Goal: Task Accomplishment & Management: Manage account settings

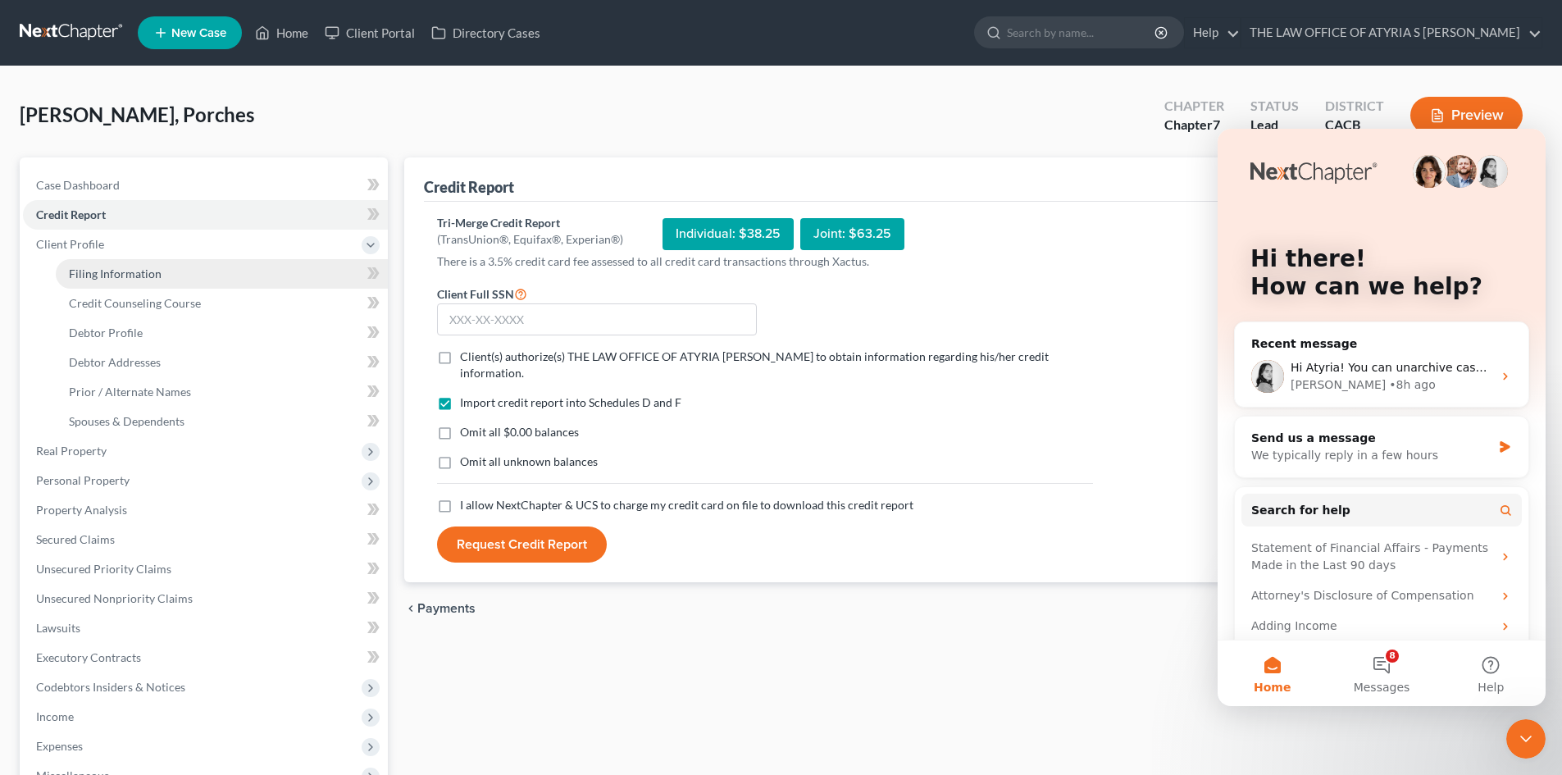
click at [170, 269] on link "Filing Information" at bounding box center [222, 274] width 332 height 30
select select "1"
select select "0"
select select "7"
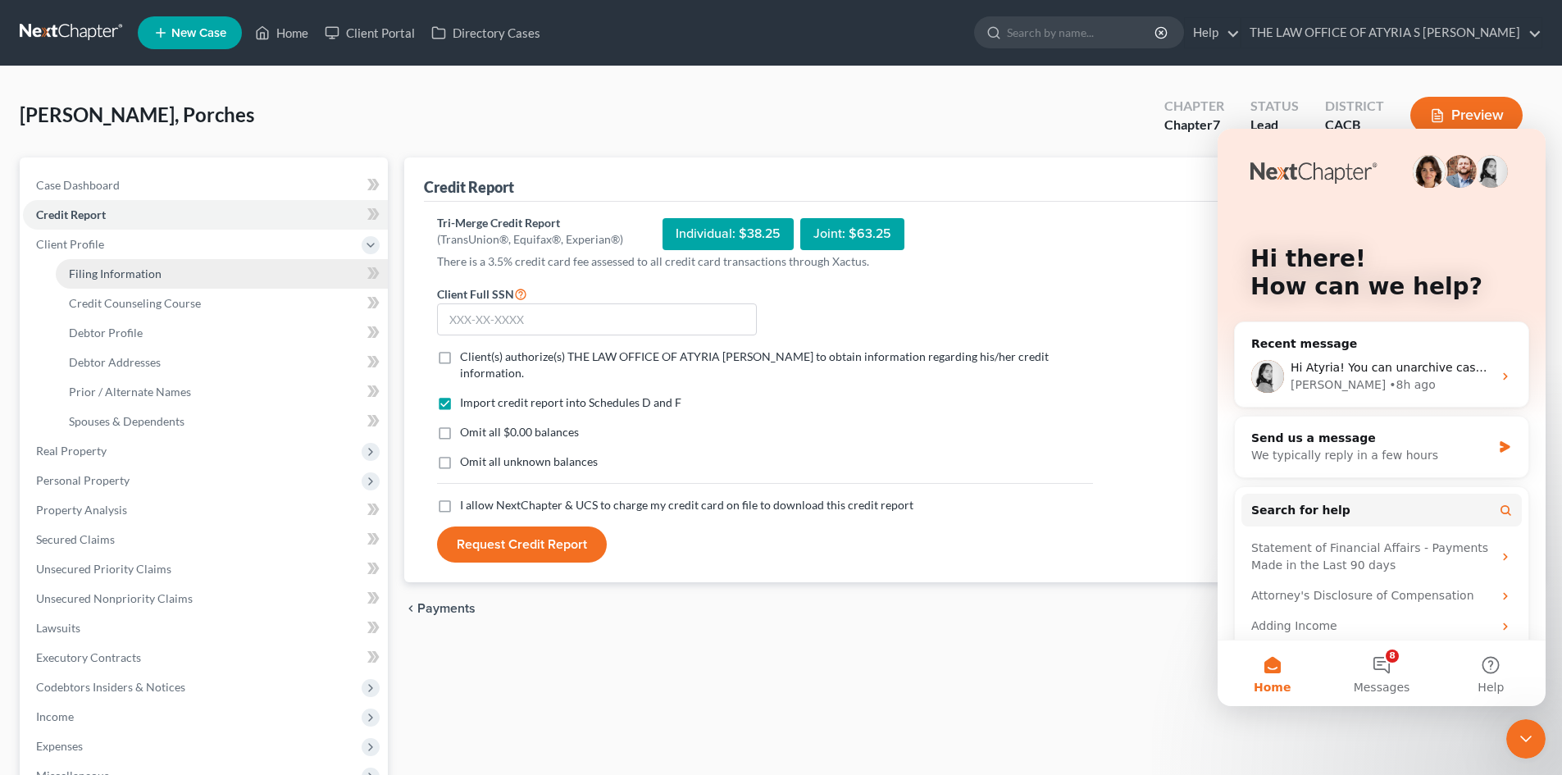
select select "0"
select select "4"
select select "0"
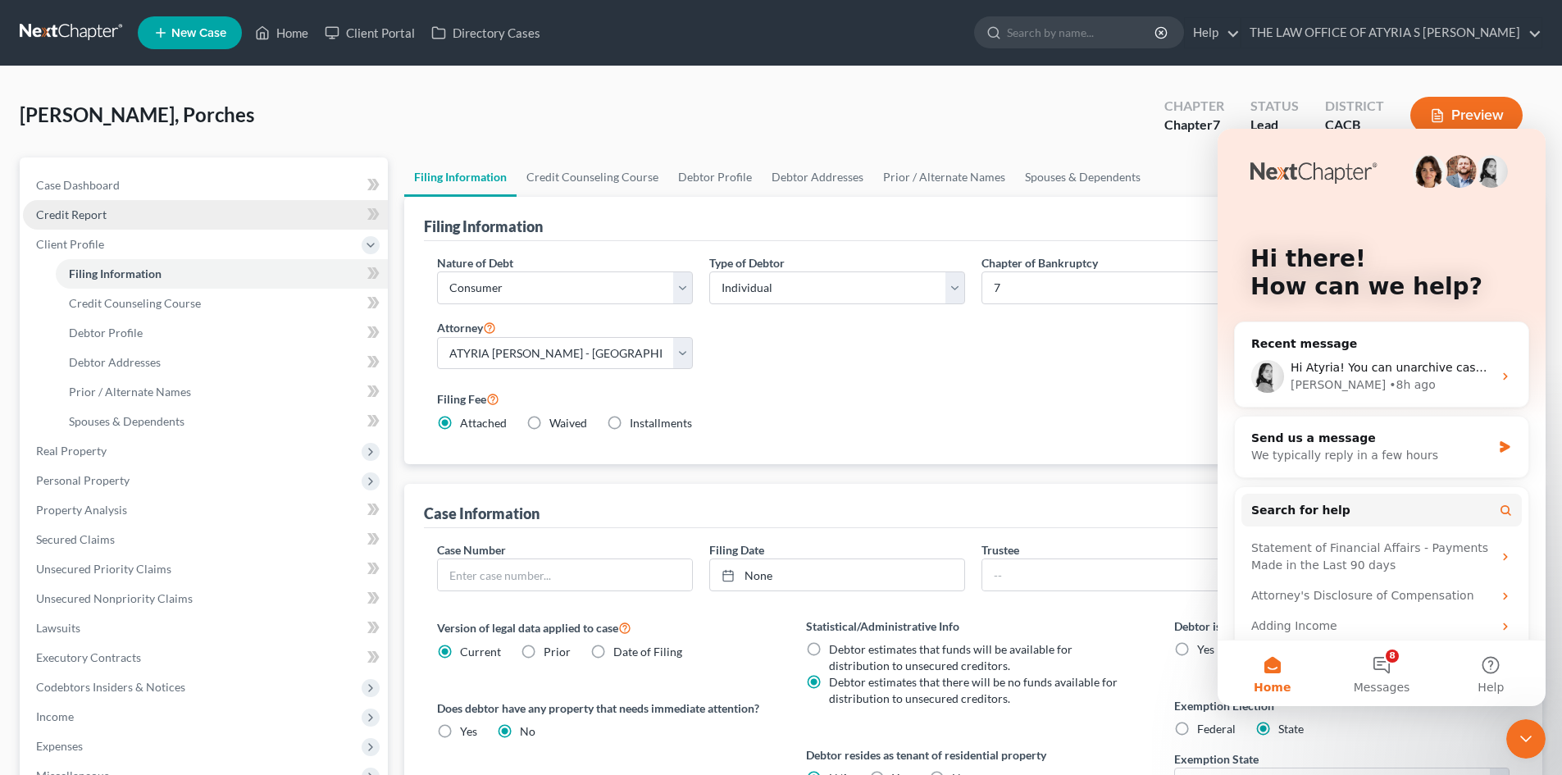
click at [157, 216] on link "Credit Report" at bounding box center [205, 215] width 365 height 30
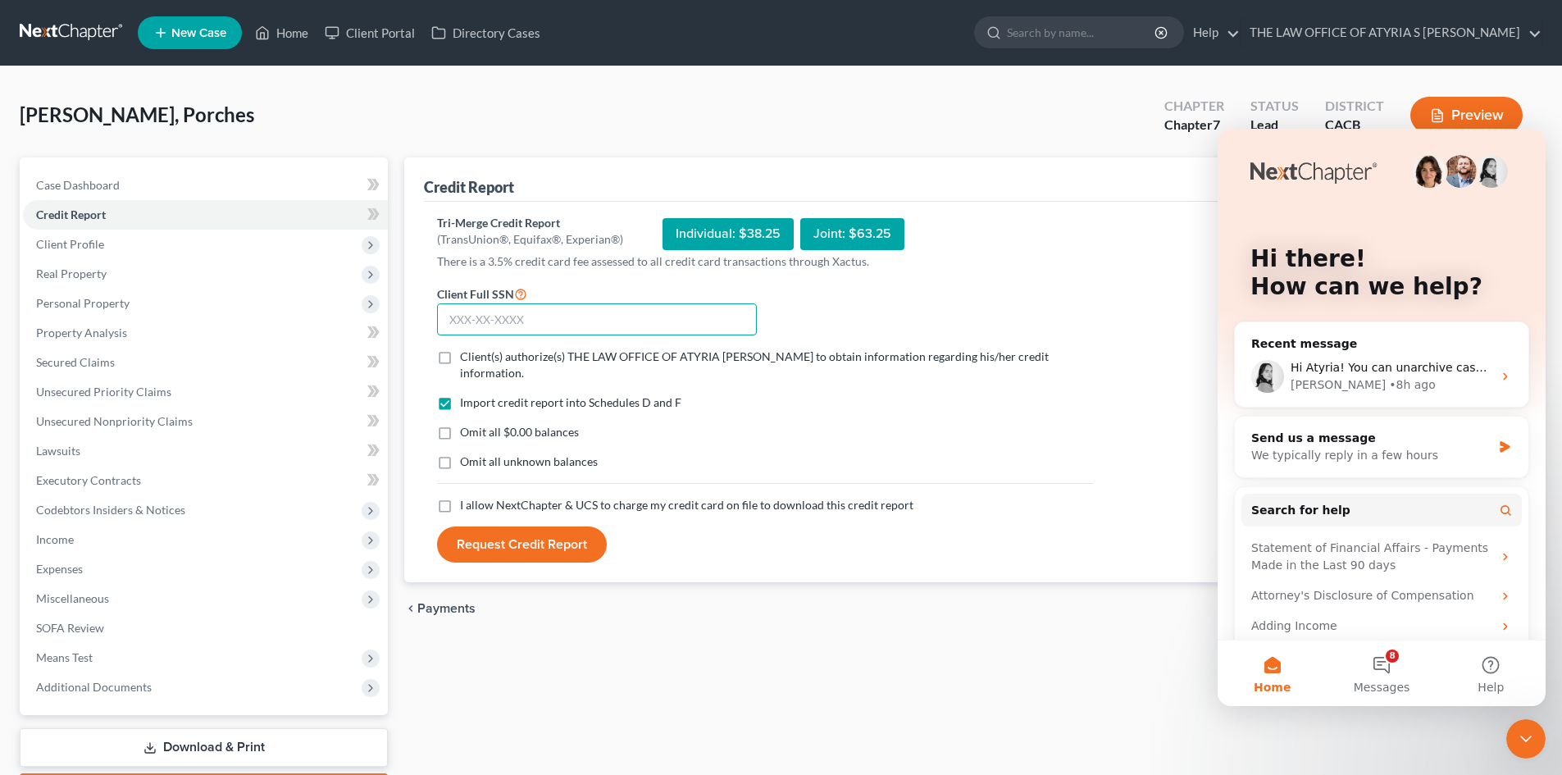
click at [499, 312] on input "text" at bounding box center [597, 319] width 320 height 33
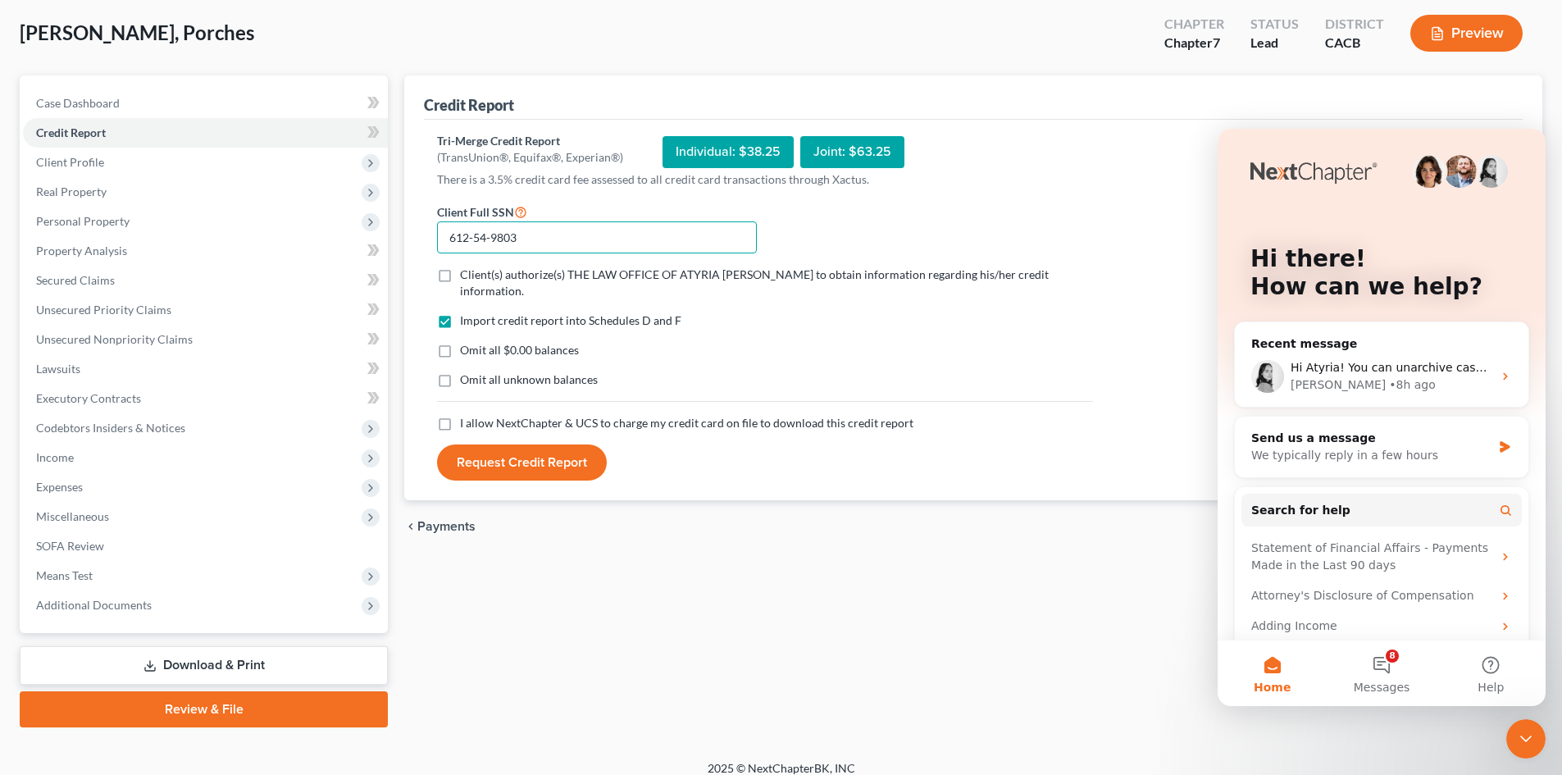
type input "612-54-9803"
click at [460, 266] on label "Client(s) authorize(s) THE LAW OFFICE OF ATYRIA [PERSON_NAME] to obtain informa…" at bounding box center [776, 282] width 633 height 33
click at [466, 266] on input "Client(s) authorize(s) THE LAW OFFICE OF ATYRIA [PERSON_NAME] to obtain informa…" at bounding box center [471, 271] width 11 height 11
checkbox input "true"
click at [460, 342] on label "Omit all $0.00 balances" at bounding box center [519, 350] width 119 height 16
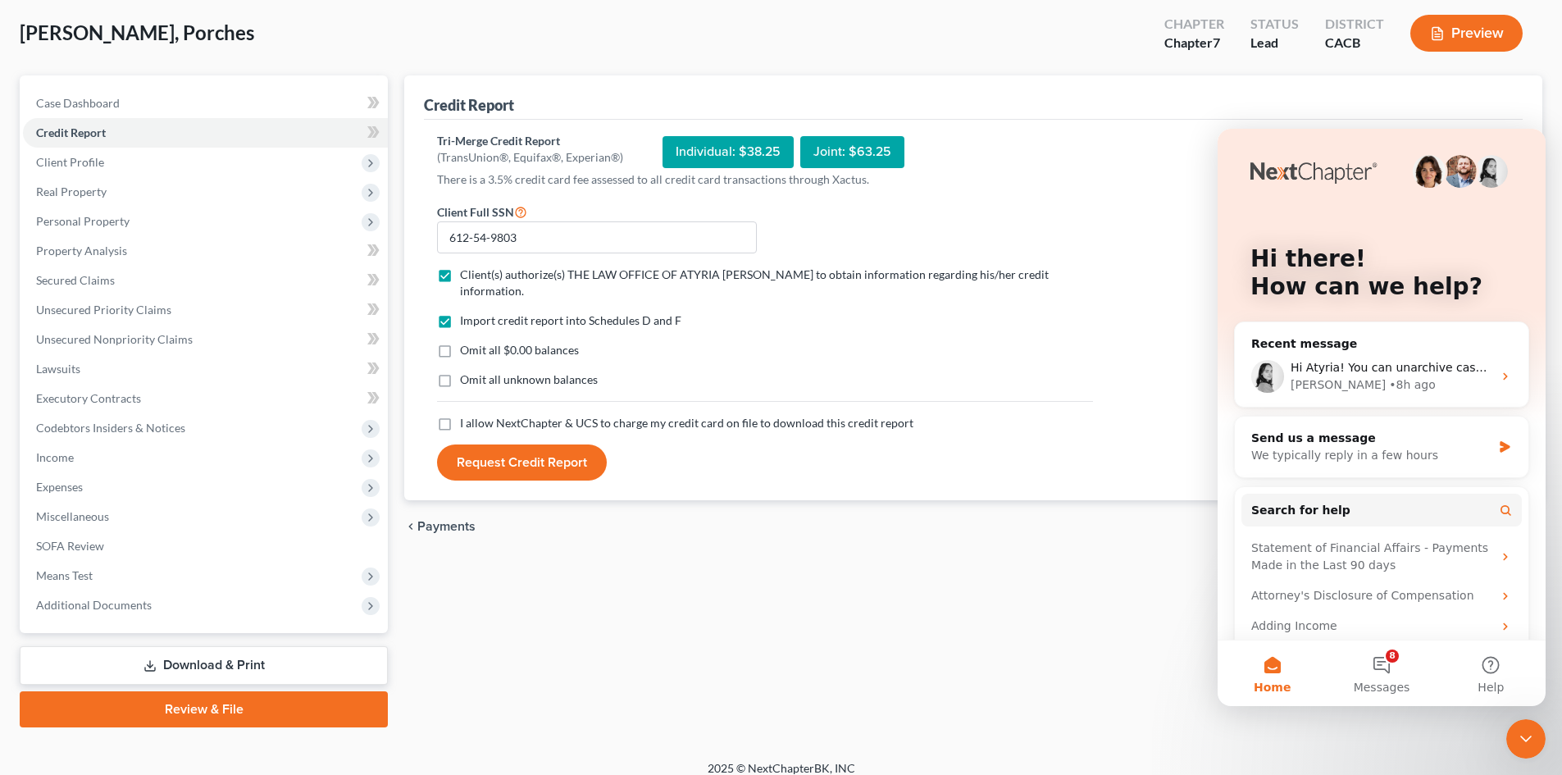
click at [466, 342] on input "Omit all $0.00 balances" at bounding box center [471, 347] width 11 height 11
checkbox input "true"
click at [460, 415] on label "I allow NextChapter & UCS to charge my credit card on file to download this cre…" at bounding box center [686, 423] width 453 height 16
click at [466, 415] on input "I allow NextChapter & UCS to charge my credit card on file to download this cre…" at bounding box center [471, 420] width 11 height 11
checkbox input "true"
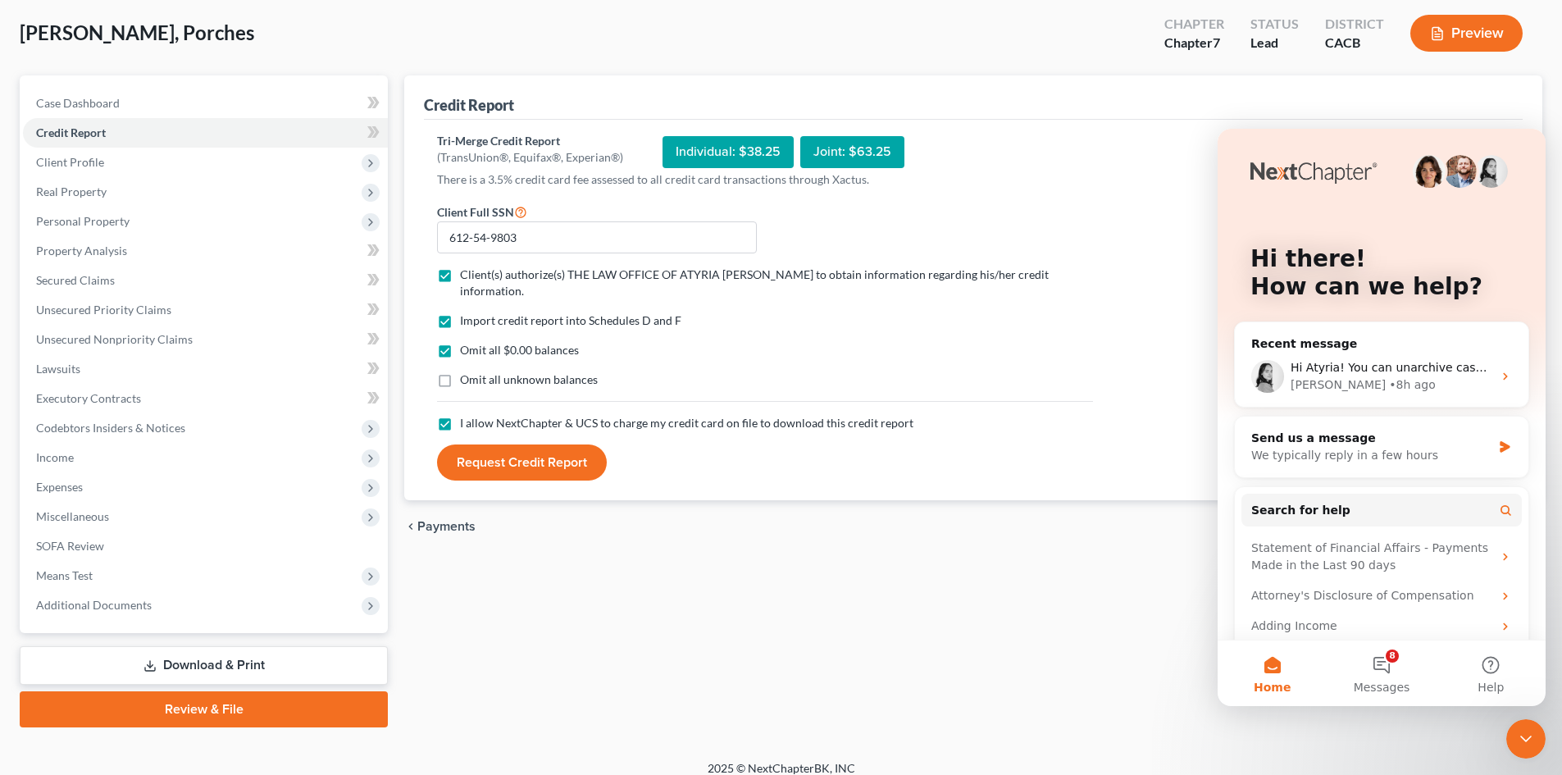
click at [483, 453] on button "Request Credit Report" at bounding box center [522, 462] width 170 height 36
click at [1530, 748] on icon "Close Intercom Messenger" at bounding box center [1526, 739] width 20 height 20
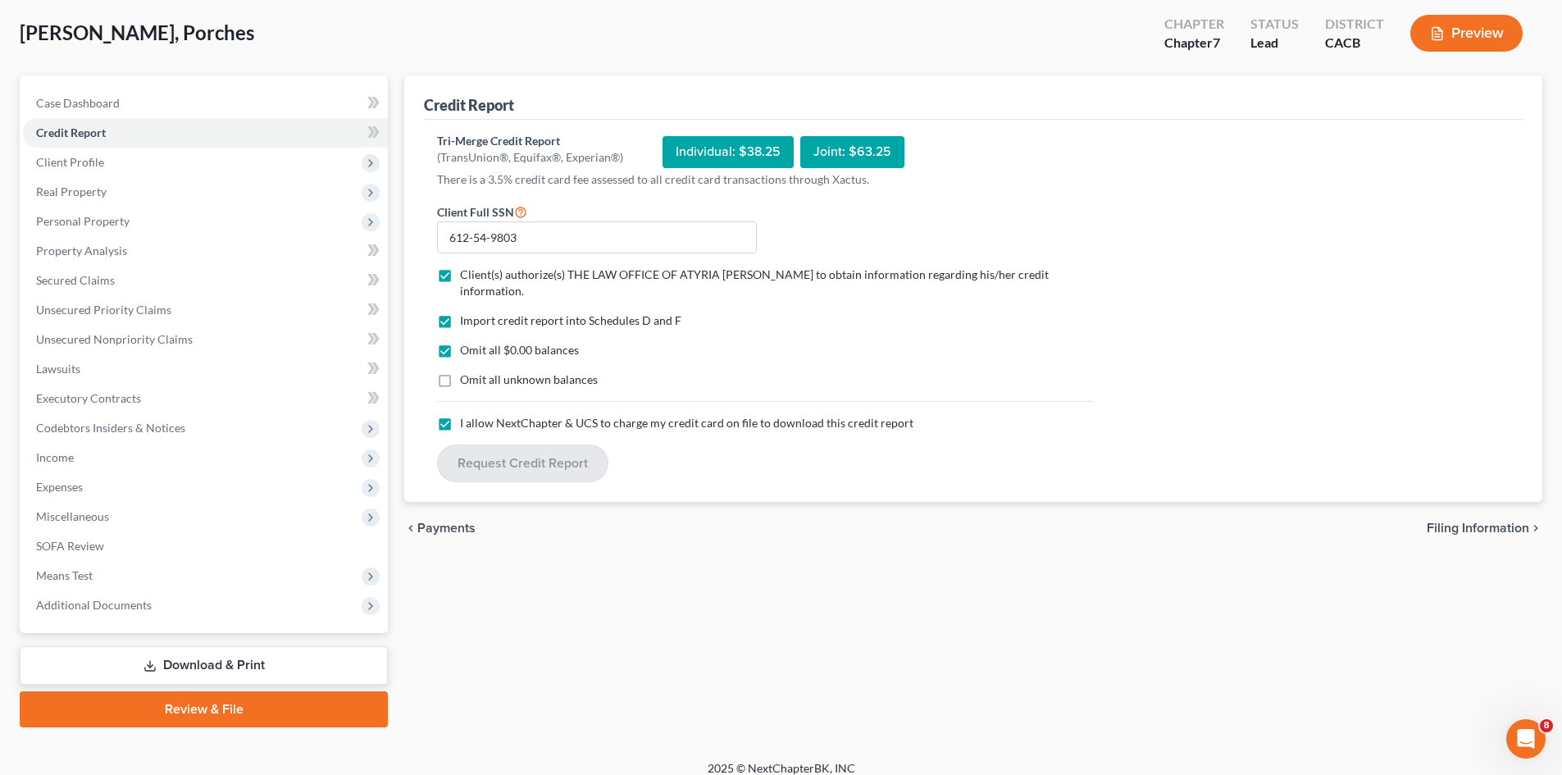
scroll to position [0, 0]
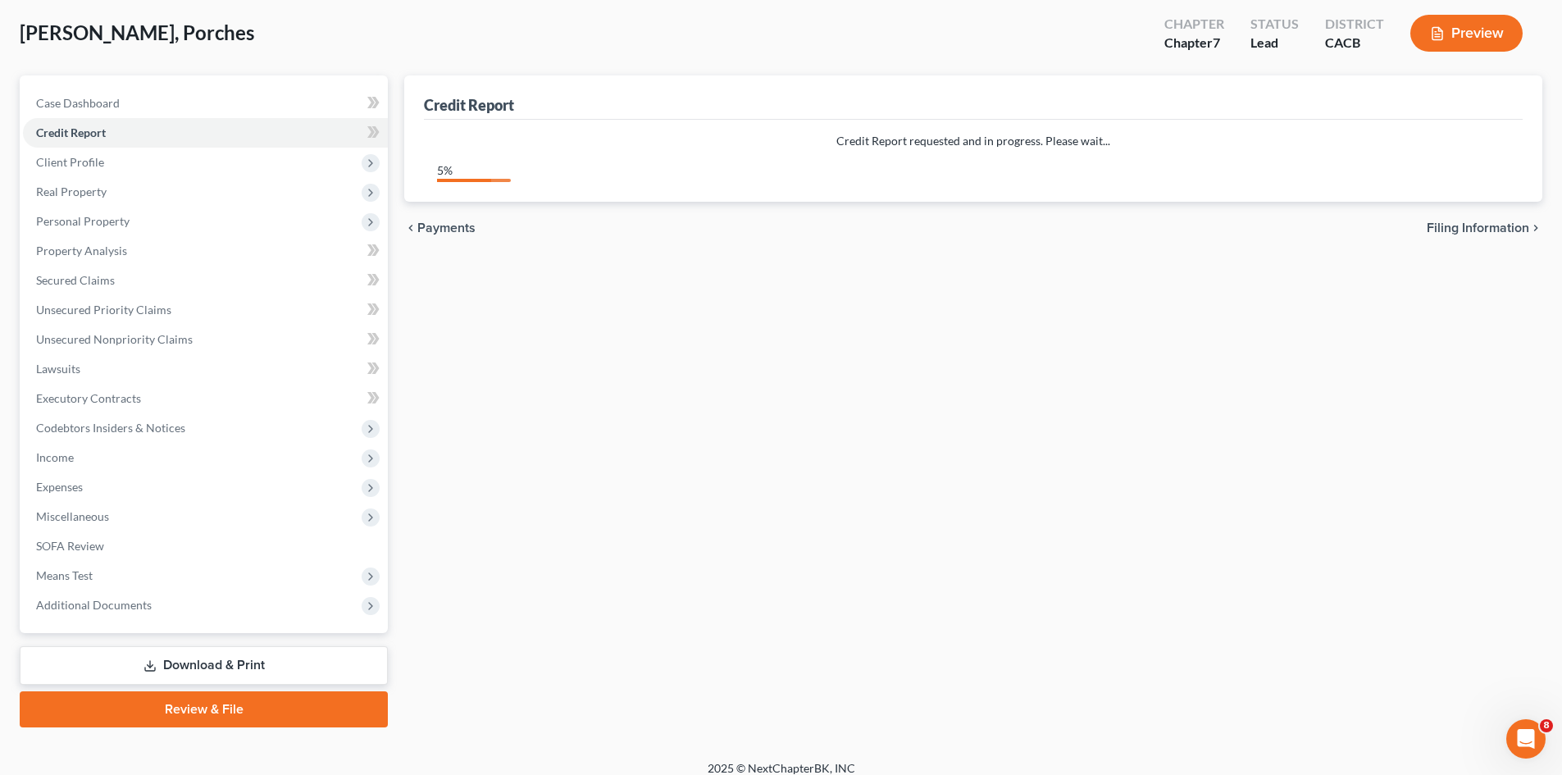
click at [1523, 741] on icon "Open Intercom Messenger" at bounding box center [1525, 738] width 11 height 13
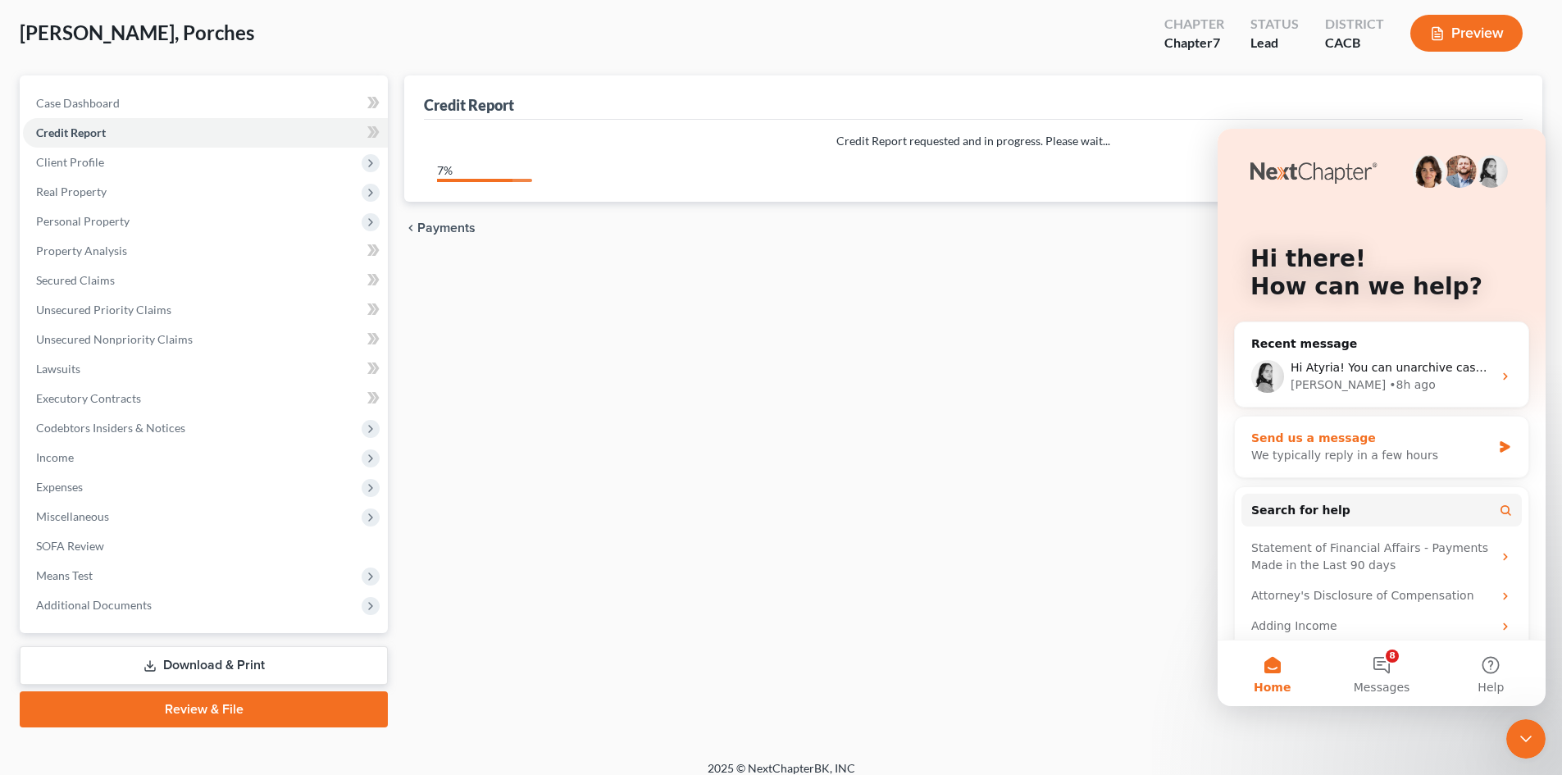
scroll to position [82, 0]
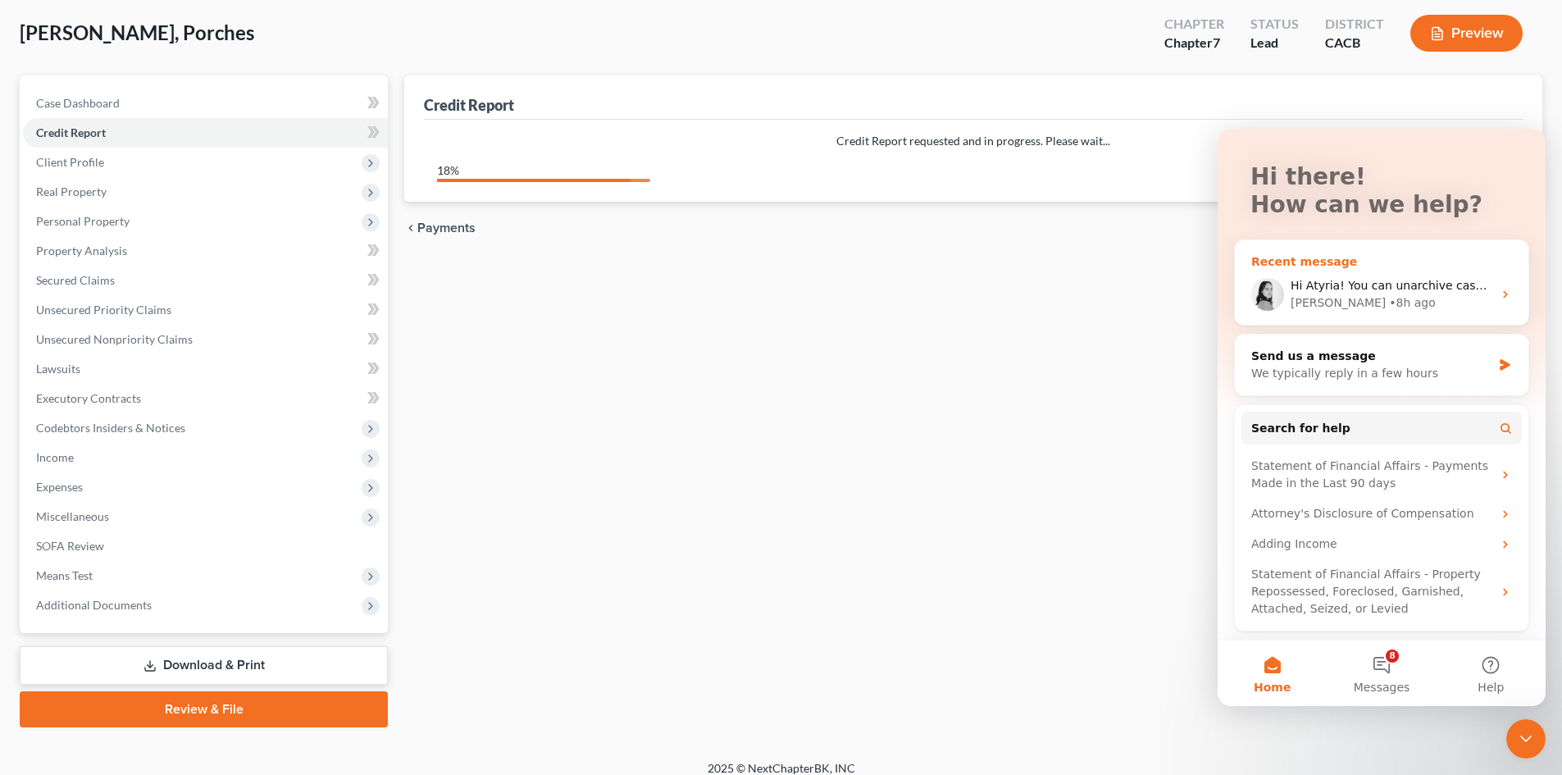
click at [1490, 289] on div "Hi Atyria! You can unarchive cases by going to your Homepage and clicking View …" at bounding box center [1382, 294] width 294 height 61
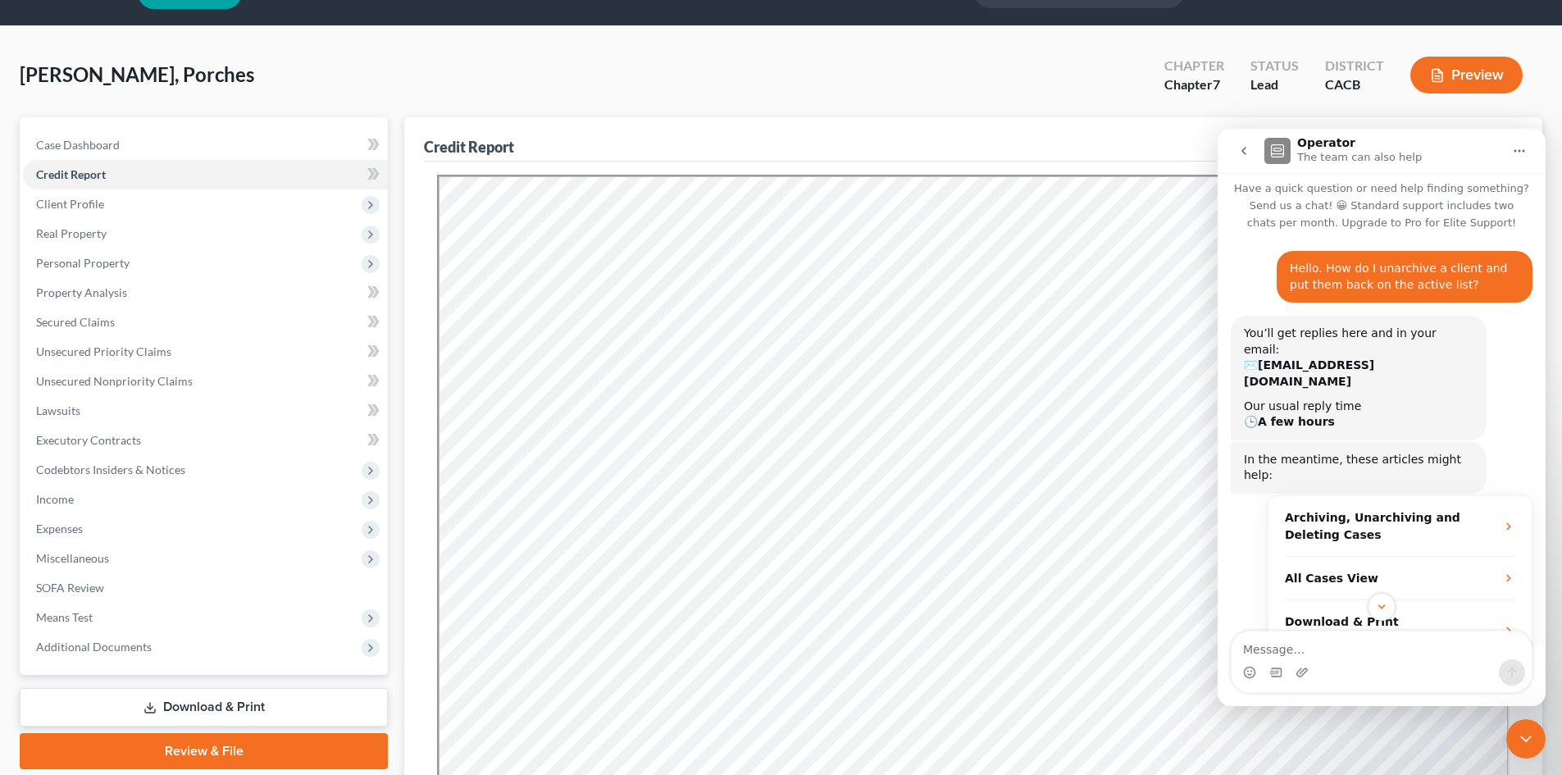
scroll to position [0, 0]
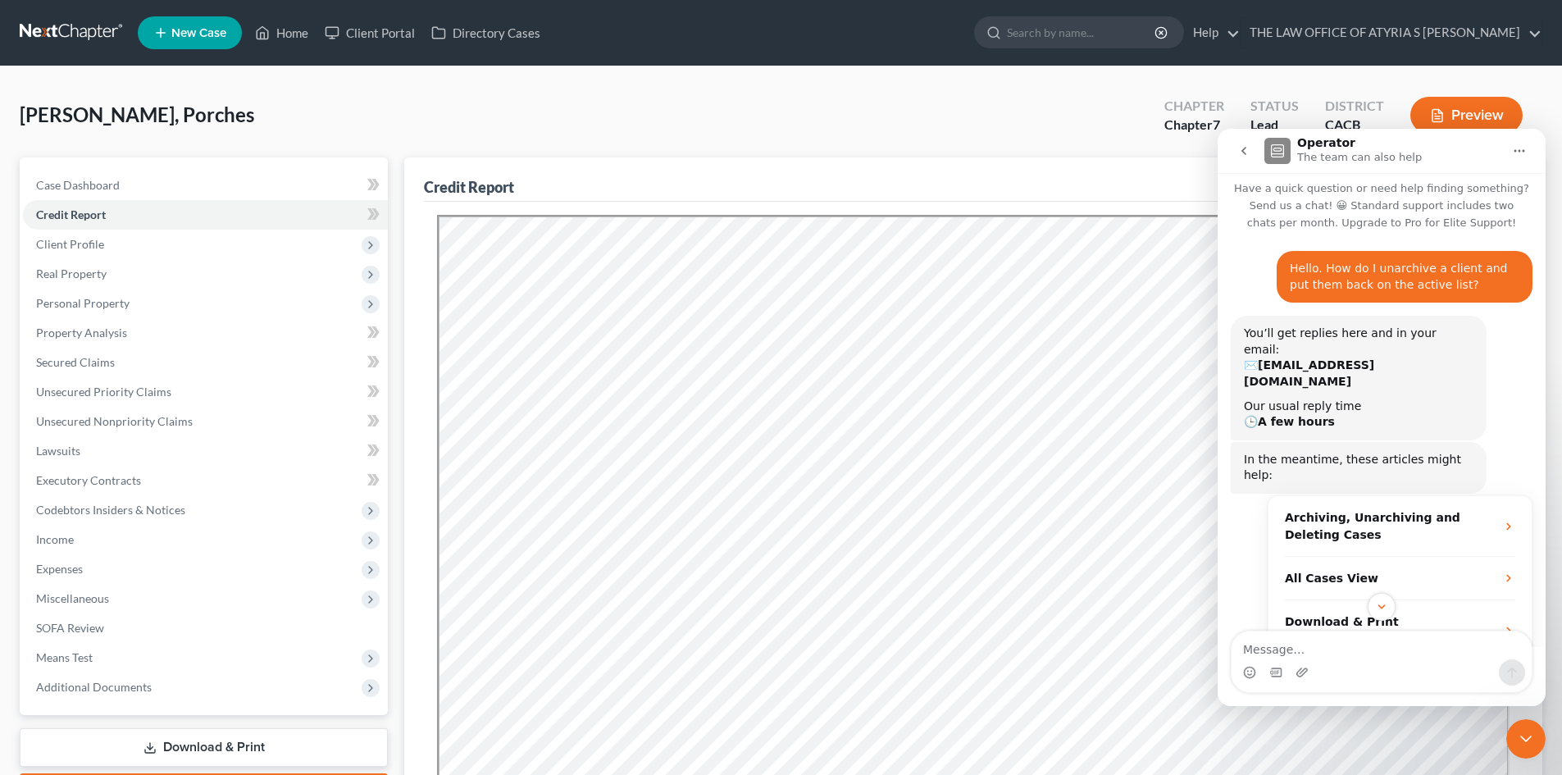
click at [849, 188] on div "Credit Report" at bounding box center [973, 179] width 1099 height 44
click at [1529, 148] on button "Home" at bounding box center [1519, 150] width 31 height 31
click at [1526, 152] on button "Home" at bounding box center [1519, 150] width 31 height 31
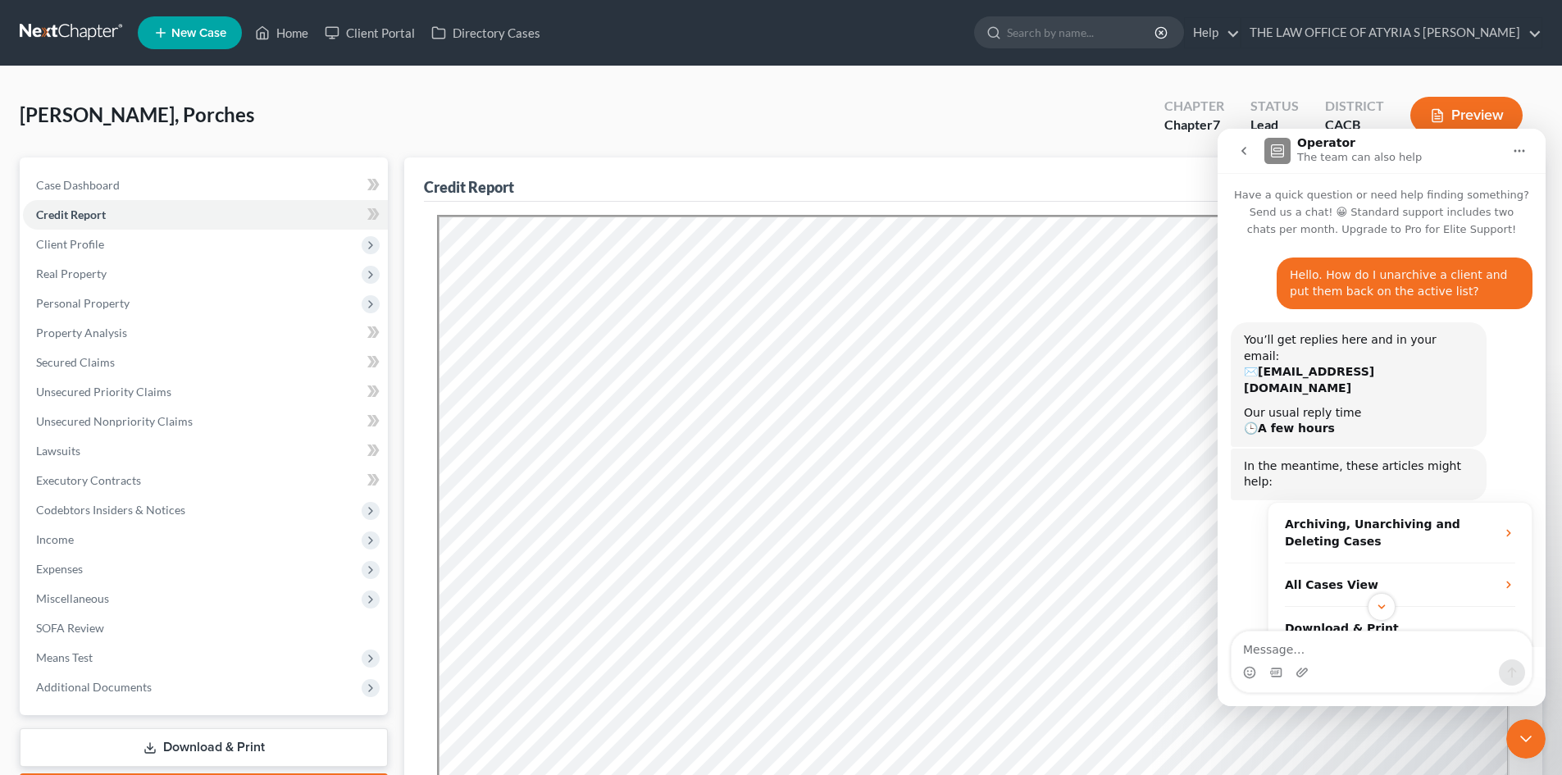
click at [1526, 736] on icon "Close Intercom Messenger" at bounding box center [1526, 739] width 20 height 20
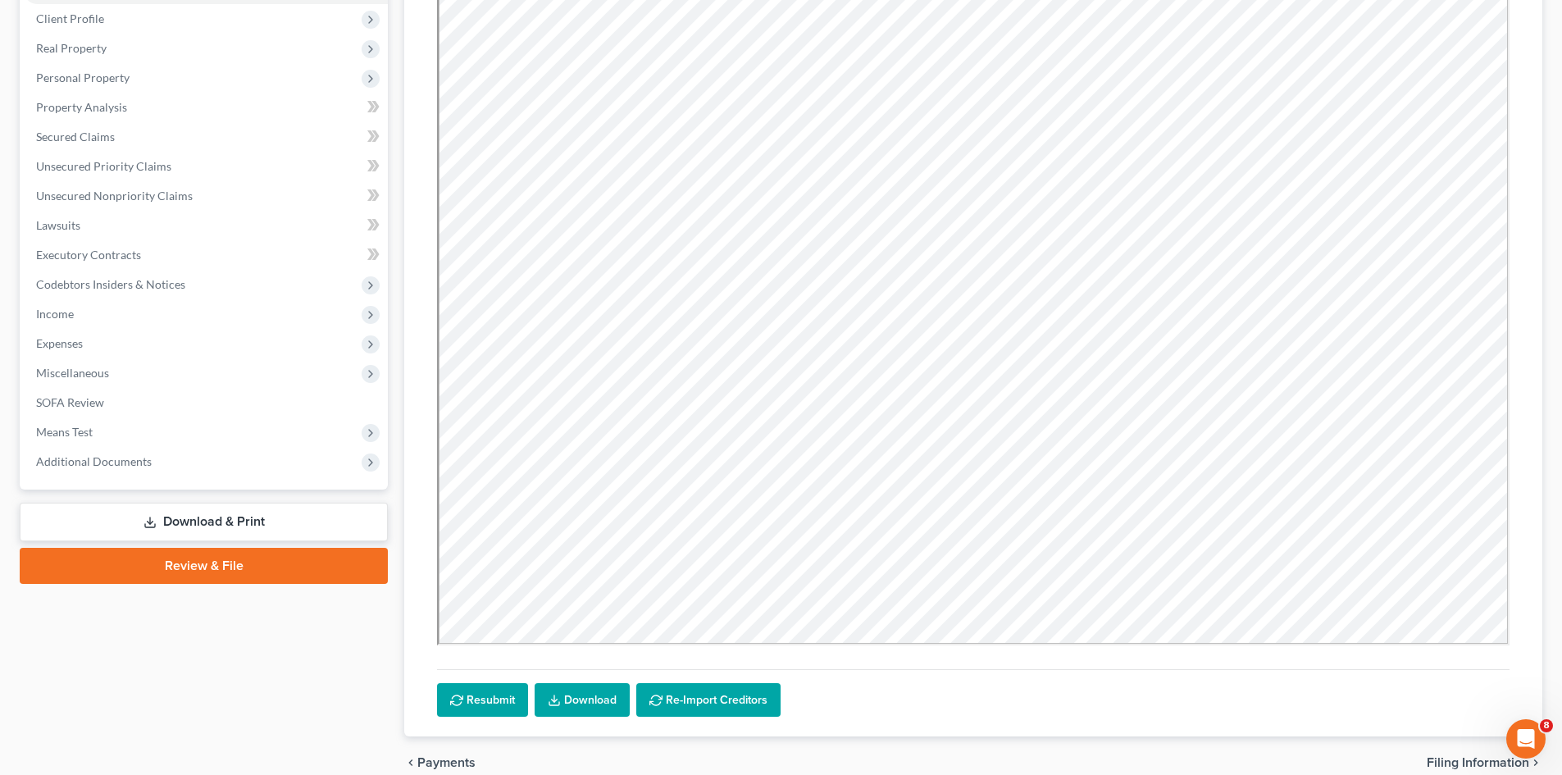
scroll to position [302, 0]
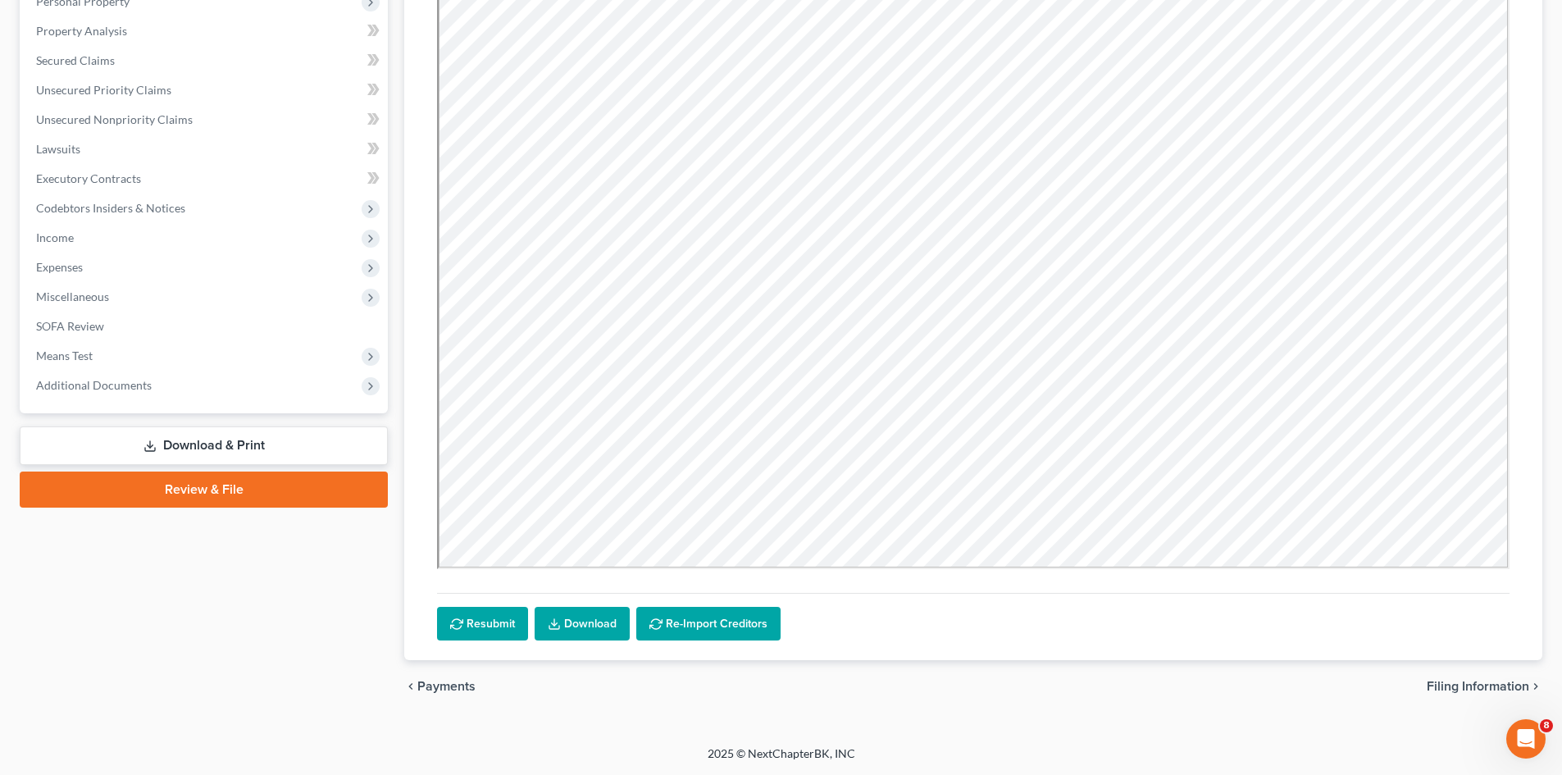
click at [1496, 676] on div "chevron_left Payments Filing Information chevron_right" at bounding box center [973, 686] width 1138 height 52
click at [1476, 682] on span "Filing Information" at bounding box center [1478, 686] width 102 height 13
select select "1"
select select "0"
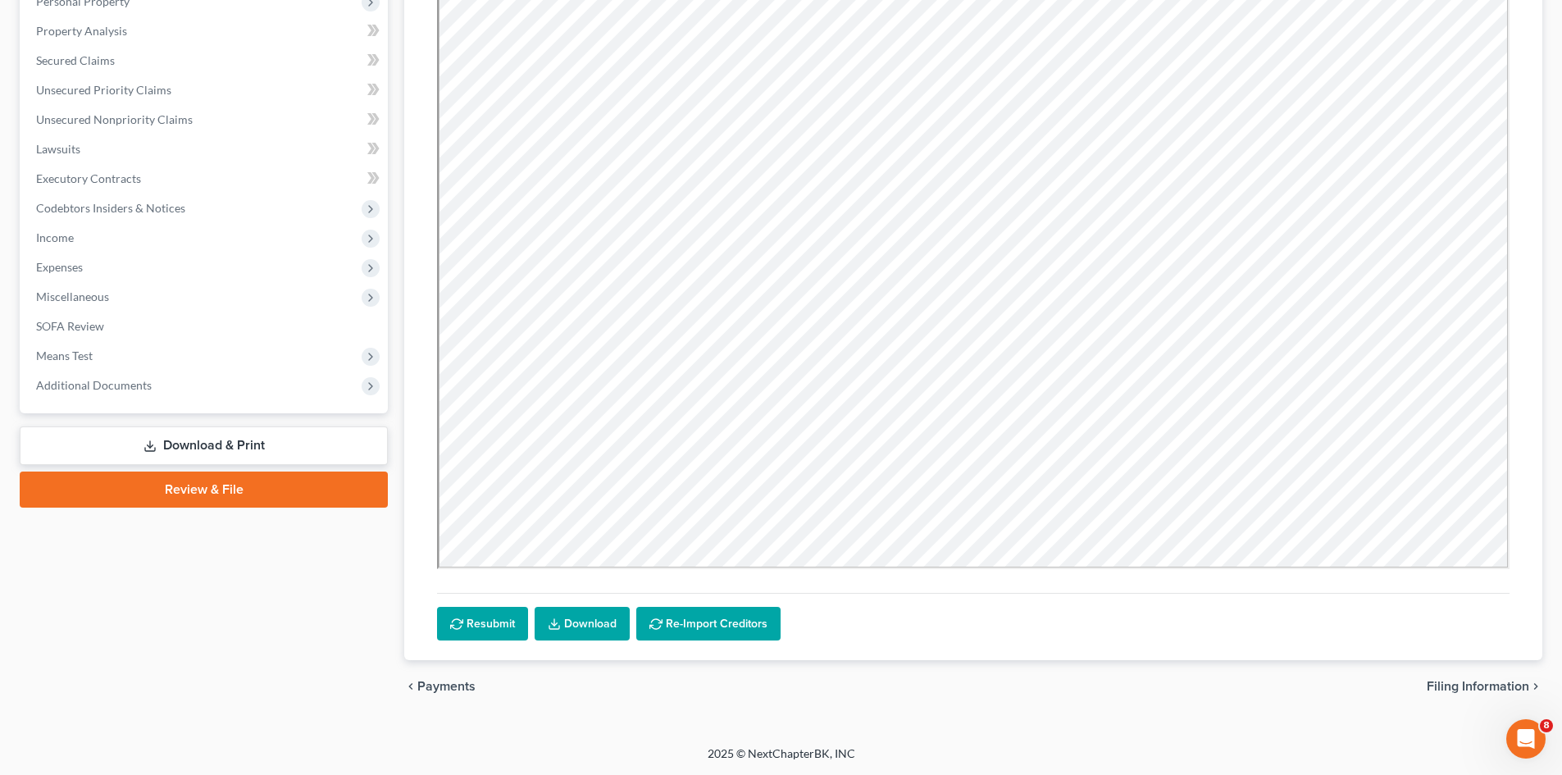
select select "7"
select select "0"
select select "4"
select select "0"
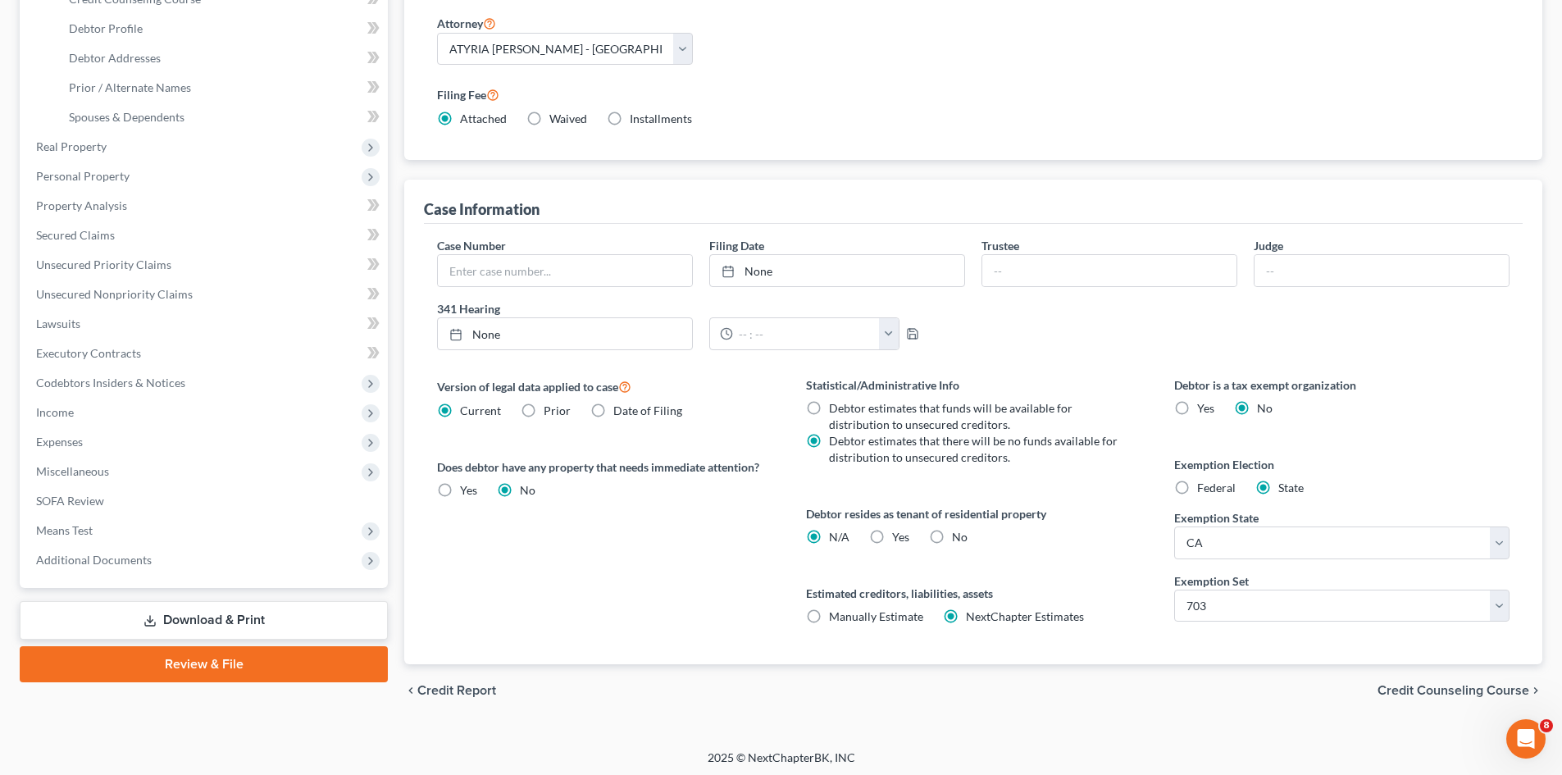
scroll to position [308, 0]
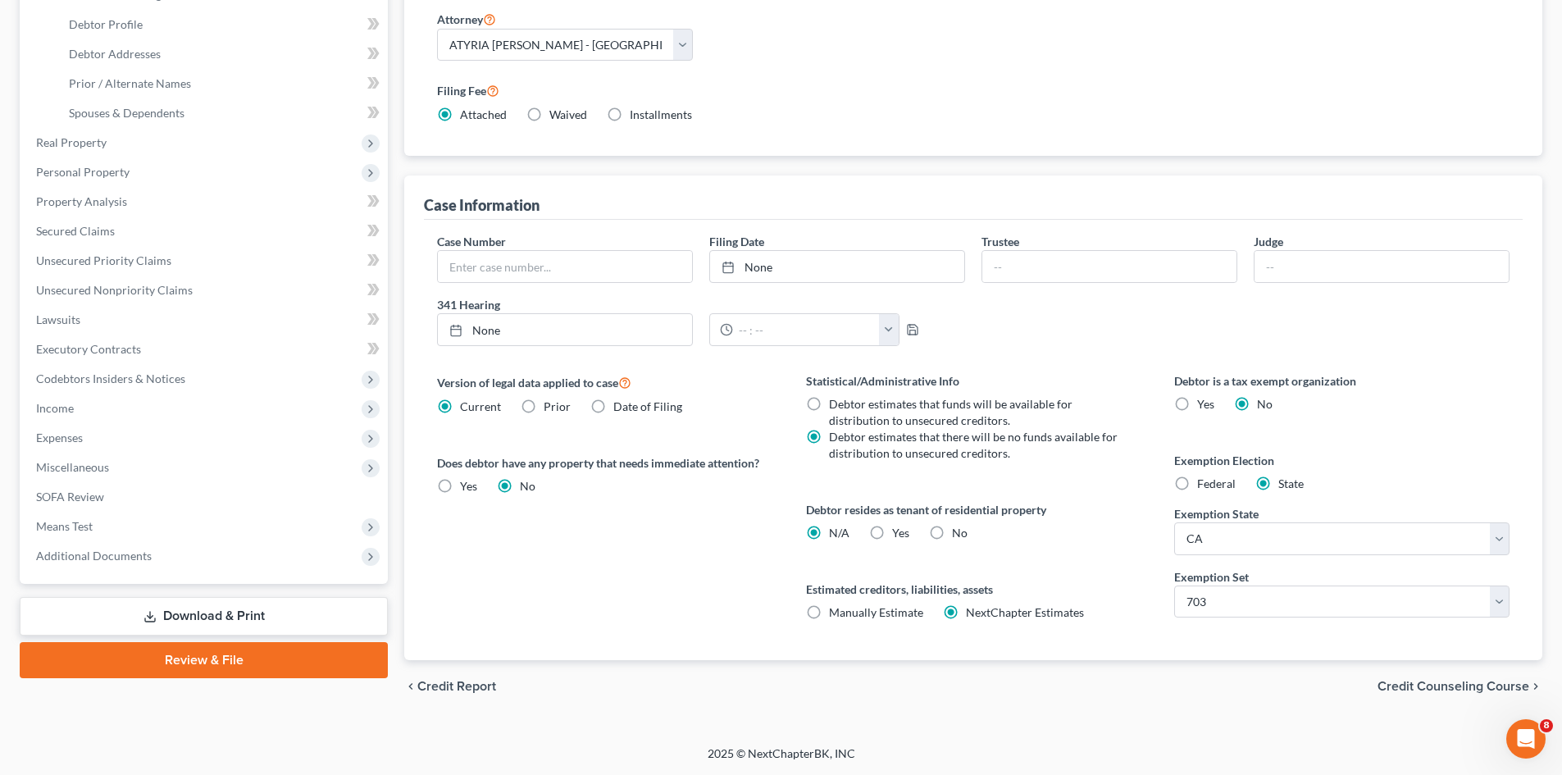
click at [1473, 697] on div "chevron_left Credit Report Credit Counseling Course chevron_right" at bounding box center [973, 686] width 1138 height 52
click at [1475, 685] on span "Credit Counseling Course" at bounding box center [1453, 686] width 152 height 13
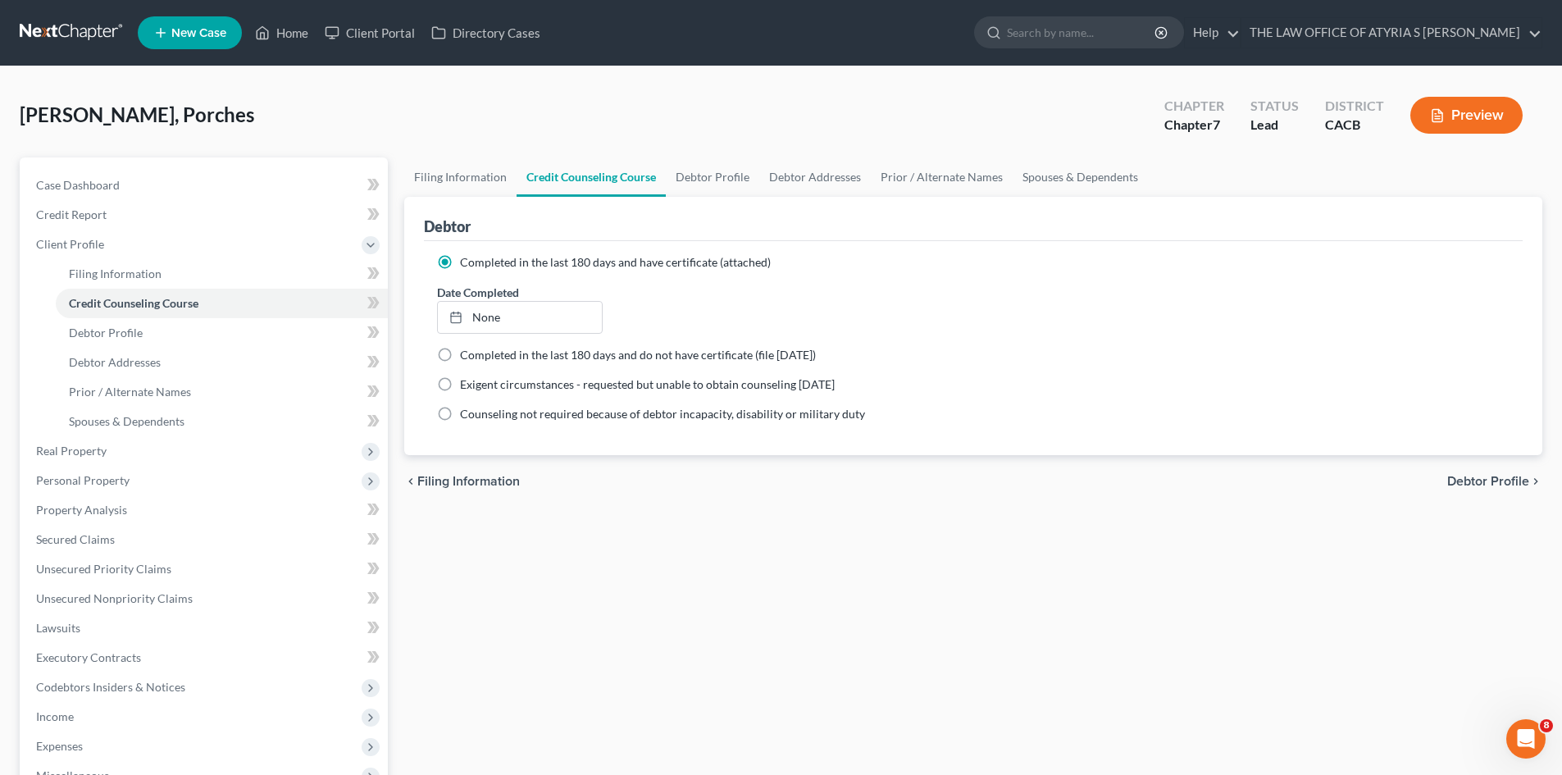
click at [1504, 471] on div "chevron_left Filing Information Debtor Profile chevron_right" at bounding box center [973, 481] width 1138 height 52
click at [1492, 477] on span "Debtor Profile" at bounding box center [1488, 481] width 82 height 13
select select "0"
select select "3"
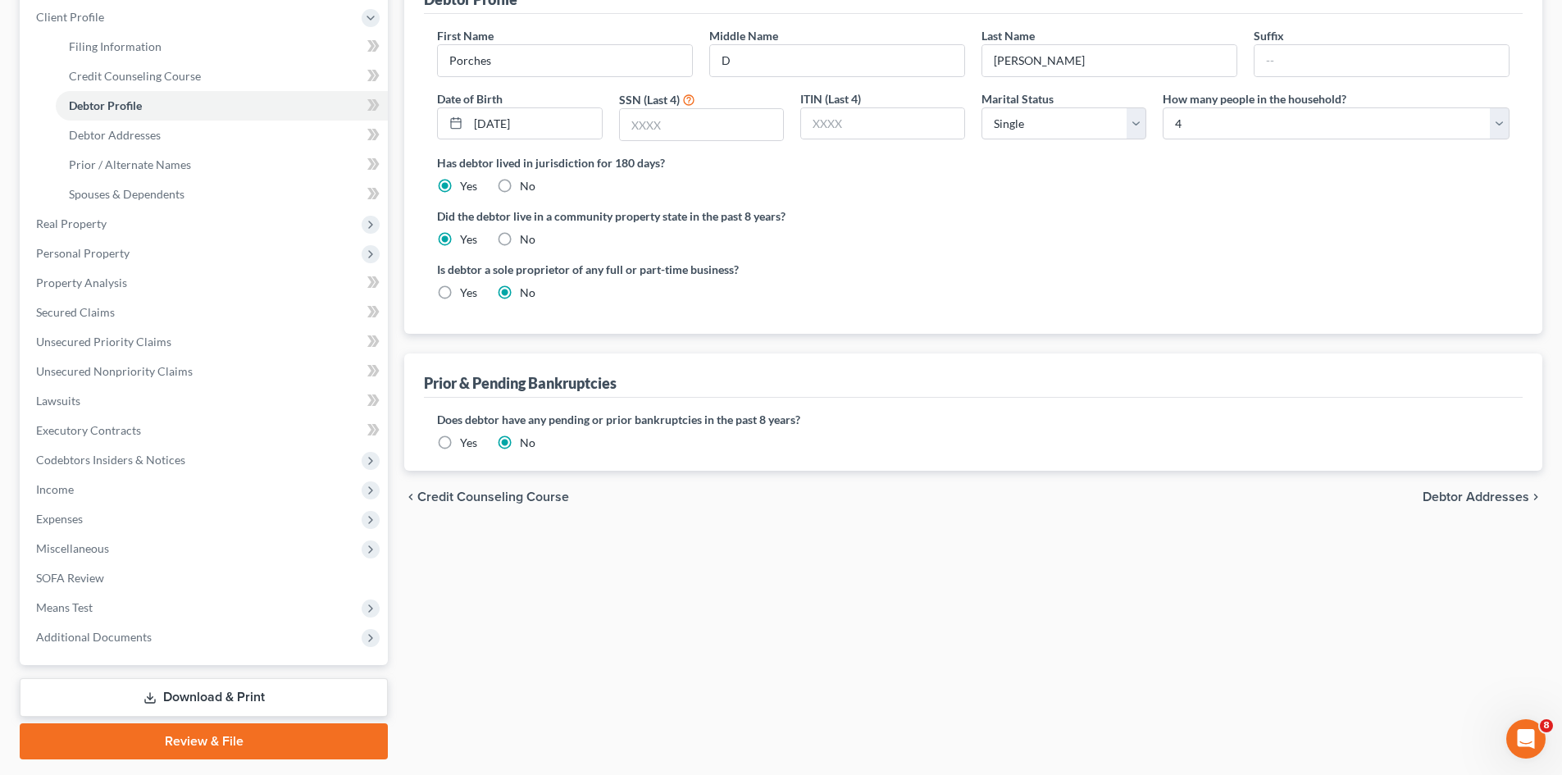
scroll to position [246, 0]
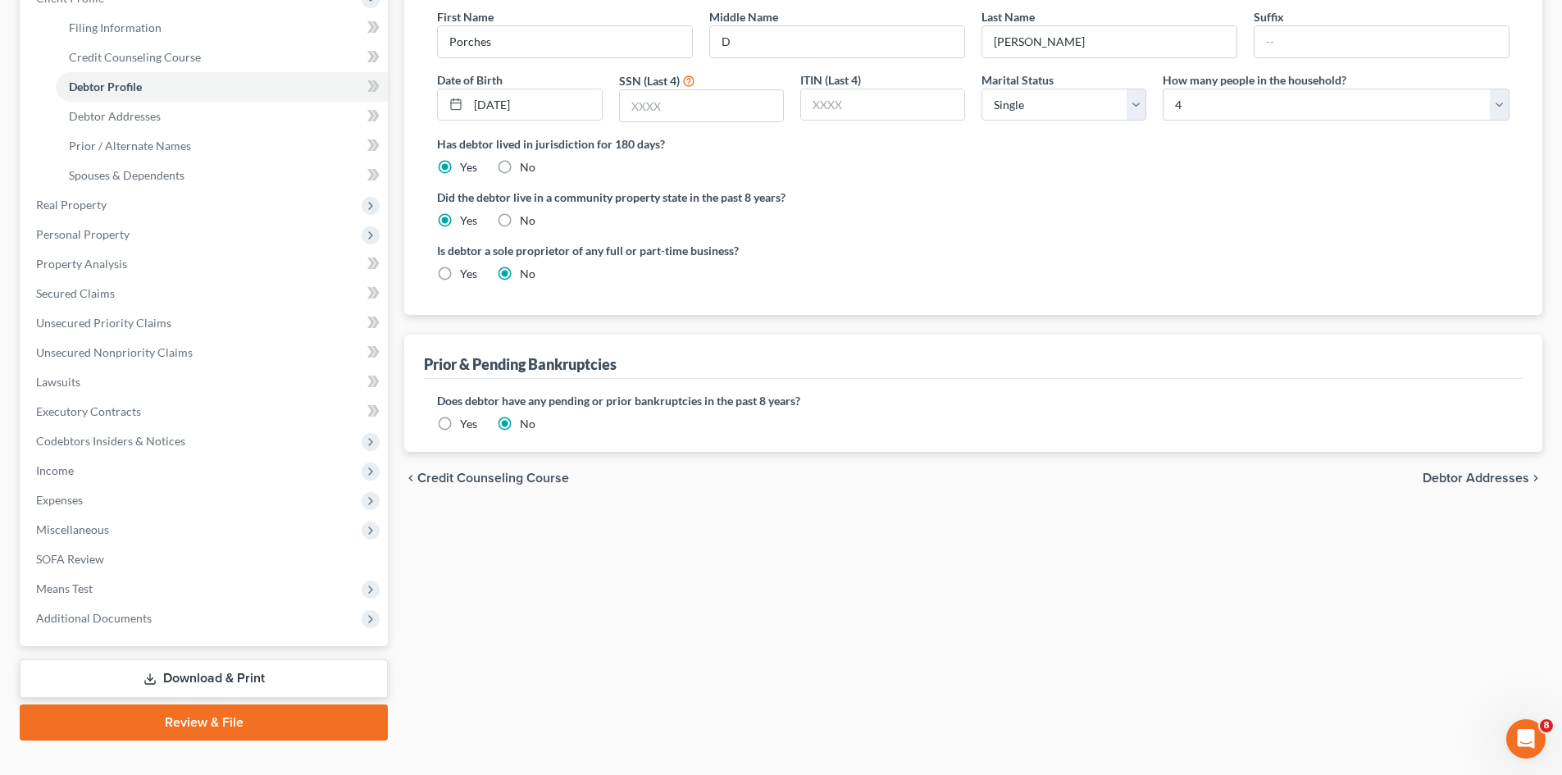
click at [1455, 481] on span "Debtor Addresses" at bounding box center [1475, 477] width 107 height 13
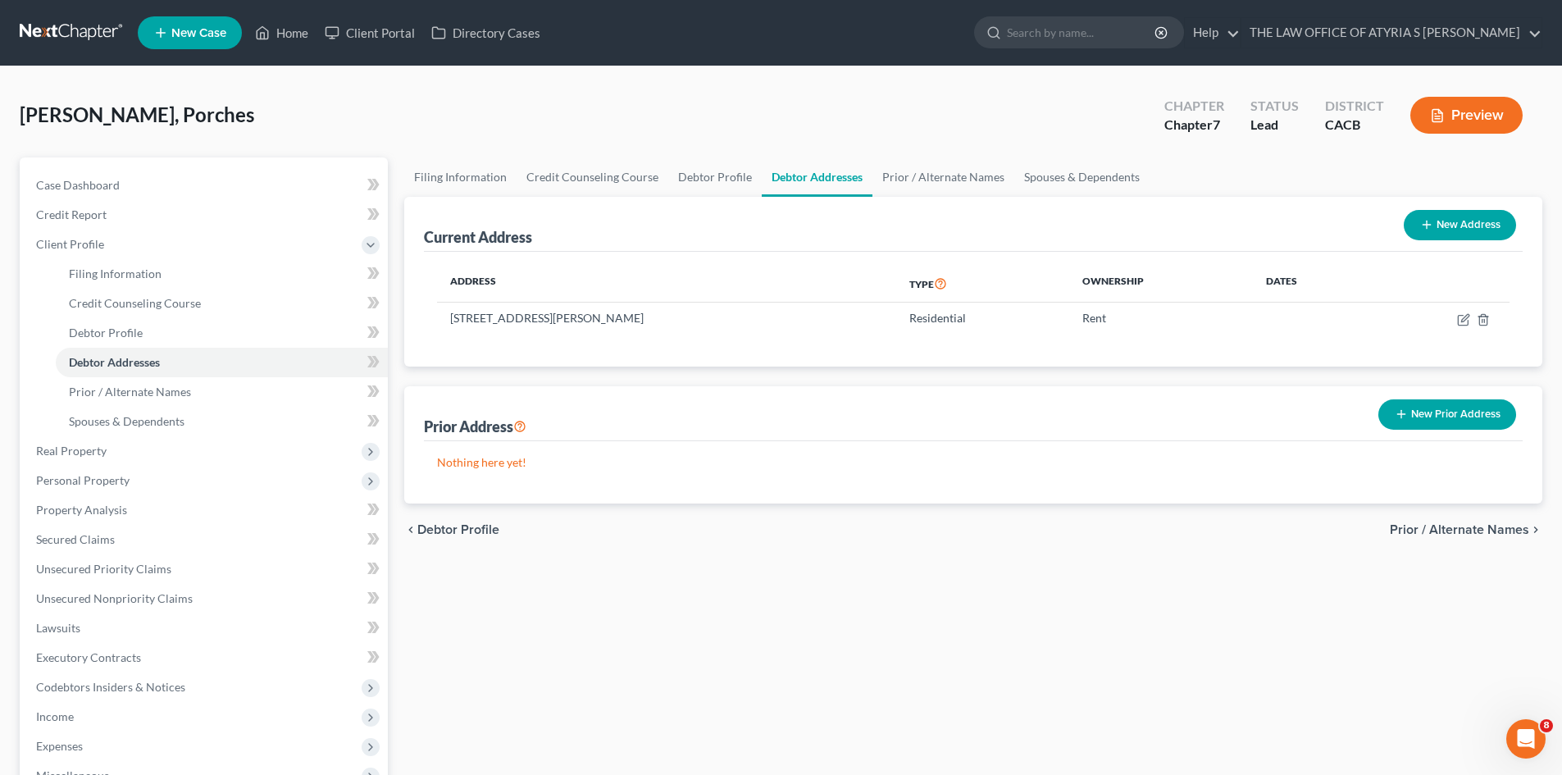
click at [1451, 531] on span "Prior / Alternate Names" at bounding box center [1459, 529] width 139 height 13
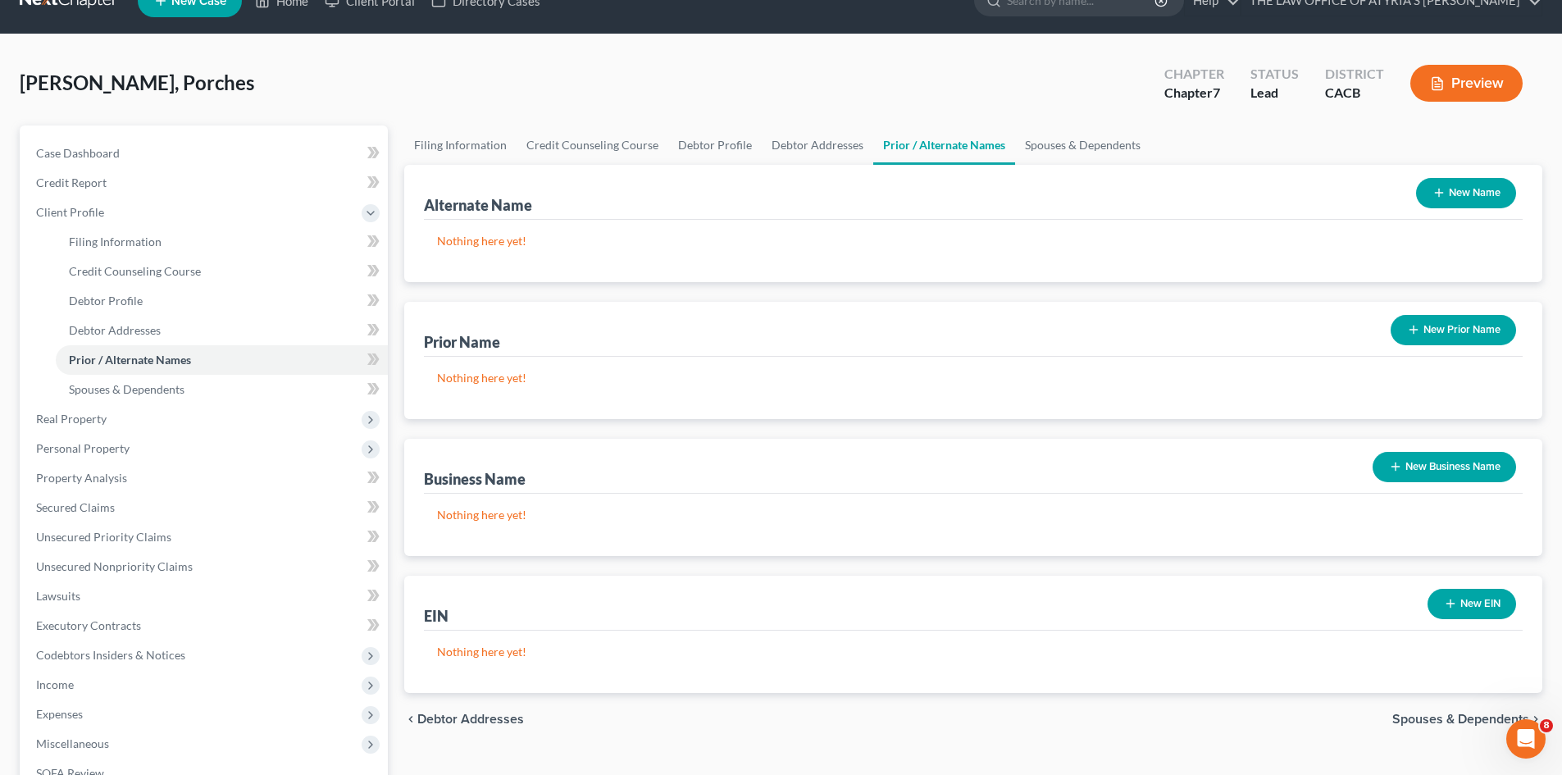
scroll to position [28, 0]
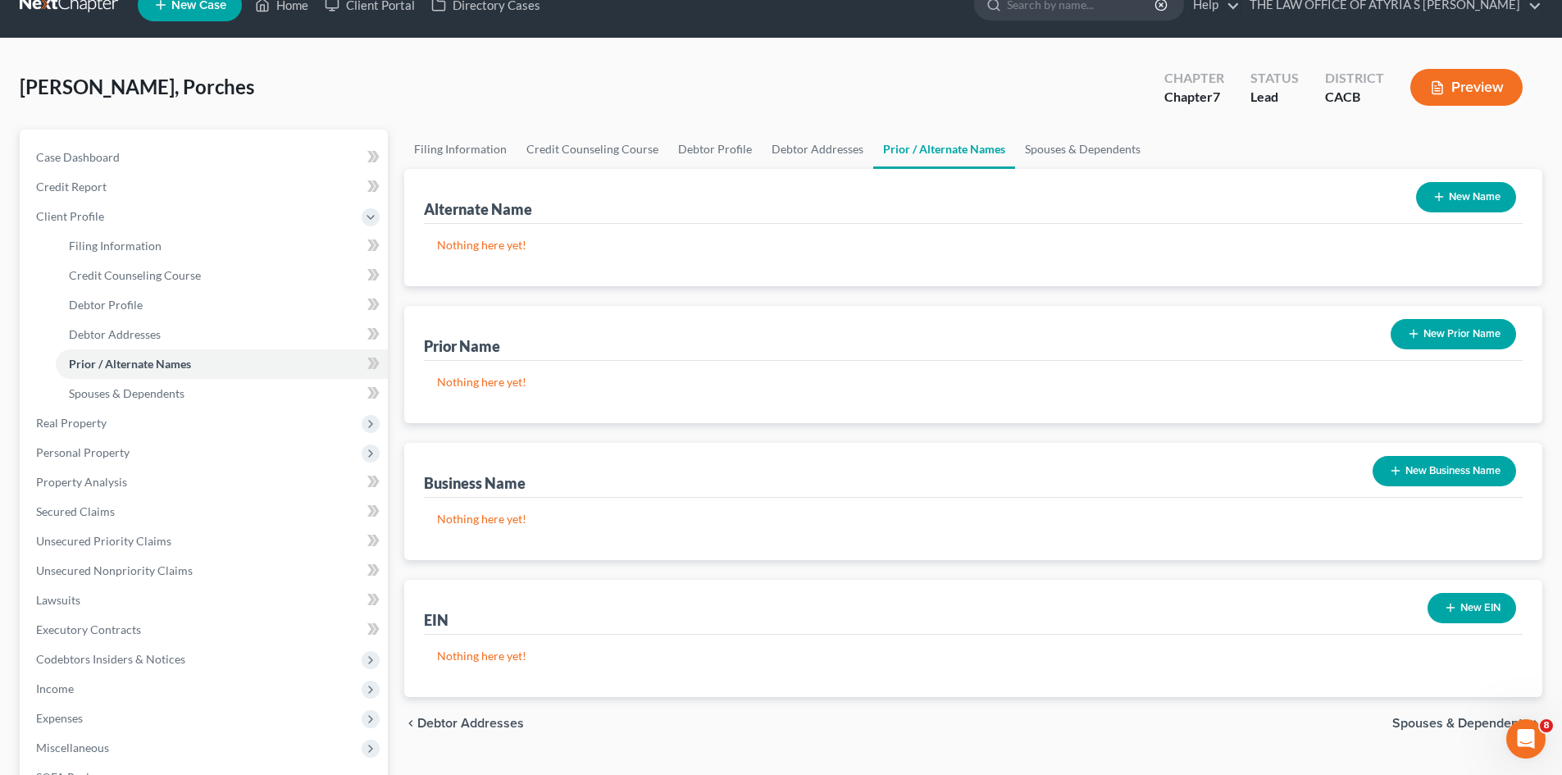
click at [1433, 725] on span "Spouses & Dependents" at bounding box center [1460, 723] width 137 height 13
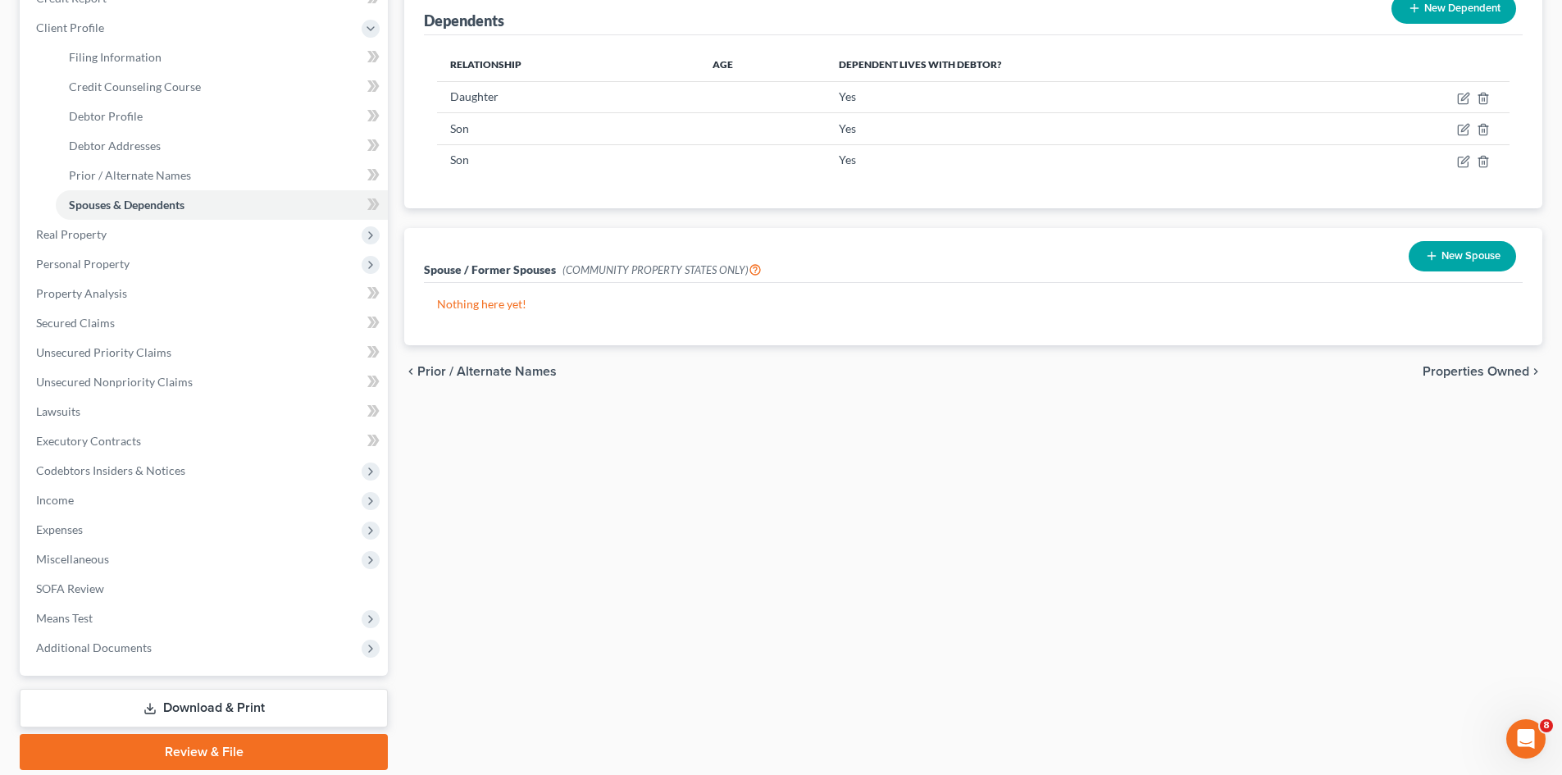
scroll to position [246, 0]
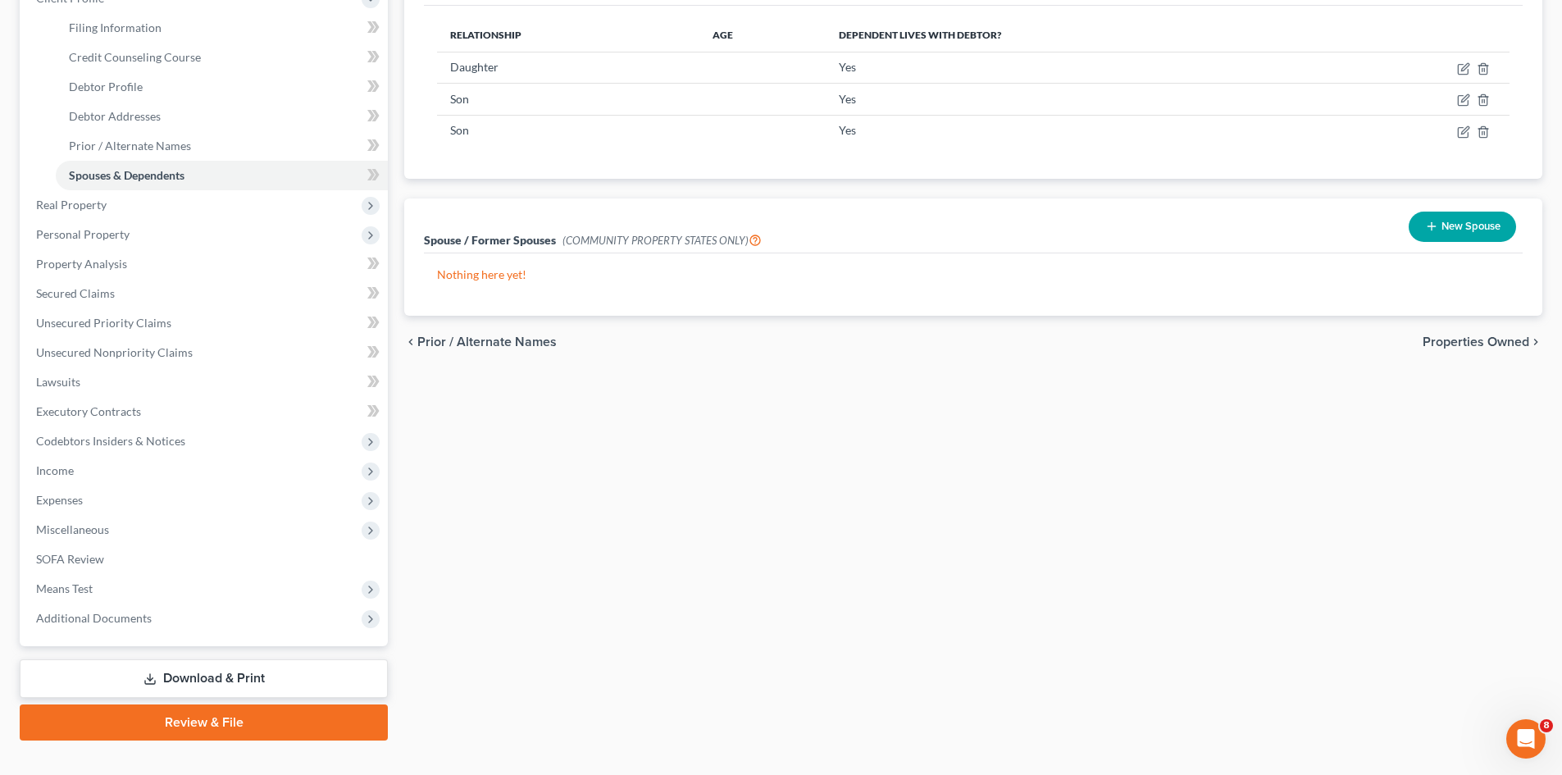
click at [1515, 341] on span "Properties Owned" at bounding box center [1475, 341] width 107 height 13
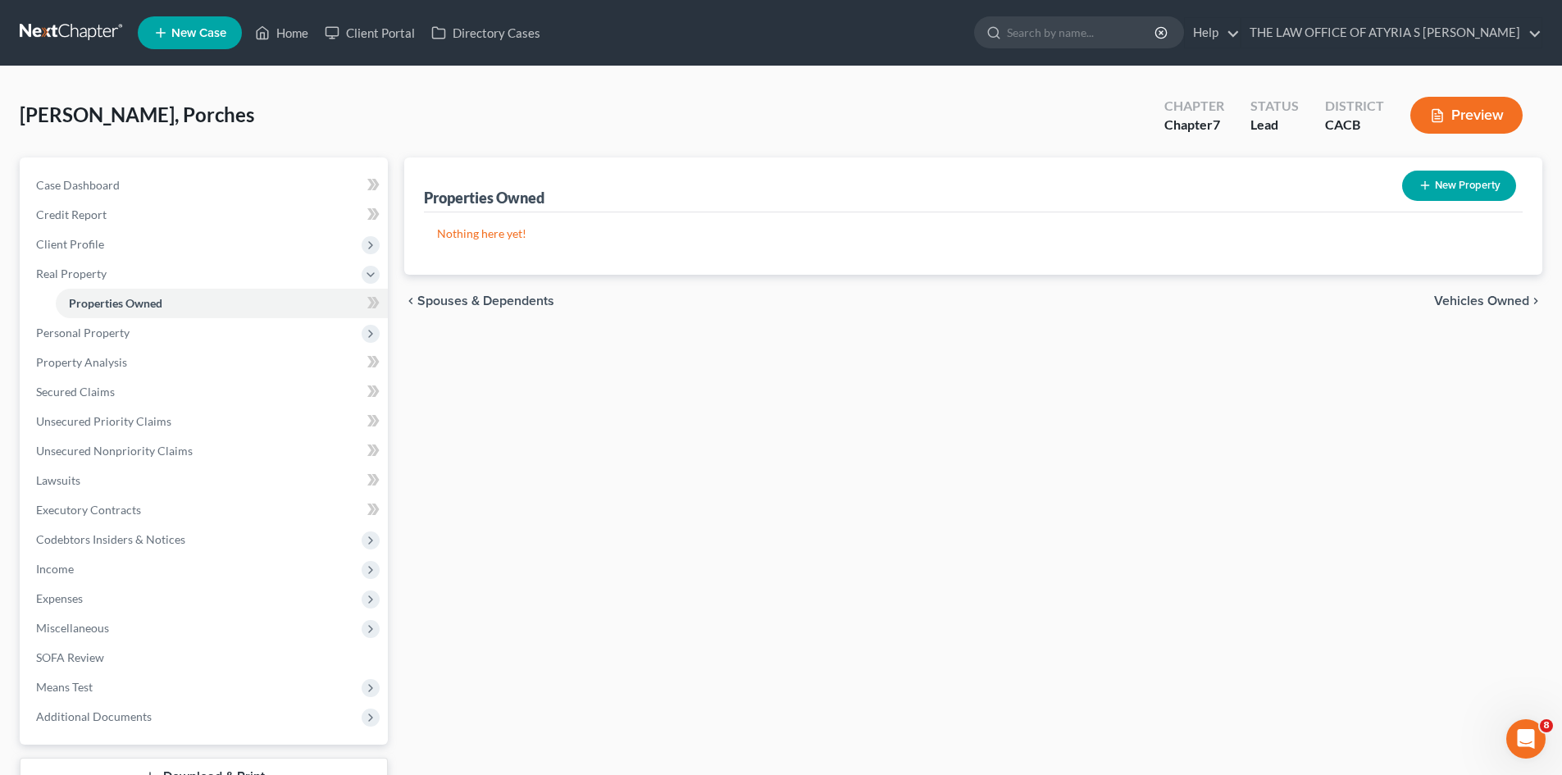
click at [1506, 302] on span "Vehicles Owned" at bounding box center [1481, 300] width 95 height 13
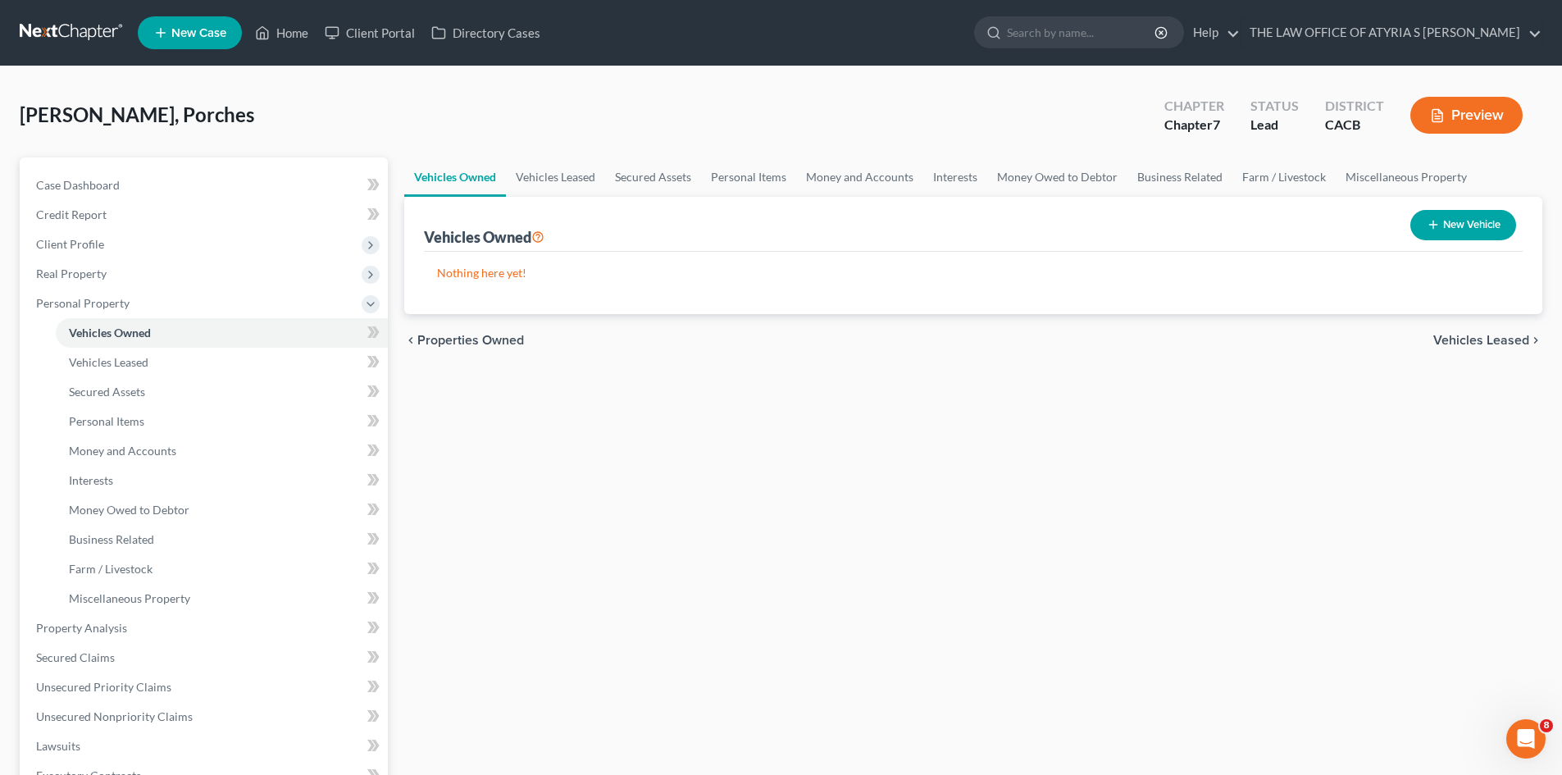
click at [1465, 339] on span "Vehicles Leased" at bounding box center [1481, 340] width 96 height 13
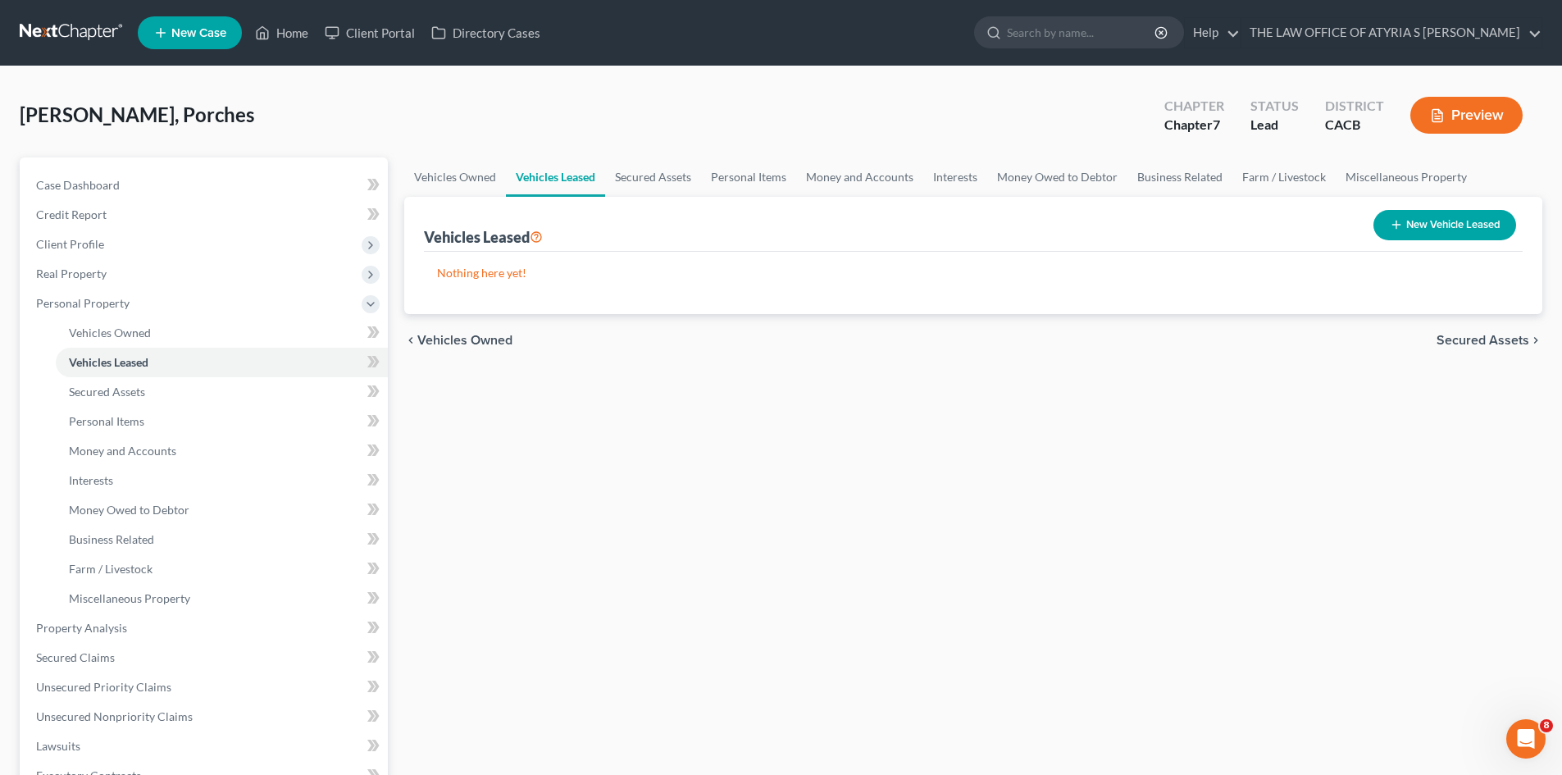
click at [1482, 342] on span "Secured Assets" at bounding box center [1482, 340] width 93 height 13
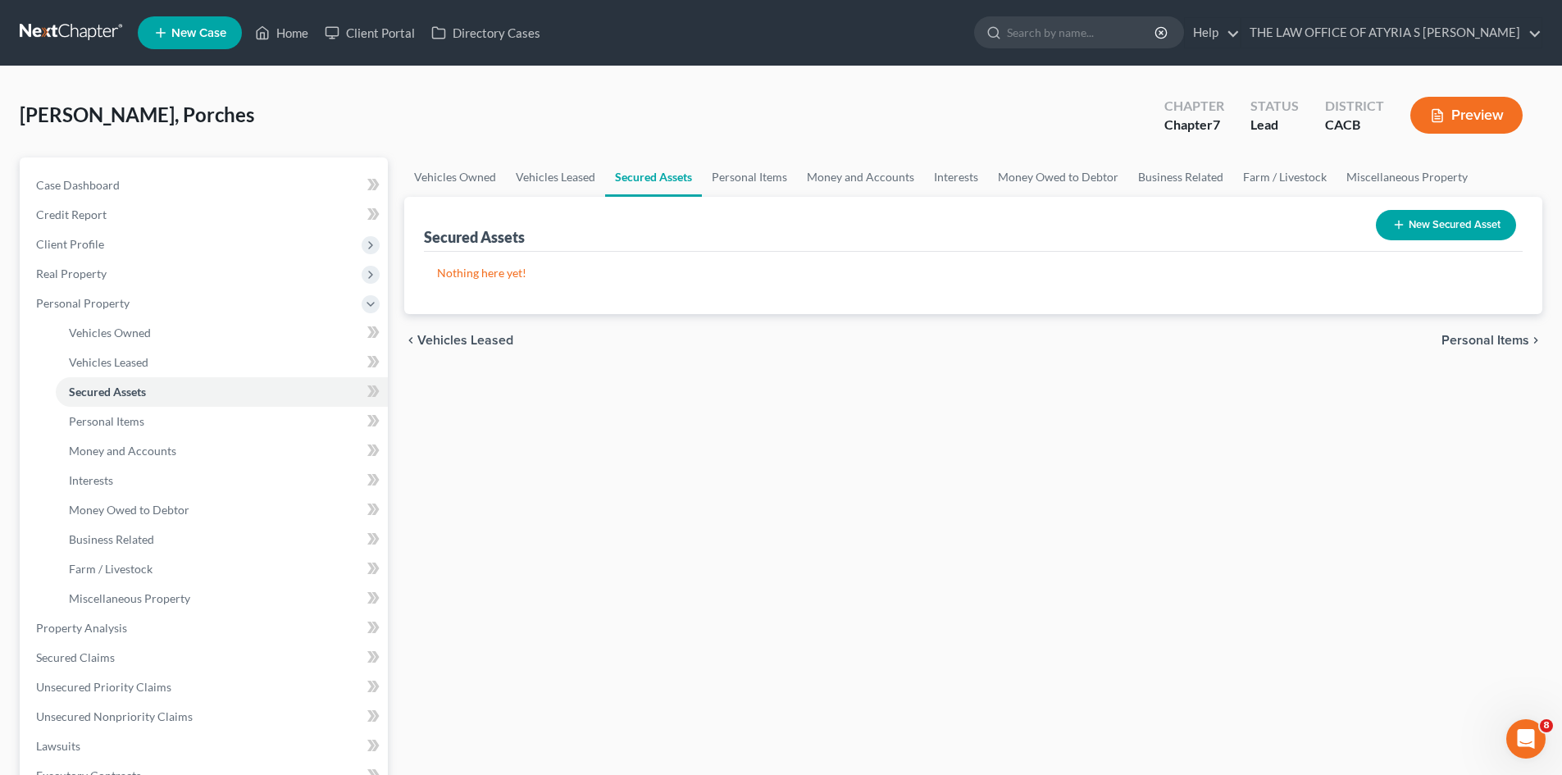
click at [1482, 342] on span "Personal Items" at bounding box center [1485, 340] width 88 height 13
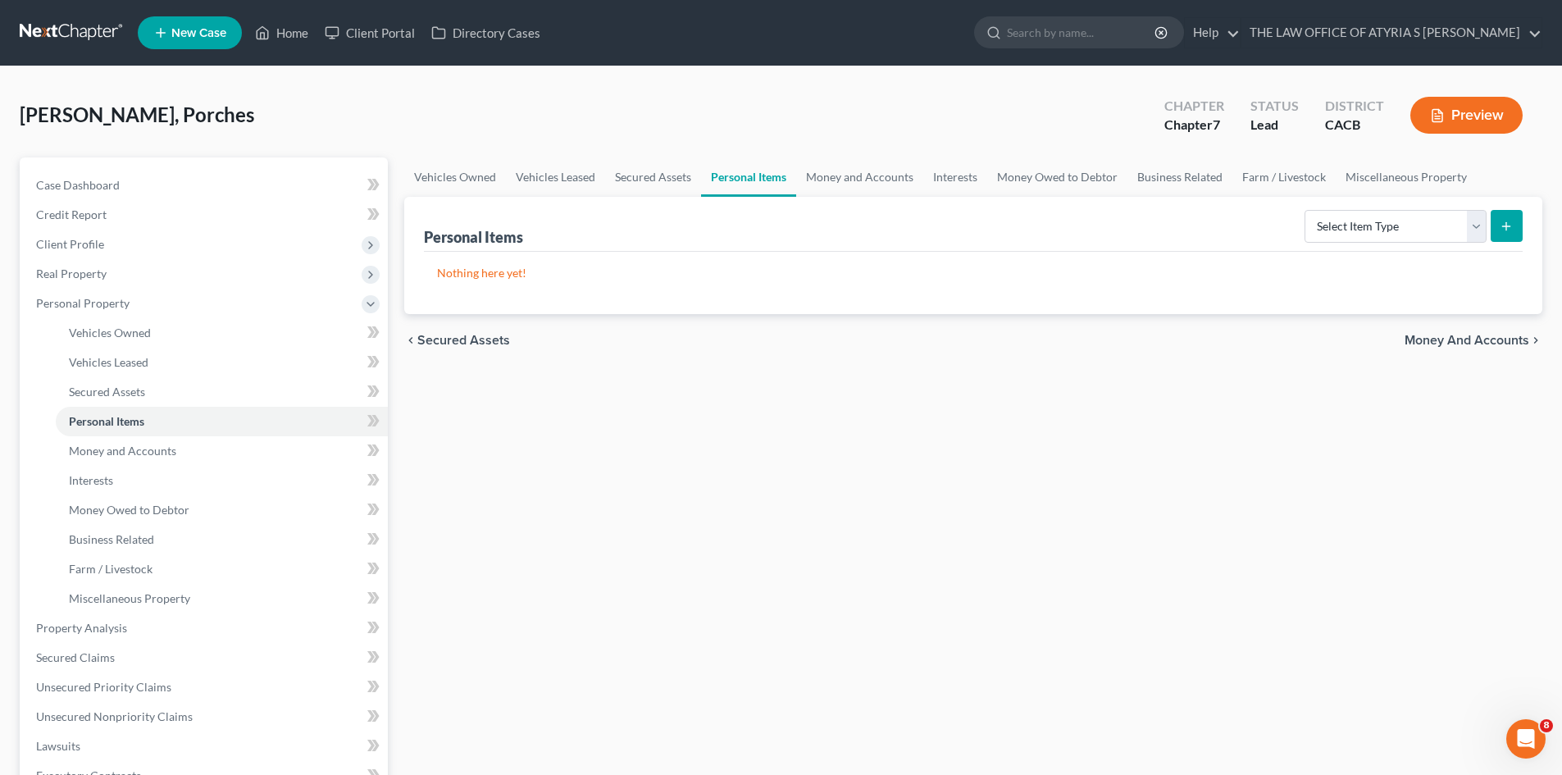
click at [1468, 343] on span "Money and Accounts" at bounding box center [1466, 340] width 125 height 13
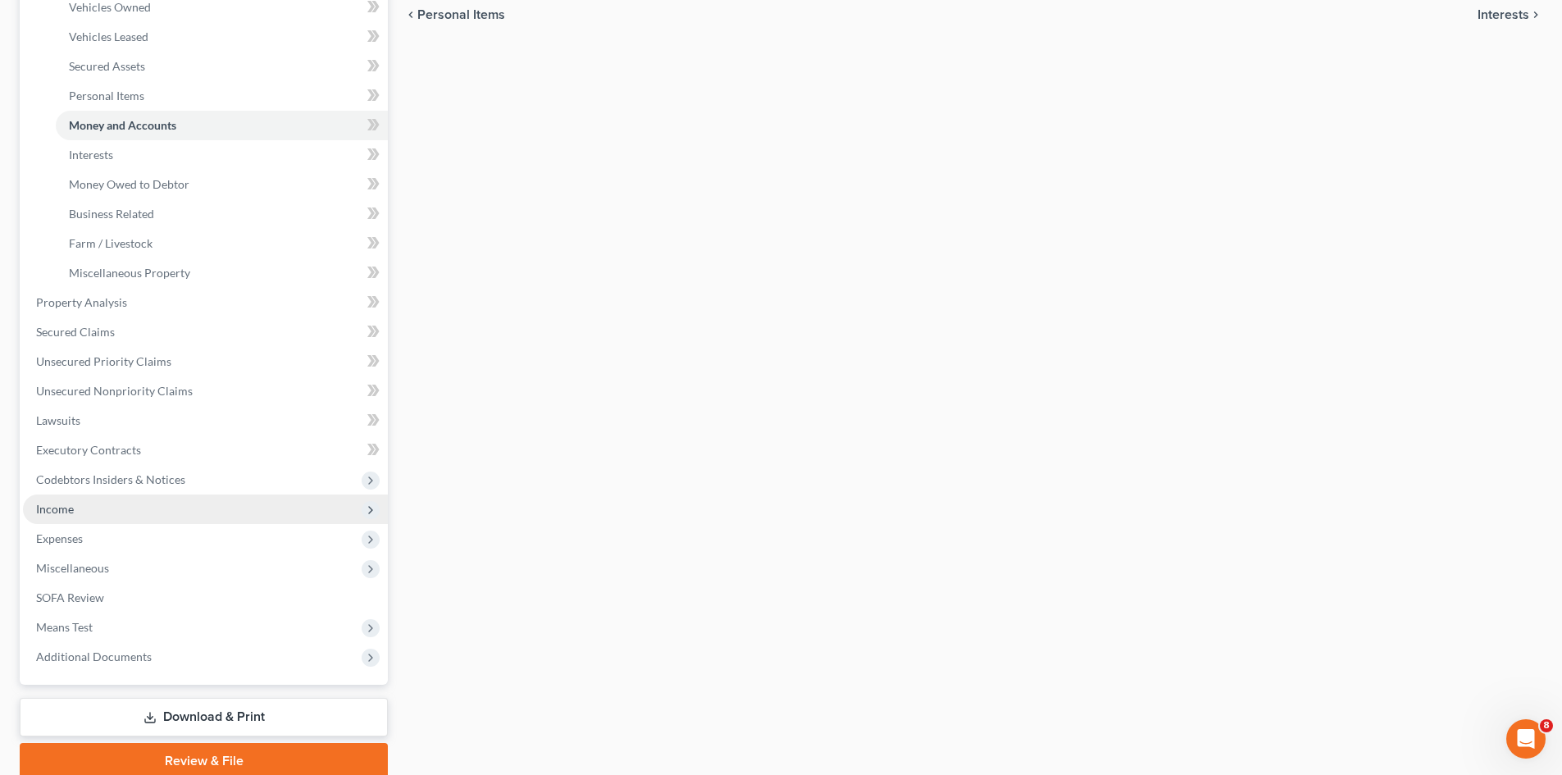
scroll to position [328, 0]
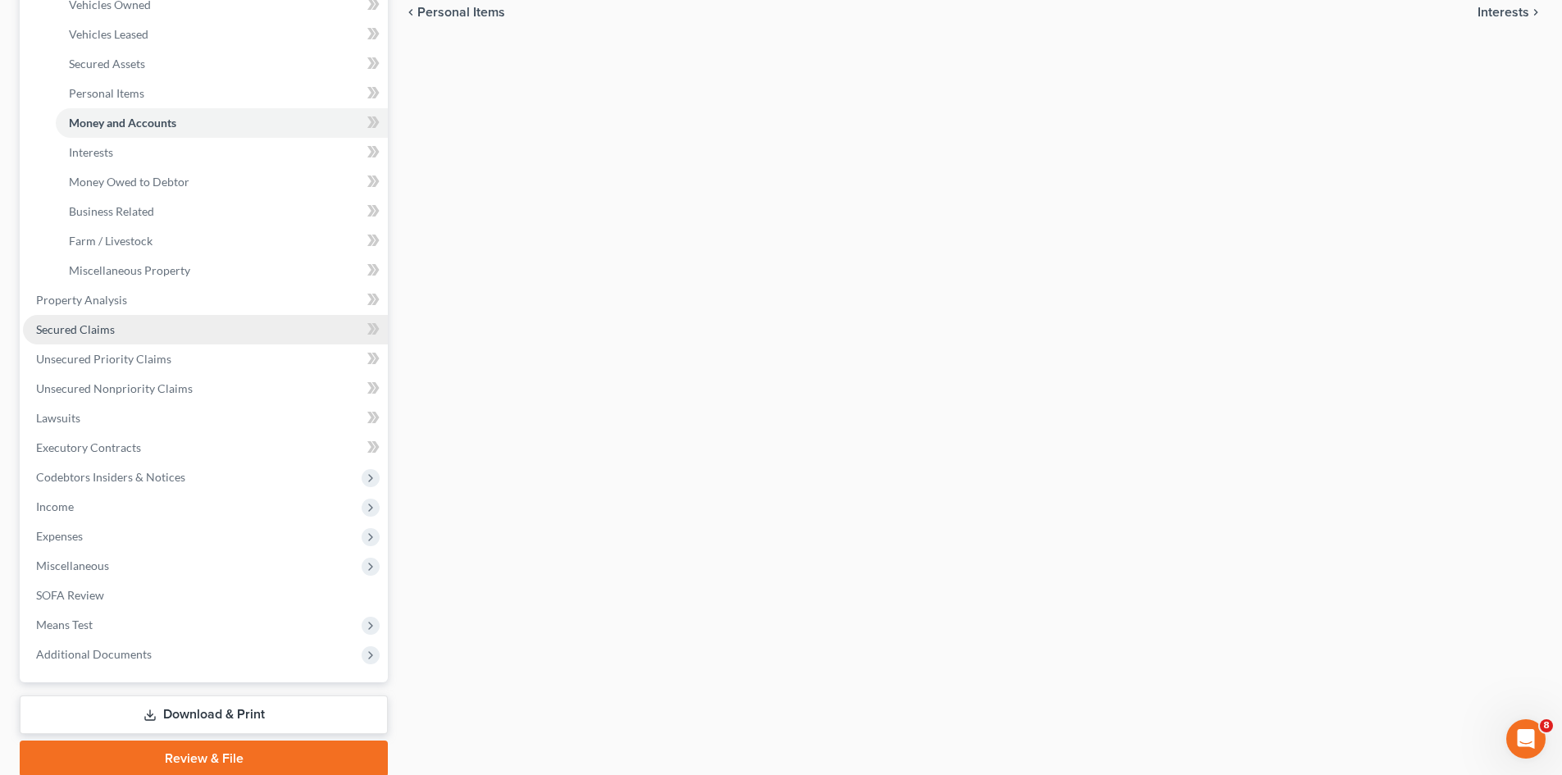
click at [189, 338] on link "Secured Claims" at bounding box center [205, 330] width 365 height 30
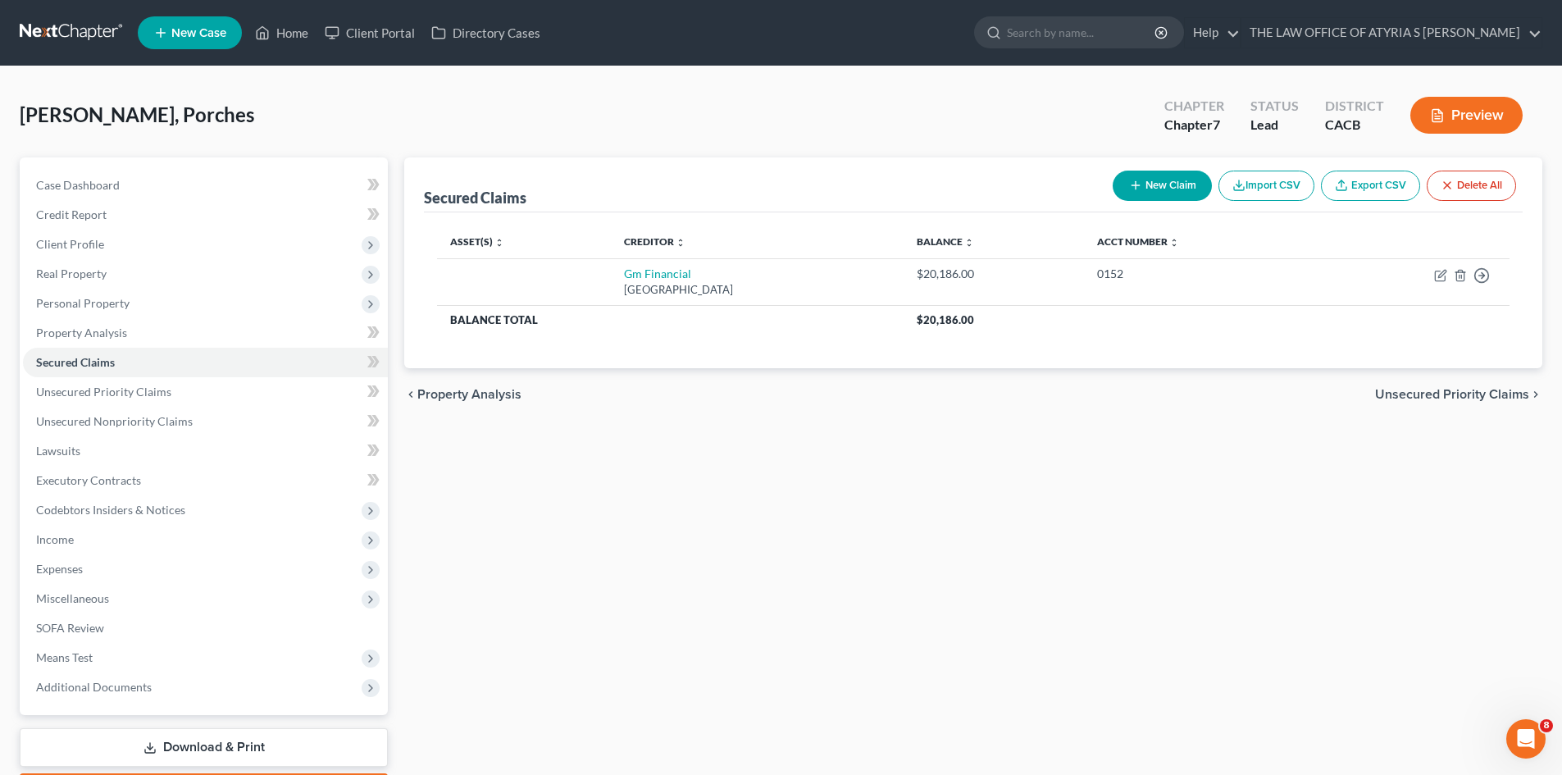
click at [1498, 397] on span "Unsecured Priority Claims" at bounding box center [1452, 394] width 154 height 13
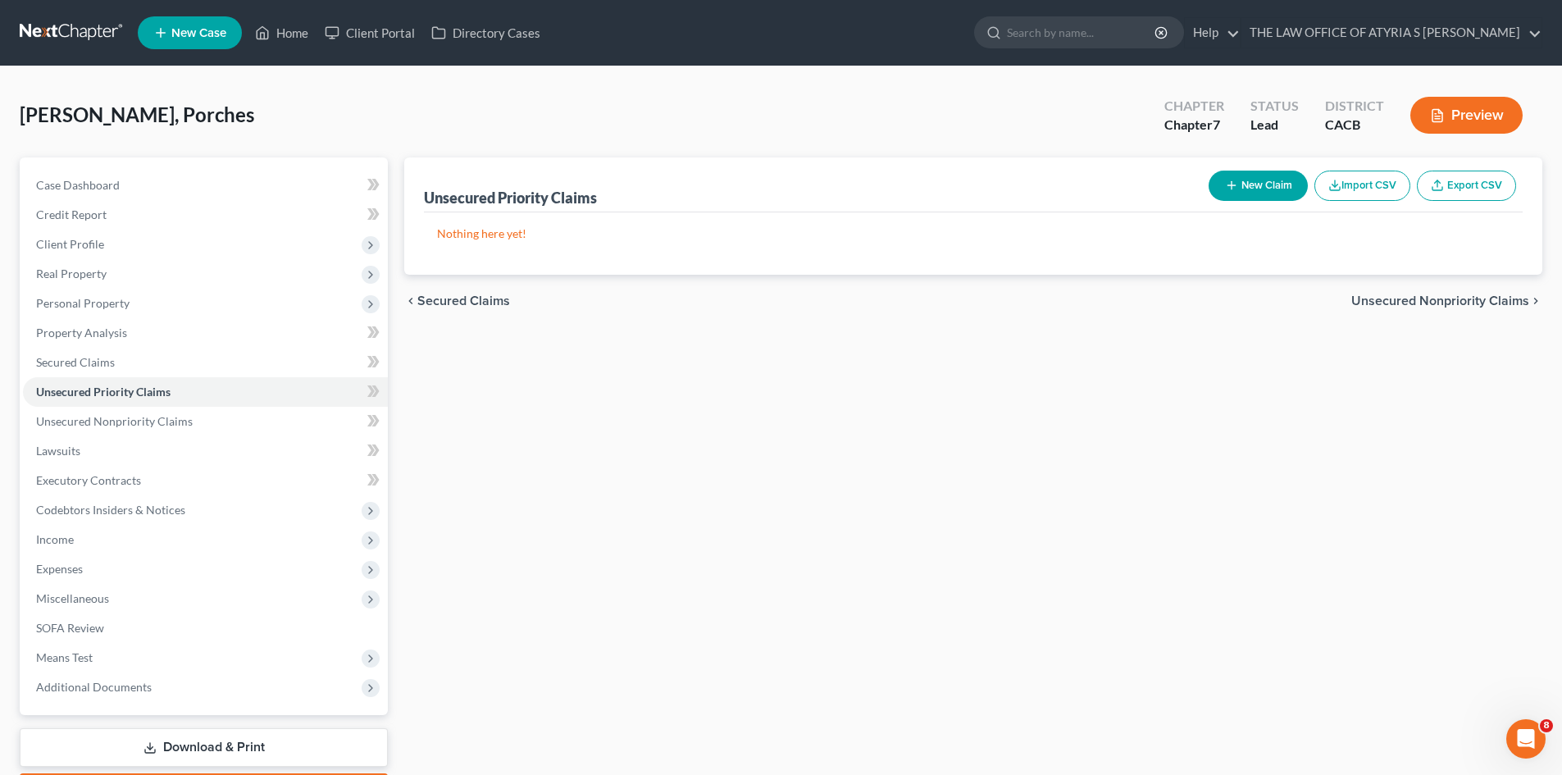
click at [1471, 302] on span "Unsecured Nonpriority Claims" at bounding box center [1440, 300] width 178 height 13
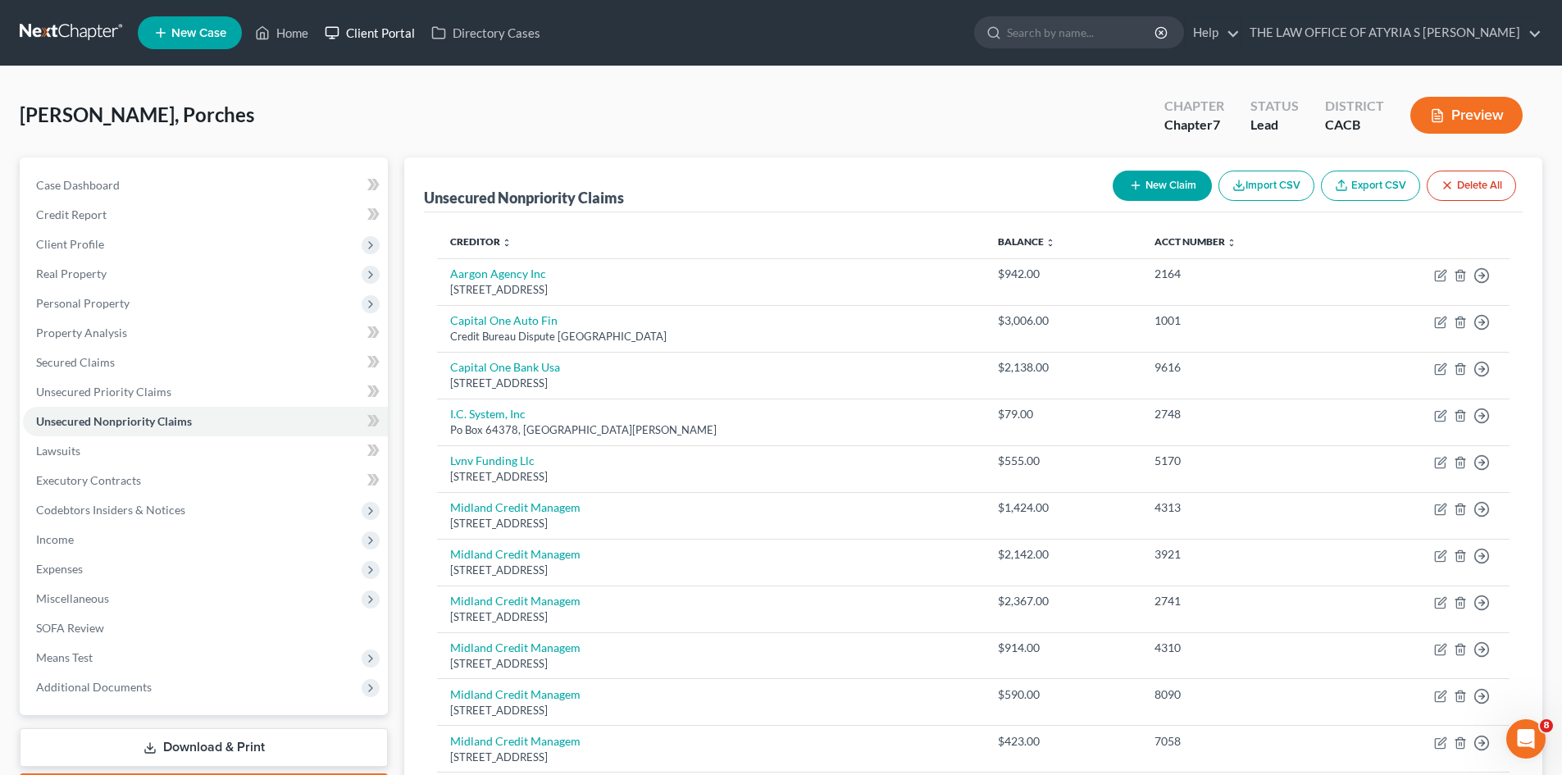
click at [388, 29] on link "Client Portal" at bounding box center [369, 33] width 107 height 30
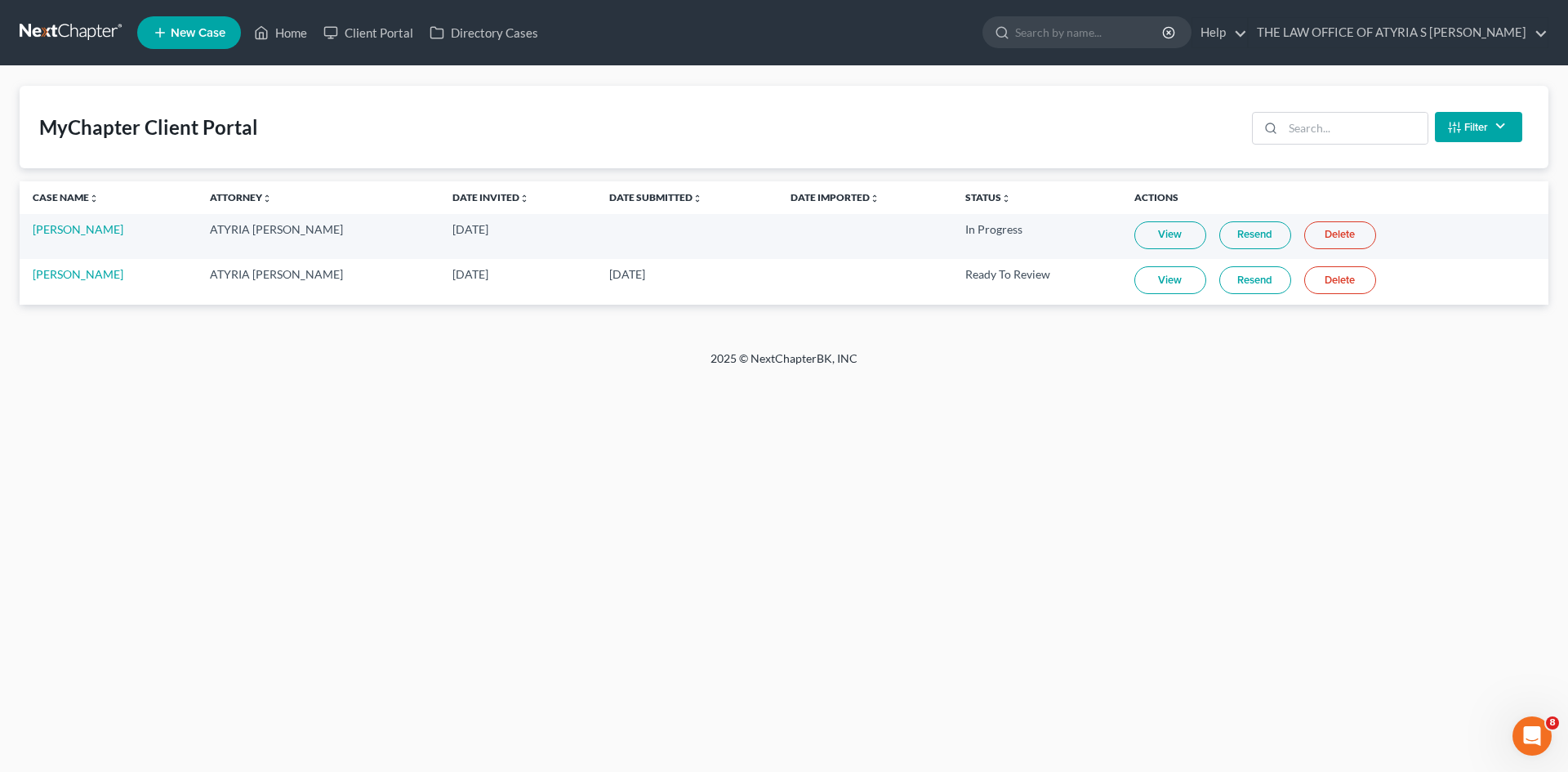
click at [1503, 133] on button "Filter" at bounding box center [1478, 127] width 88 height 30
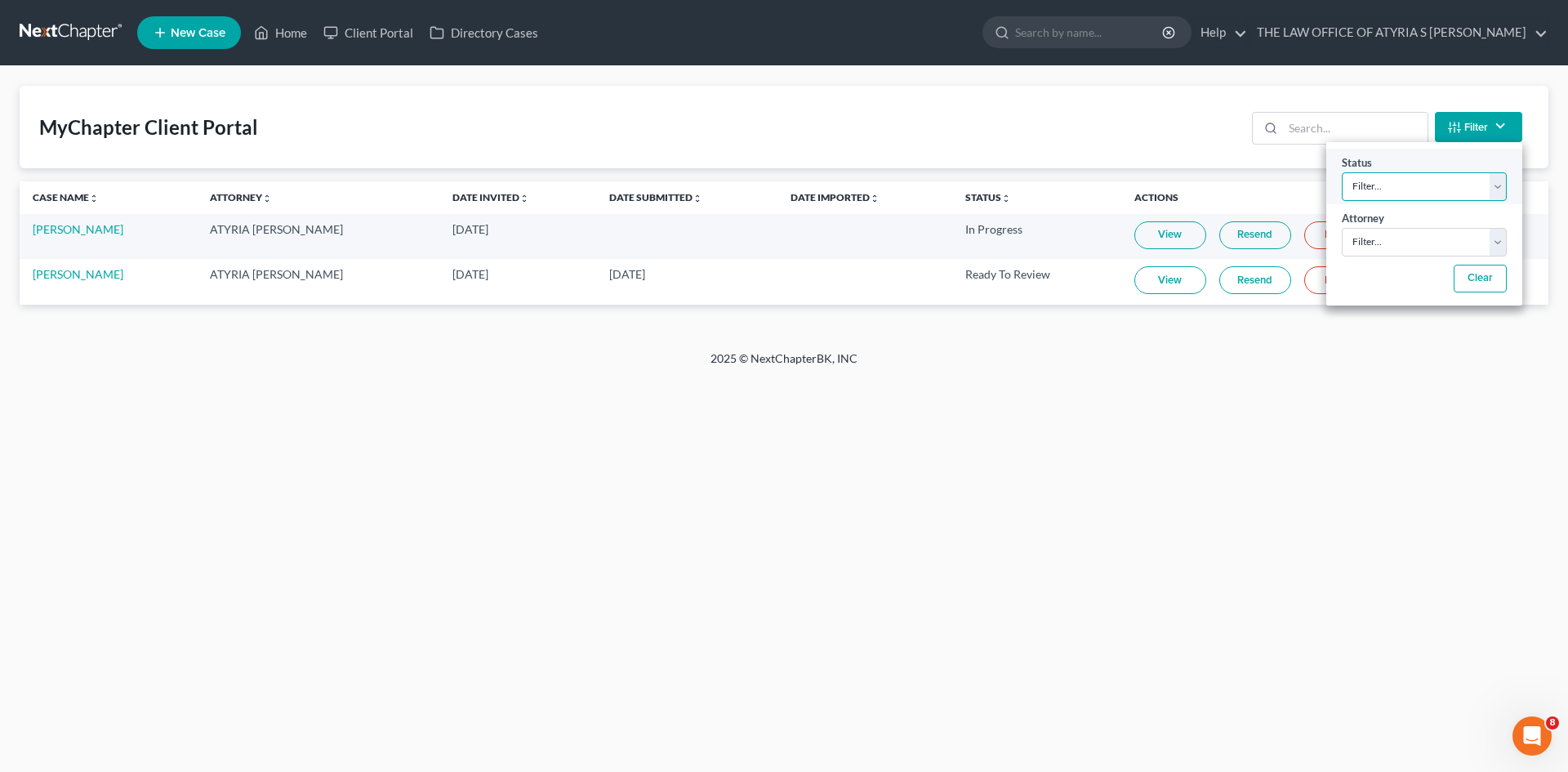
click at [1479, 182] on select "Filter... Invited In Progress Ready To Review Reviewed Imported Sent Back To De…" at bounding box center [1425, 186] width 165 height 29
click at [996, 79] on div "MyChapter Client Portal Filter Status Filter... Invited In Progress Ready To Re…" at bounding box center [784, 207] width 1568 height 284
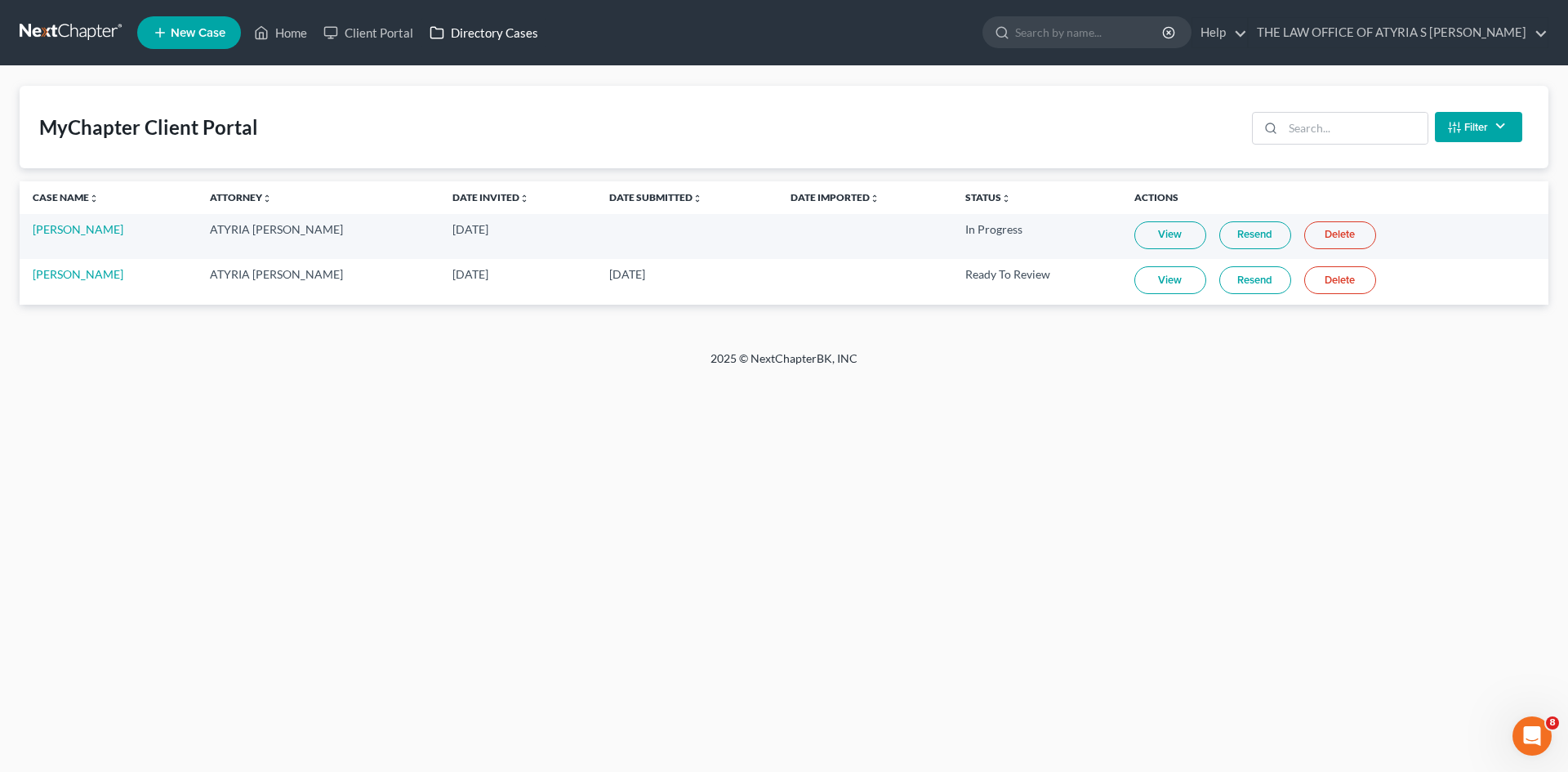
click at [516, 44] on link "Directory Cases" at bounding box center [483, 33] width 125 height 30
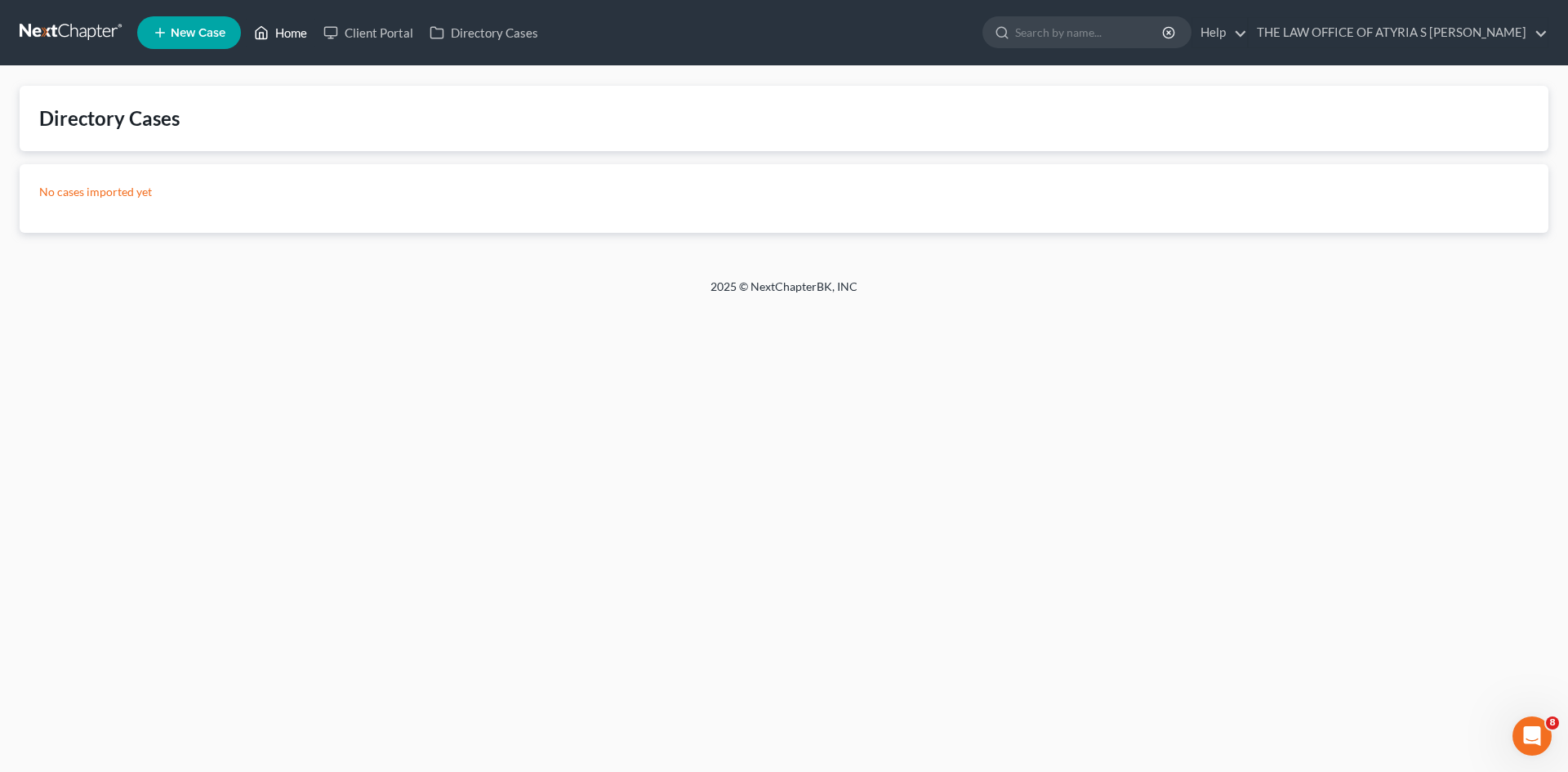
click at [296, 30] on link "Home" at bounding box center [281, 33] width 70 height 30
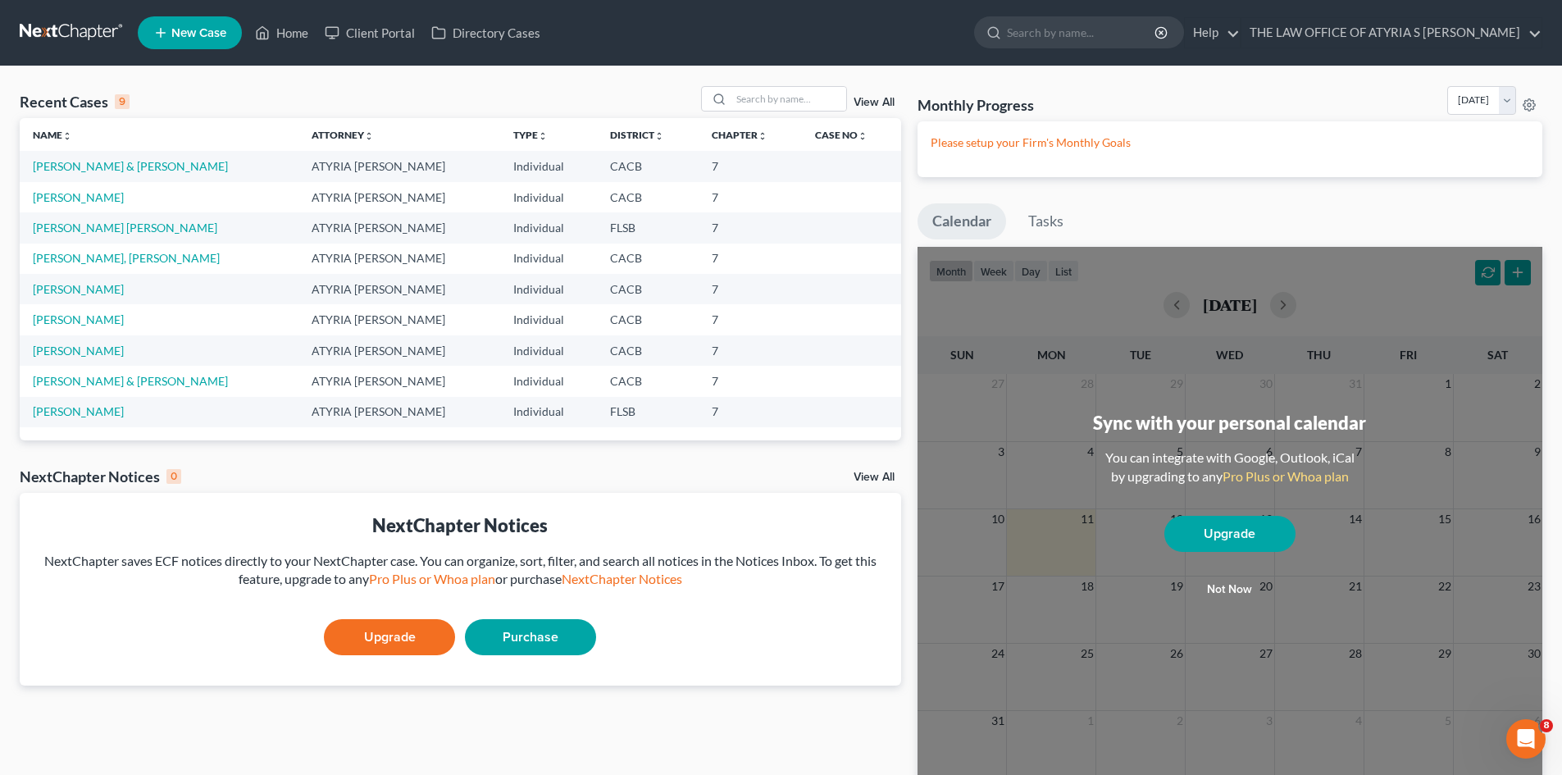
click at [873, 99] on link "View All" at bounding box center [873, 102] width 41 height 11
click at [885, 102] on link "View All" at bounding box center [873, 102] width 41 height 11
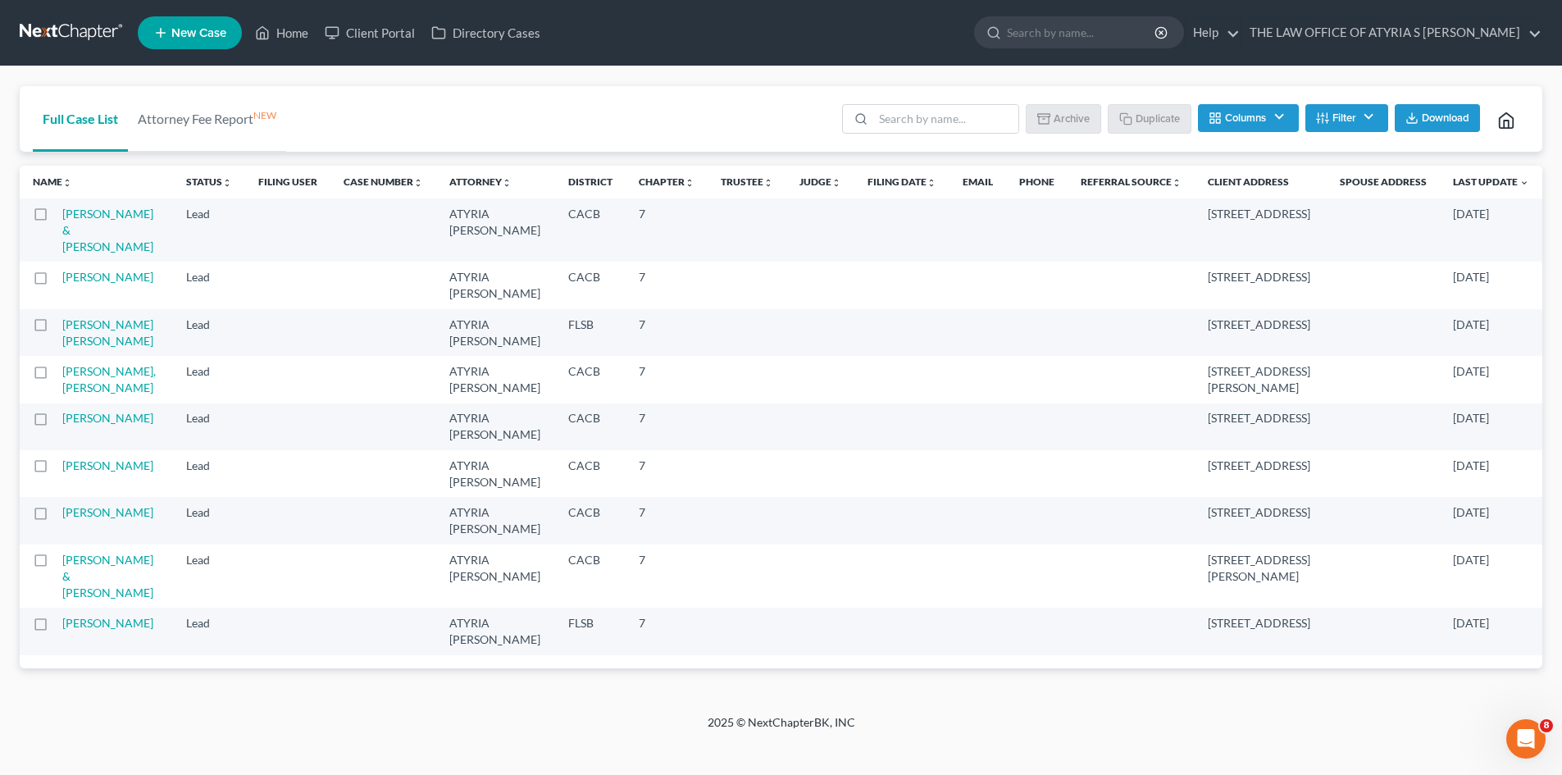
click at [1537, 734] on icon "Open Intercom Messenger" at bounding box center [1526, 739] width 27 height 27
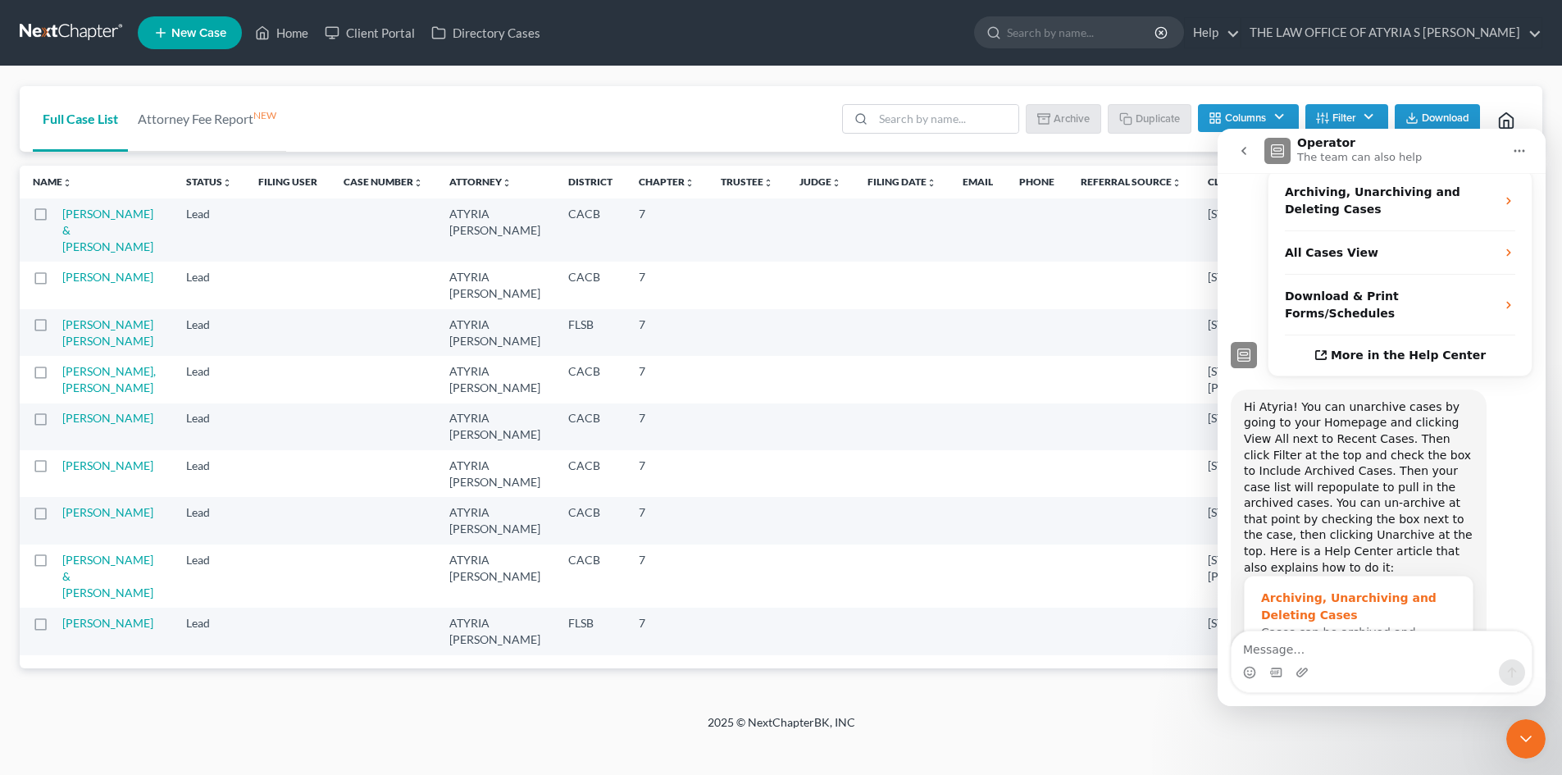
scroll to position [334, 0]
click at [1336, 102] on ul "Batch Download Archive Un-archive Duplicate Columns Attorney Case Number Area O…" at bounding box center [1184, 120] width 690 height 39
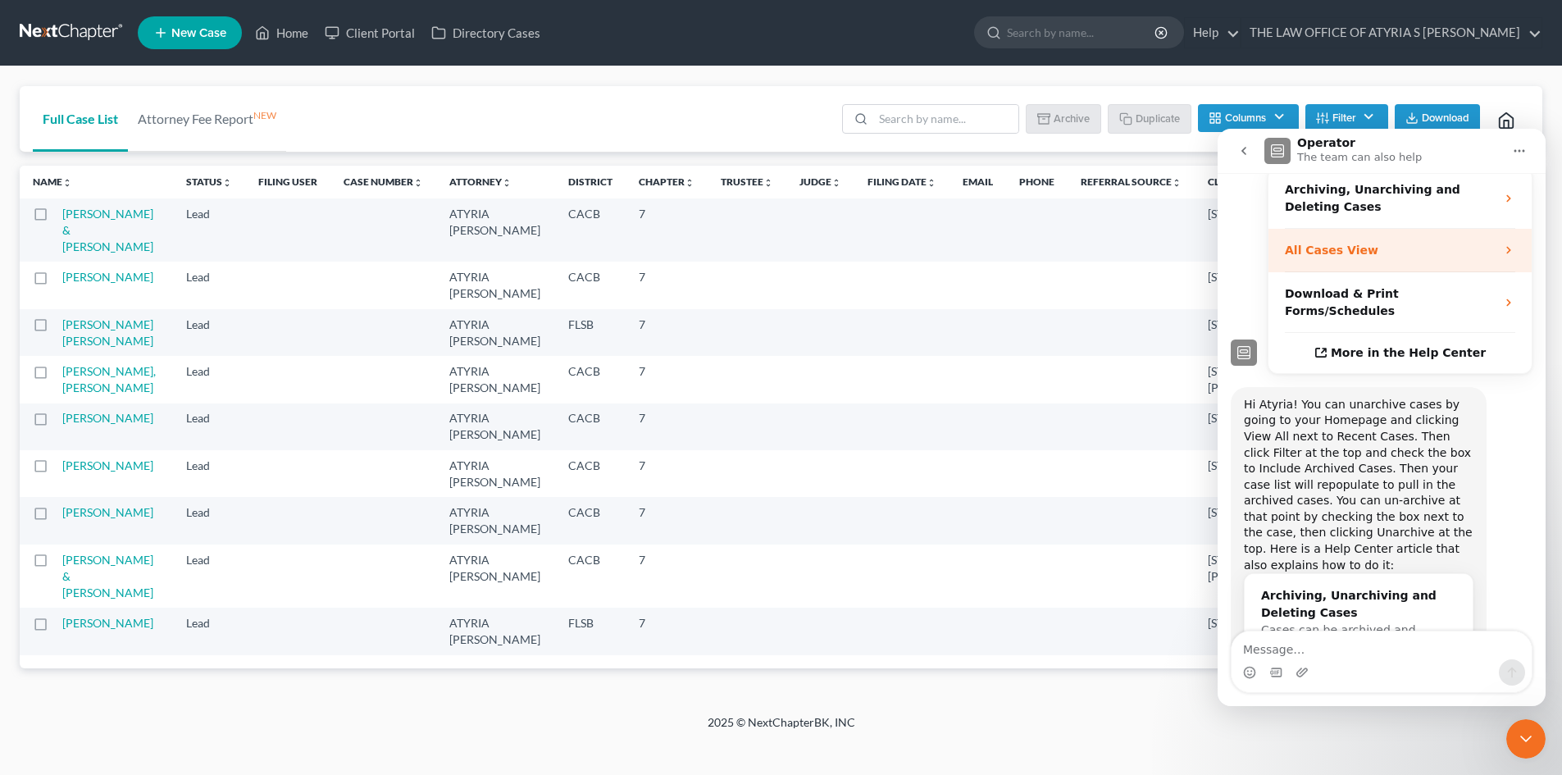
click at [1509, 229] on div "All Cases View" at bounding box center [1399, 250] width 263 height 43
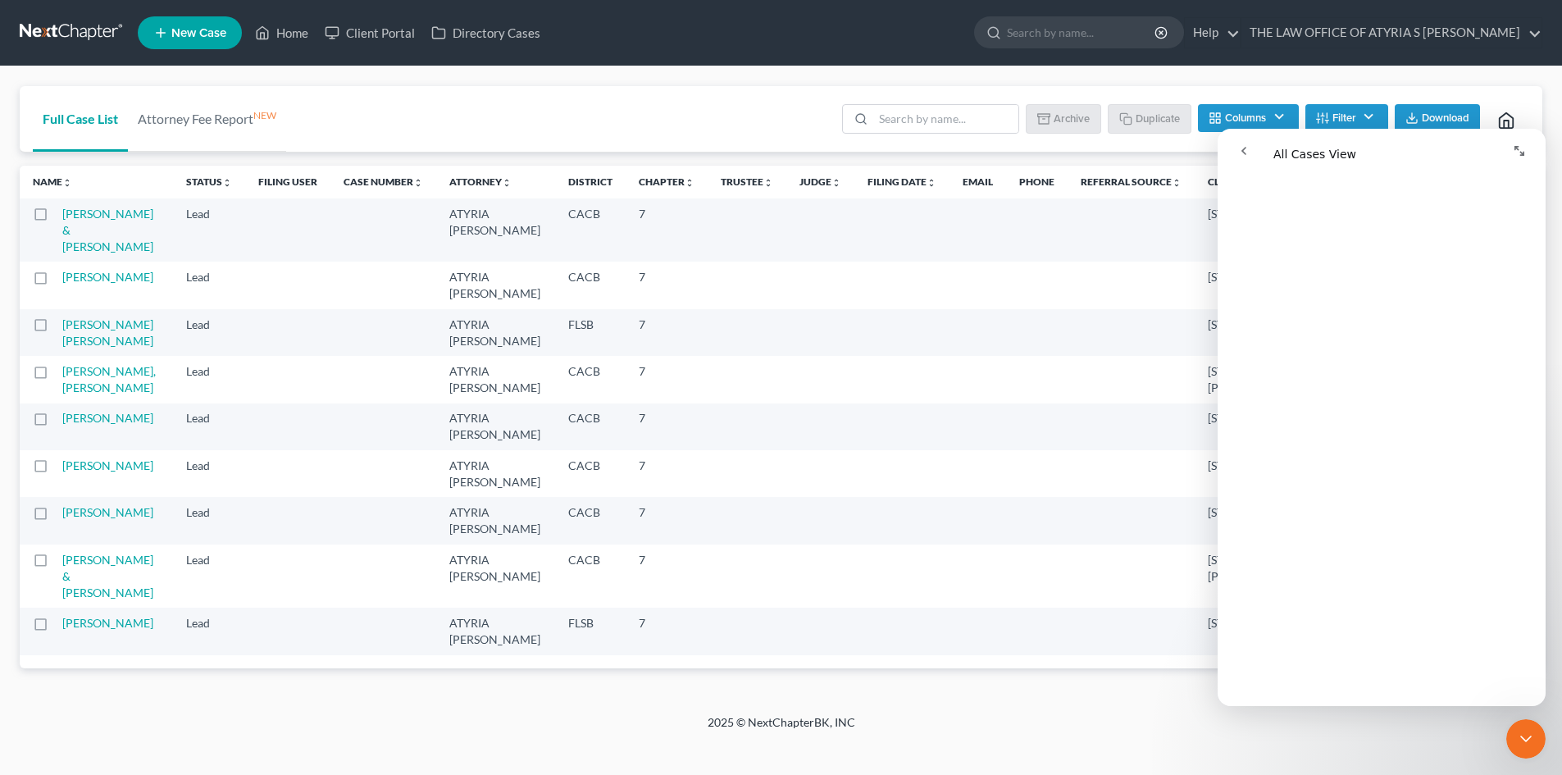
scroll to position [820, 0]
click at [1336, 66] on div "Full Case List Attorney Fee Report NEW Batch Download Archive Un-archive Duplic…" at bounding box center [781, 390] width 1562 height 648
drag, startPoint x: 1522, startPoint y: 733, endPoint x: 3028, endPoint y: 1427, distance: 1659.2
click at [1522, 733] on icon "Close Intercom Messenger" at bounding box center [1526, 739] width 20 height 20
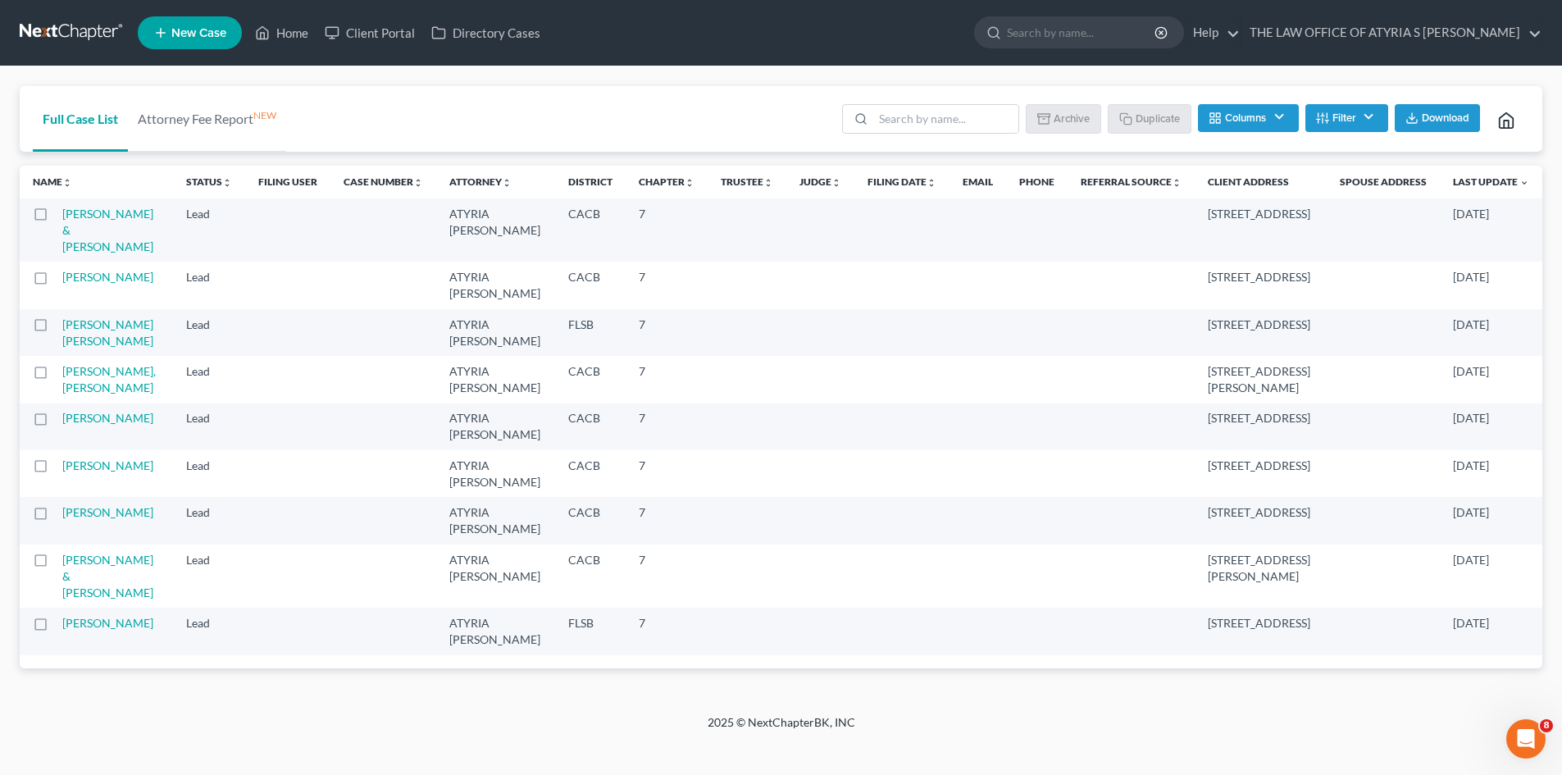
click at [1360, 119] on button "Filter" at bounding box center [1346, 118] width 83 height 28
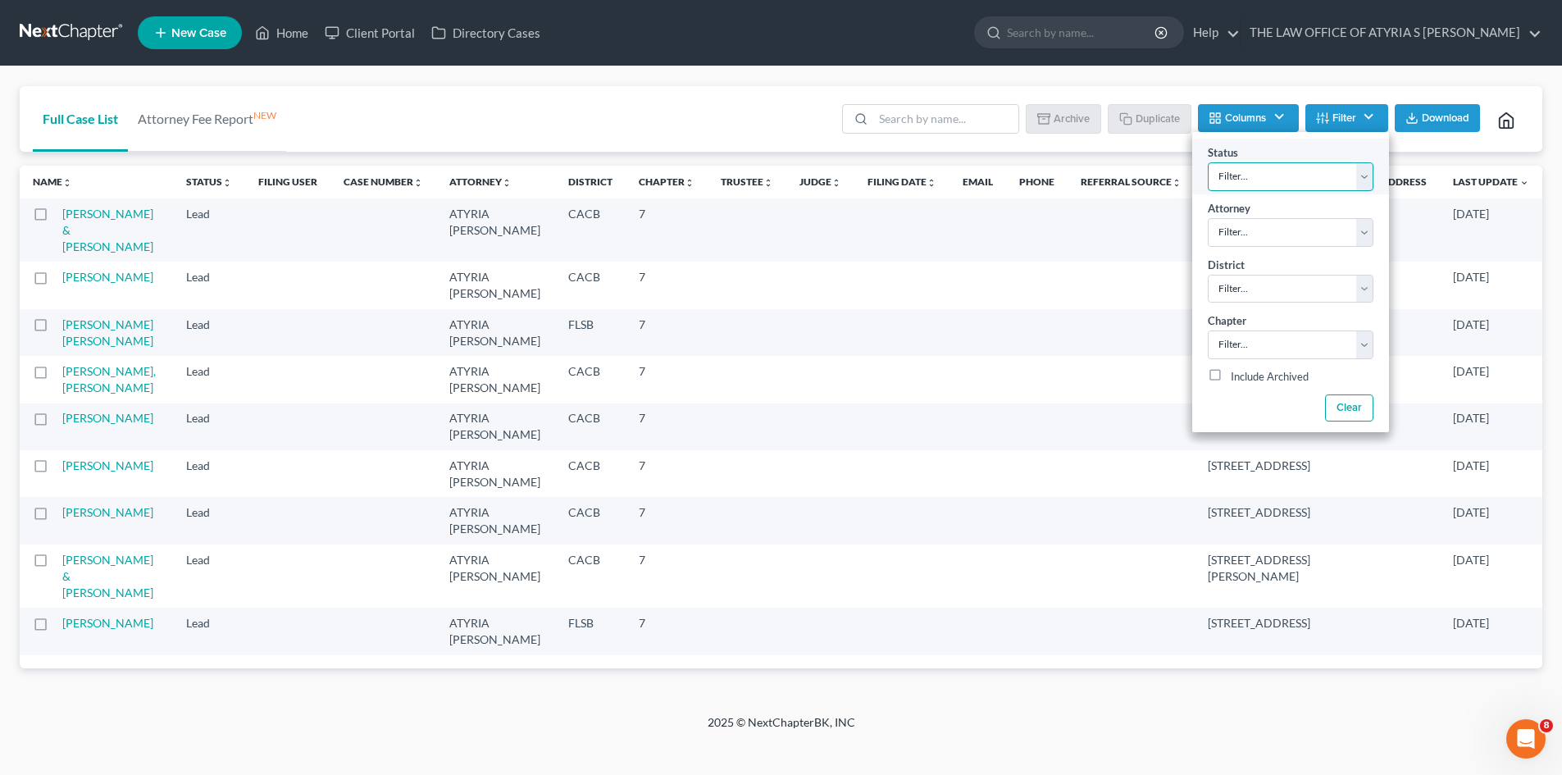
click at [1367, 174] on select "Filter... Discharged Dismissed Filed In Progress Lead Lost Lead Ready to File T…" at bounding box center [1291, 176] width 166 height 29
click at [1231, 376] on label "Include Archived" at bounding box center [1270, 377] width 78 height 20
click at [1237, 376] on input "Include Archived" at bounding box center [1242, 372] width 11 height 11
checkbox input "true"
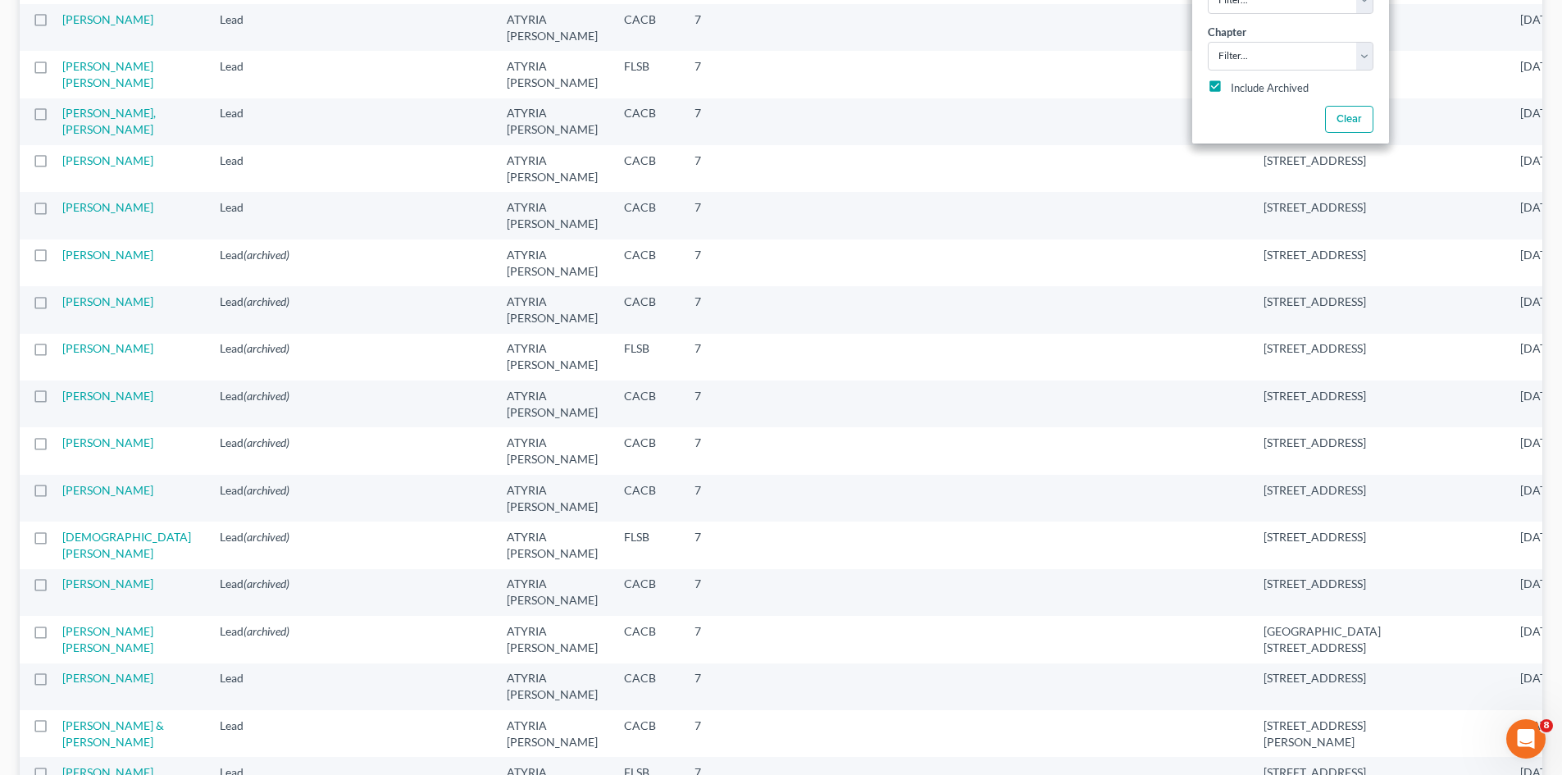
scroll to position [0, 0]
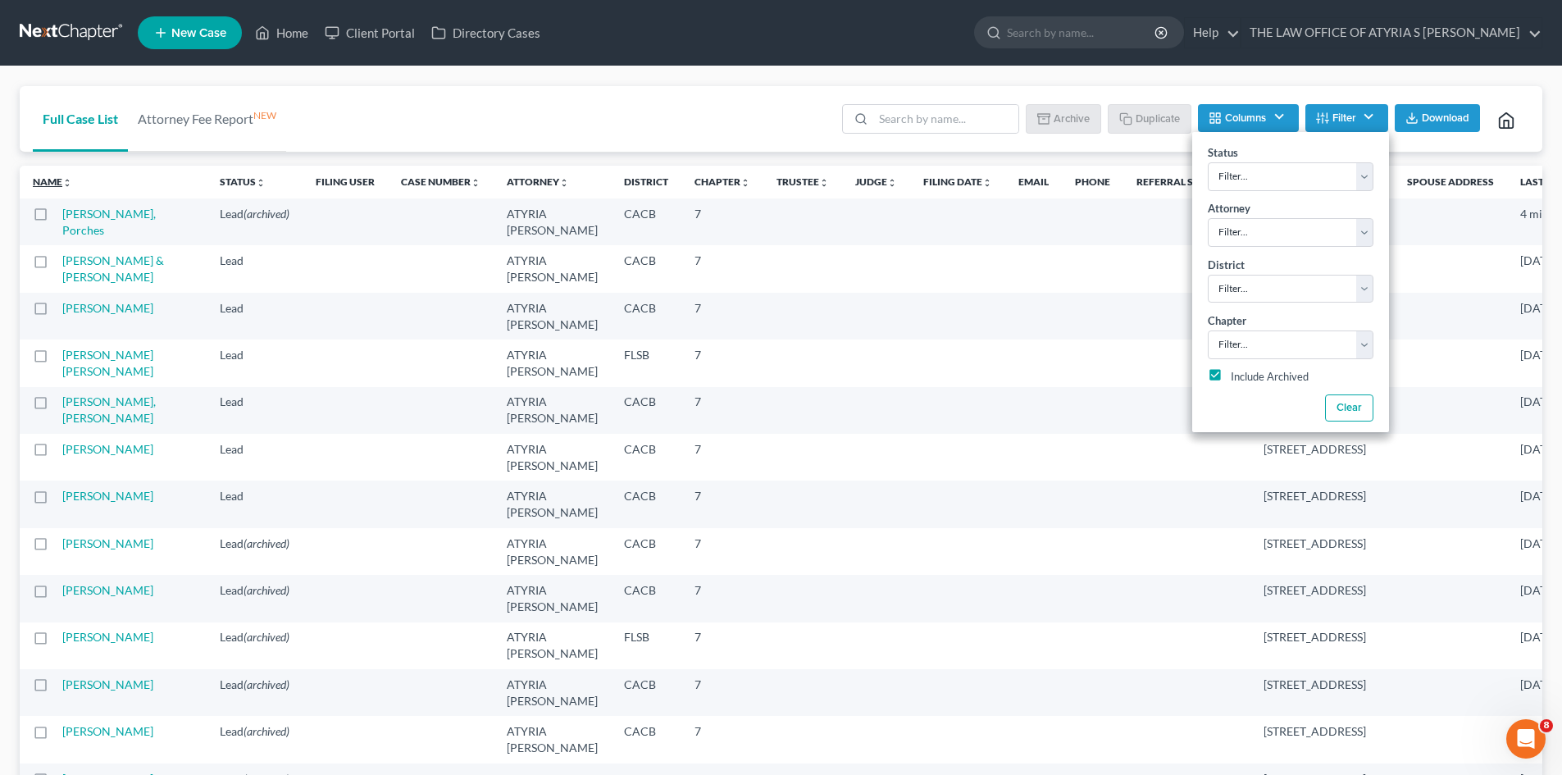
click at [68, 184] on icon "unfold_more" at bounding box center [67, 183] width 10 height 10
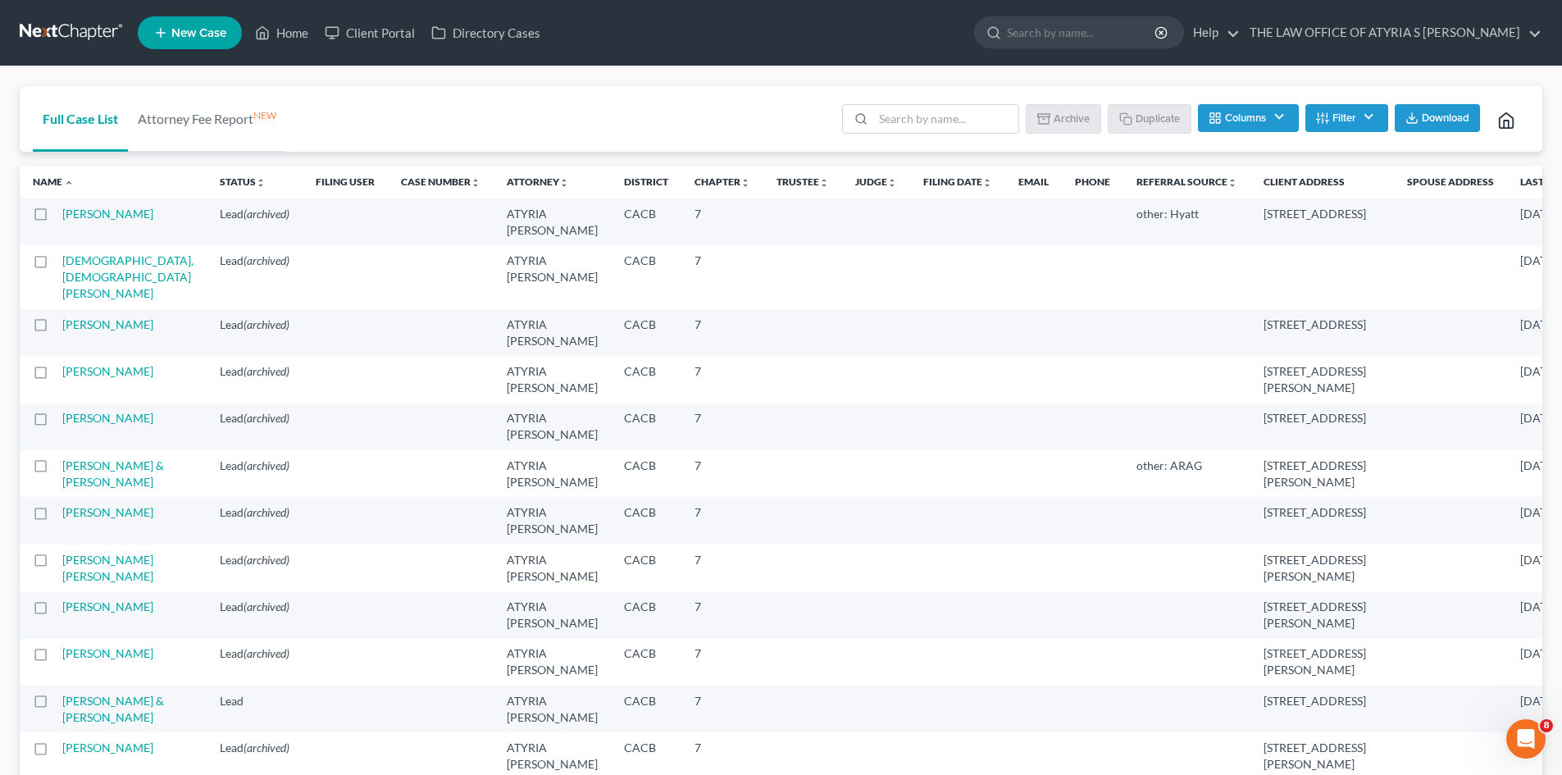
click at [69, 189] on th "Name unfold_more expand_more expand_less" at bounding box center [113, 182] width 187 height 33
click at [68, 189] on th "Name unfold_more expand_more expand_less" at bounding box center [113, 182] width 187 height 33
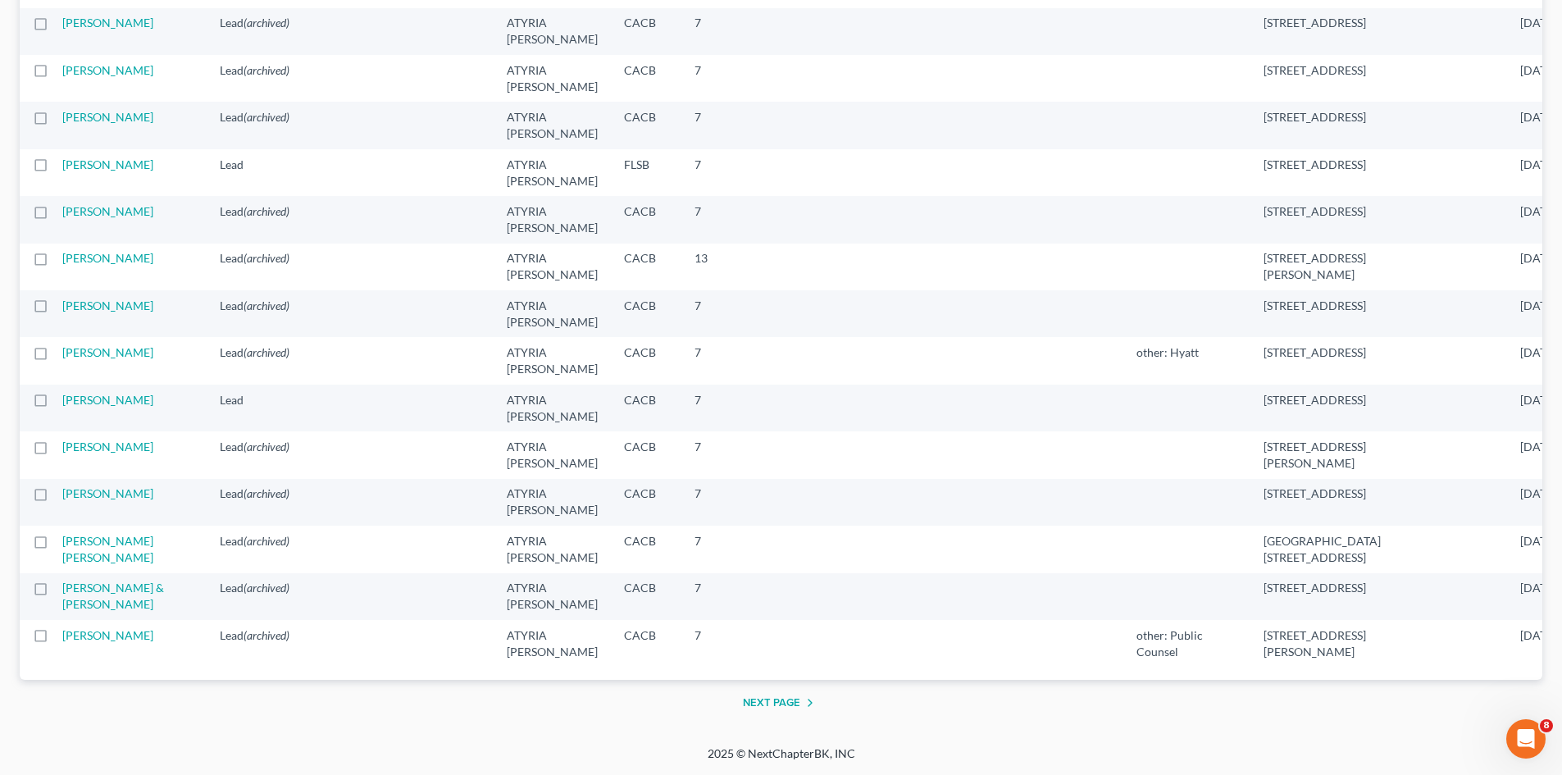
scroll to position [2196, 0]
click at [785, 703] on button "Next Page" at bounding box center [781, 703] width 77 height 20
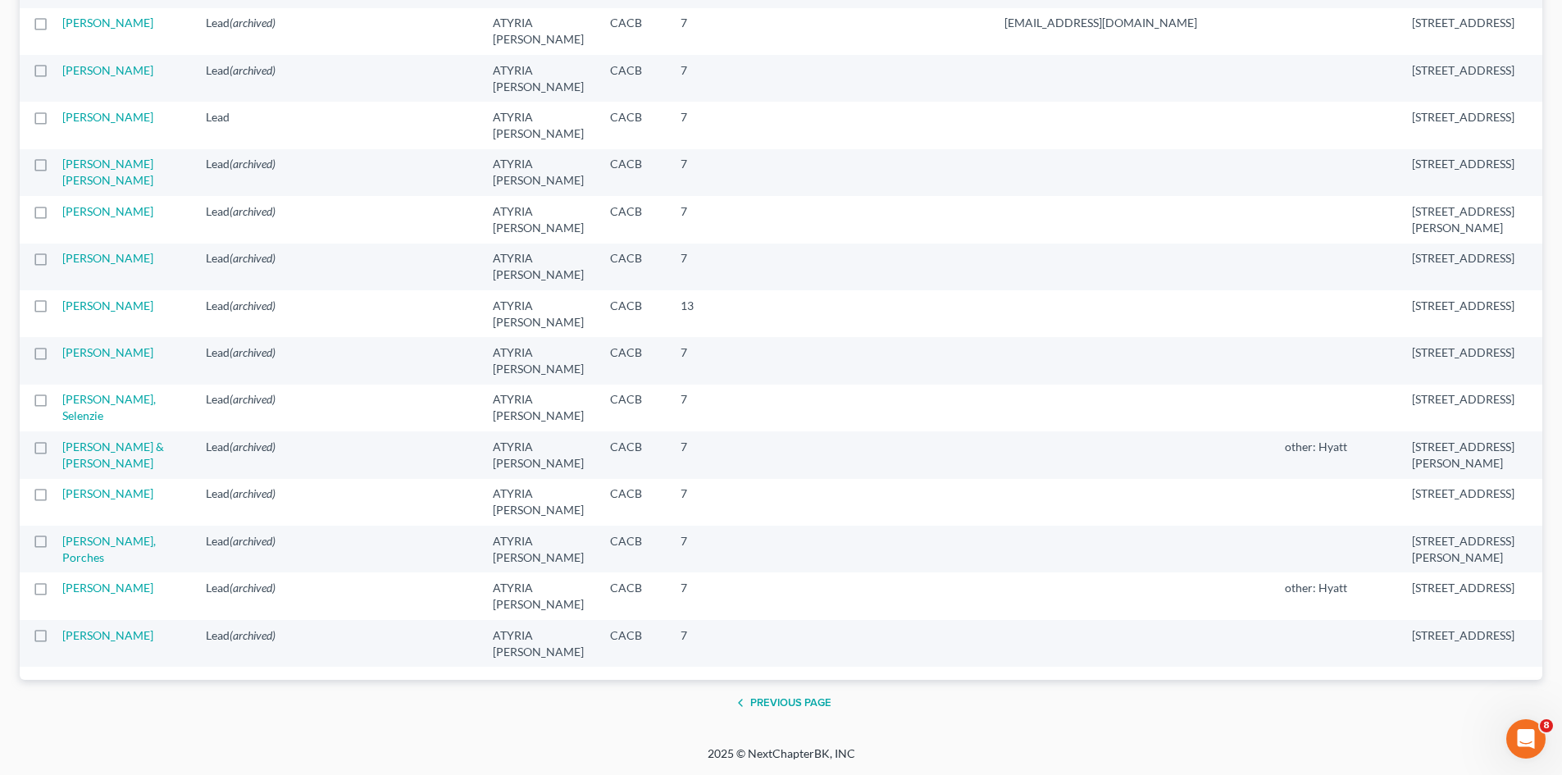
scroll to position [2425, 0]
click at [56, 545] on label at bounding box center [56, 545] width 0 height 0
click at [62, 533] on input "checkbox" at bounding box center [67, 538] width 11 height 11
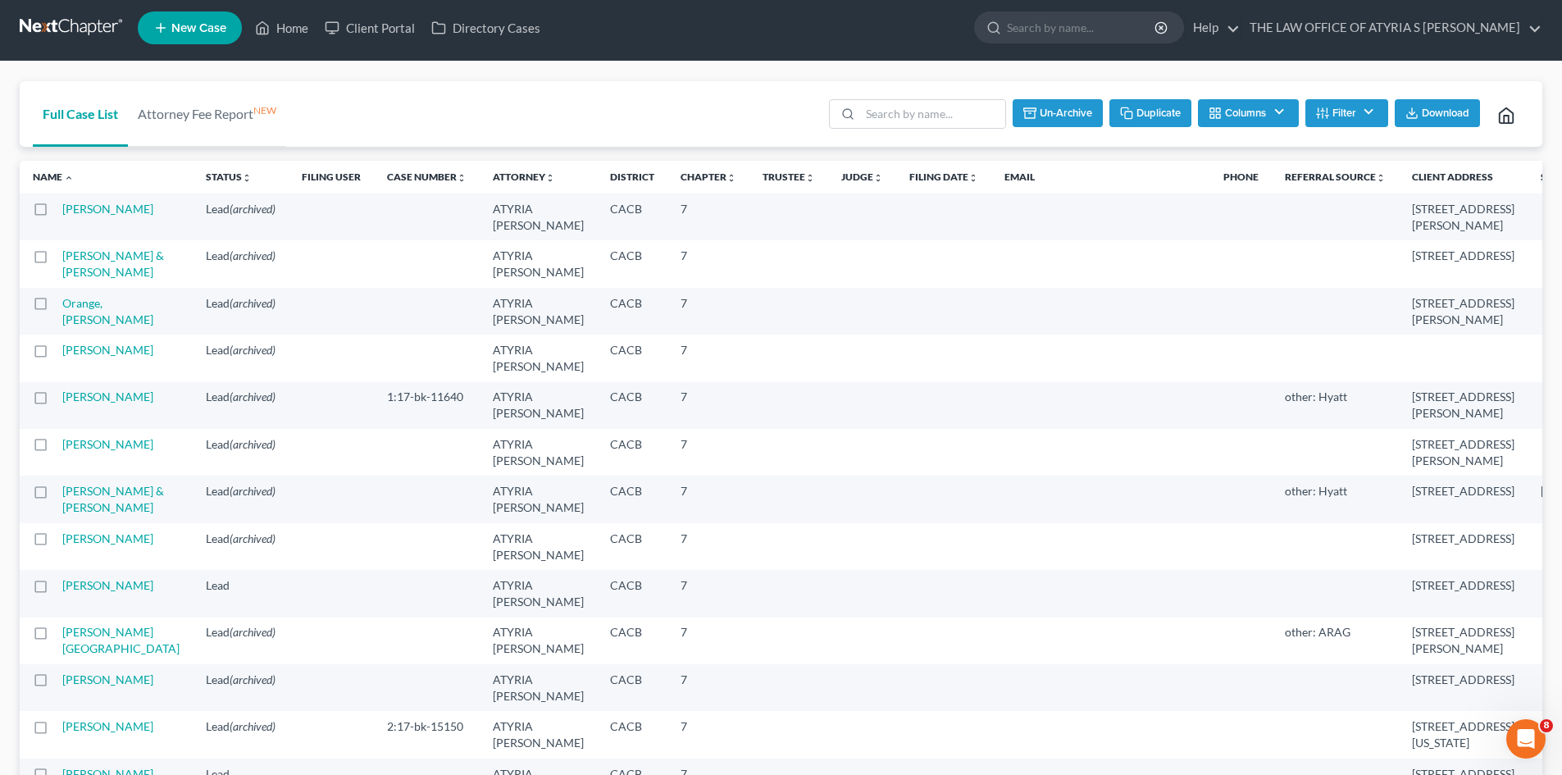
scroll to position [0, 0]
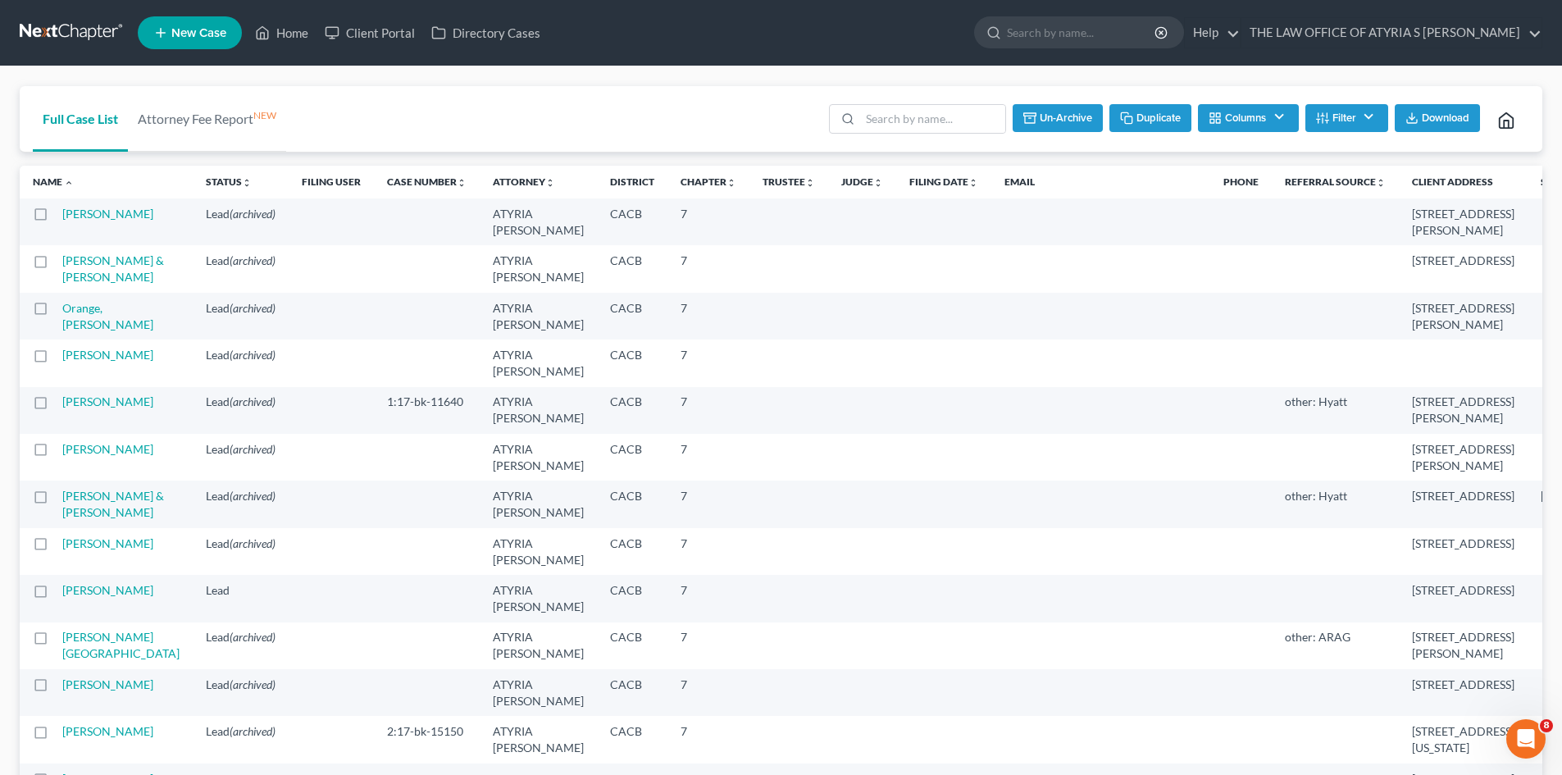
click at [1055, 116] on button "Un-archive" at bounding box center [1057, 118] width 90 height 28
checkbox input "false"
click at [298, 37] on link "Home" at bounding box center [282, 33] width 70 height 30
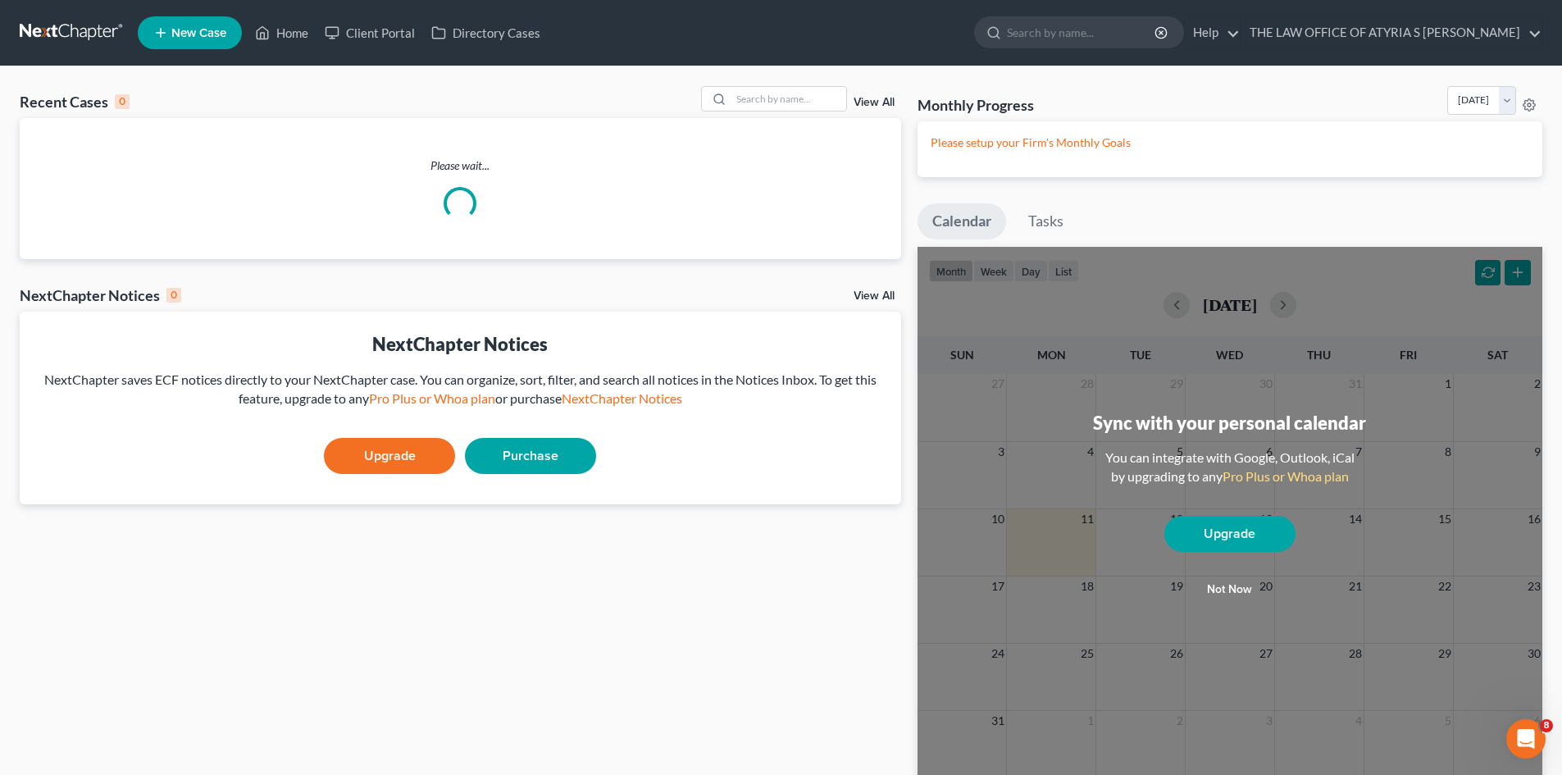
click at [1530, 741] on icon "Open Intercom Messenger" at bounding box center [1526, 739] width 27 height 27
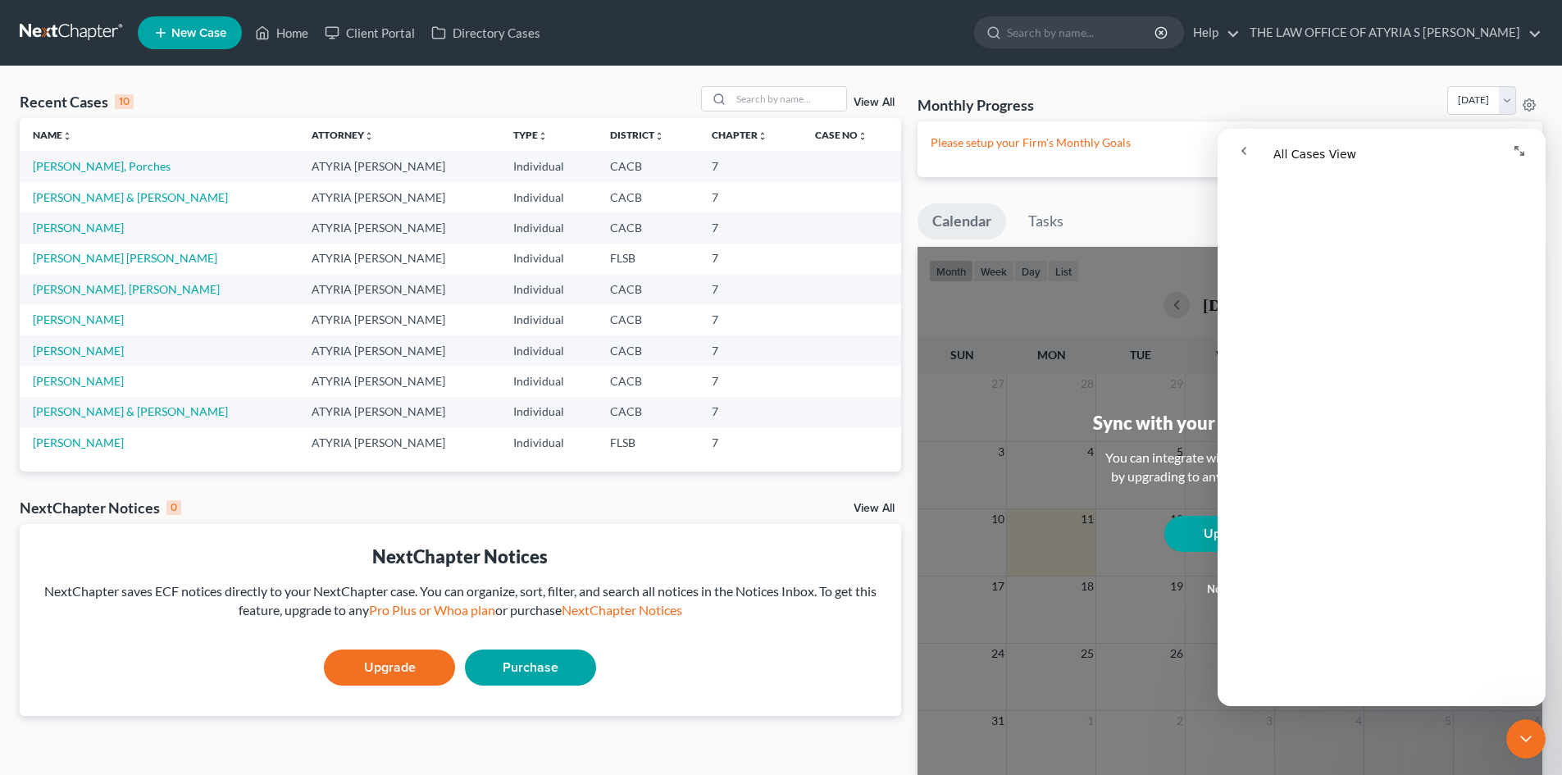
click at [1249, 155] on icon "go back" at bounding box center [1243, 150] width 13 height 13
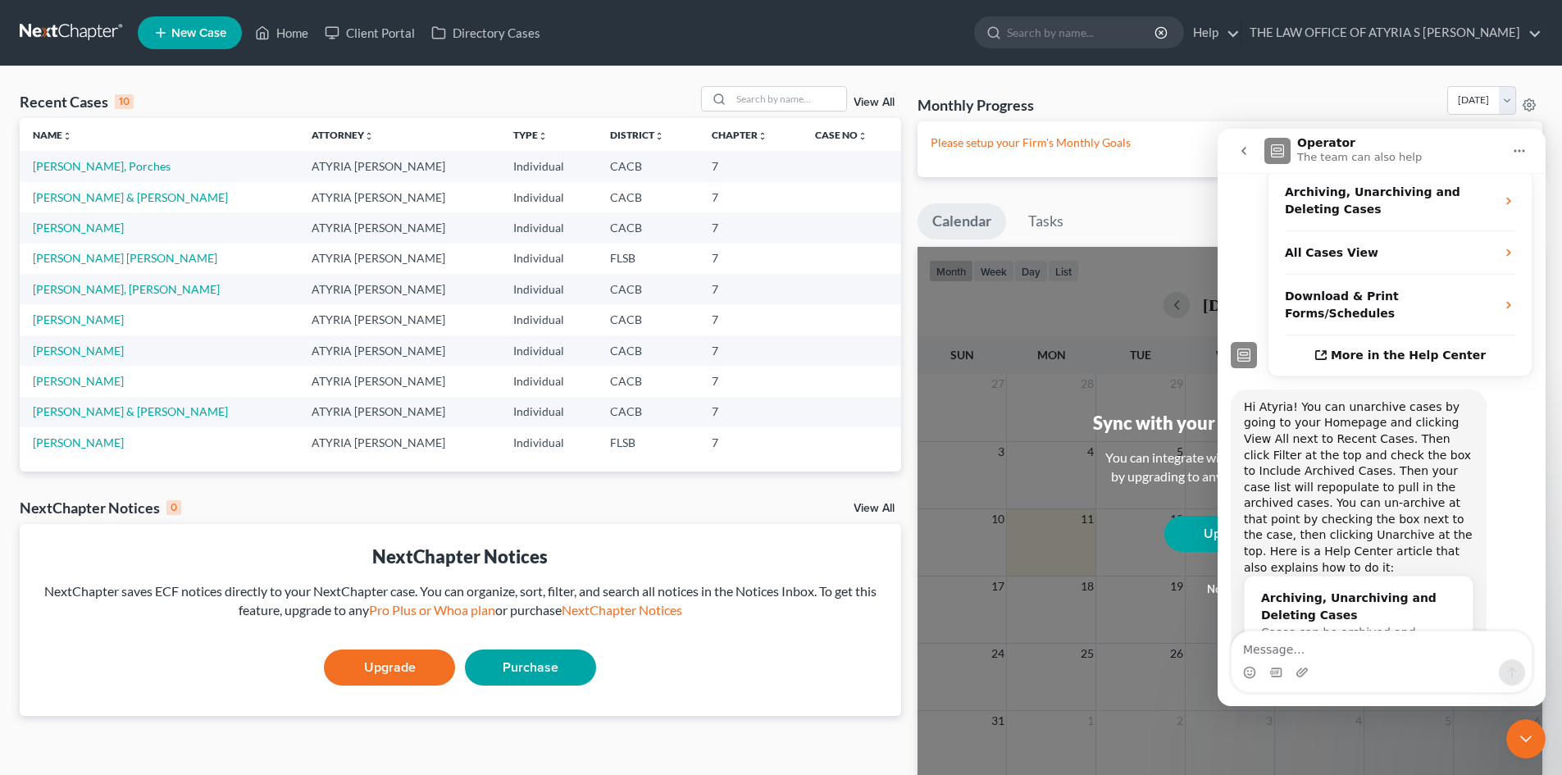
scroll to position [334, 0]
type textarea "Thank you!"
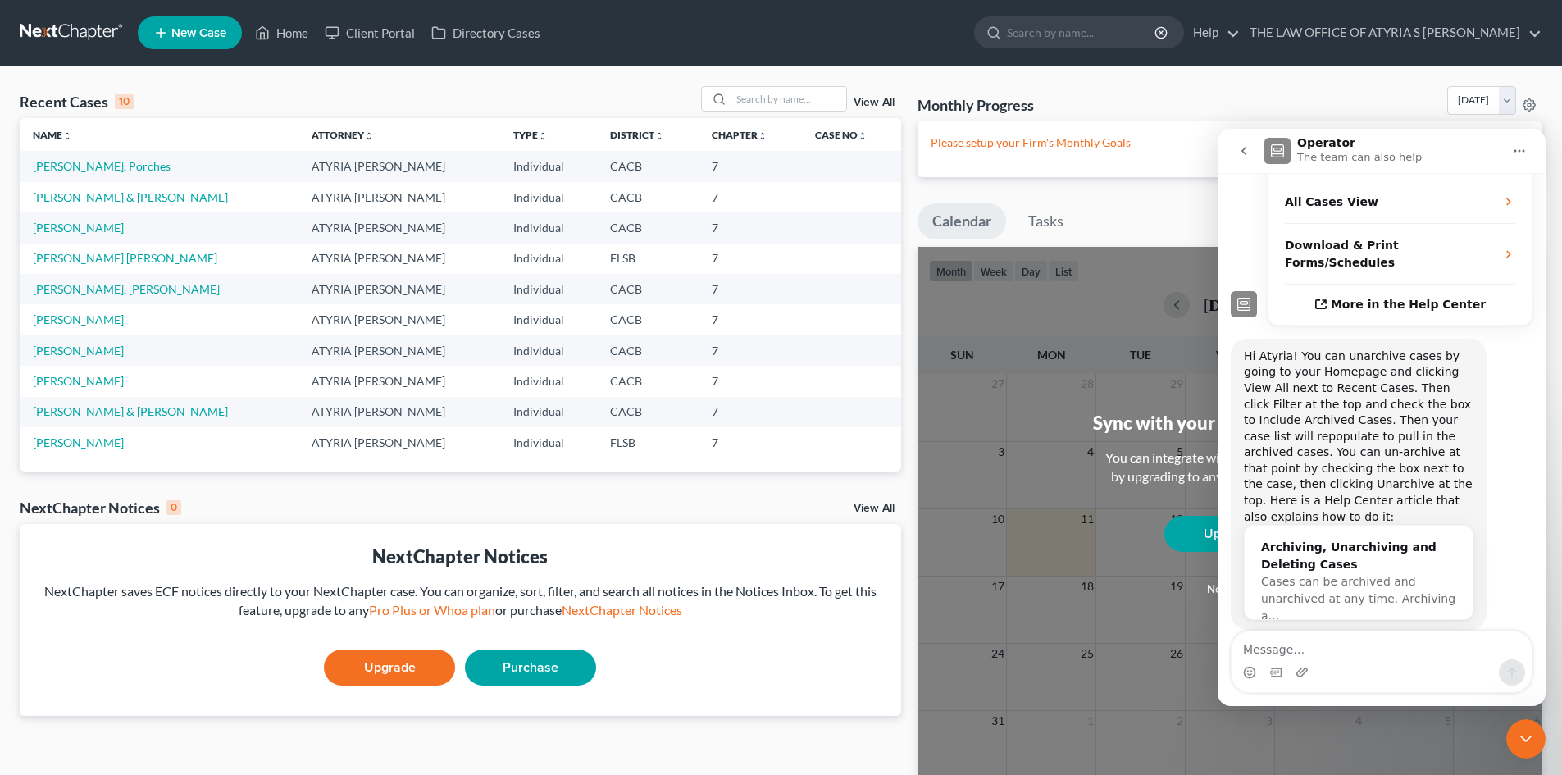
click at [1524, 738] on icon "Close Intercom Messenger" at bounding box center [1526, 739] width 20 height 20
